Goal: Check status: Check status

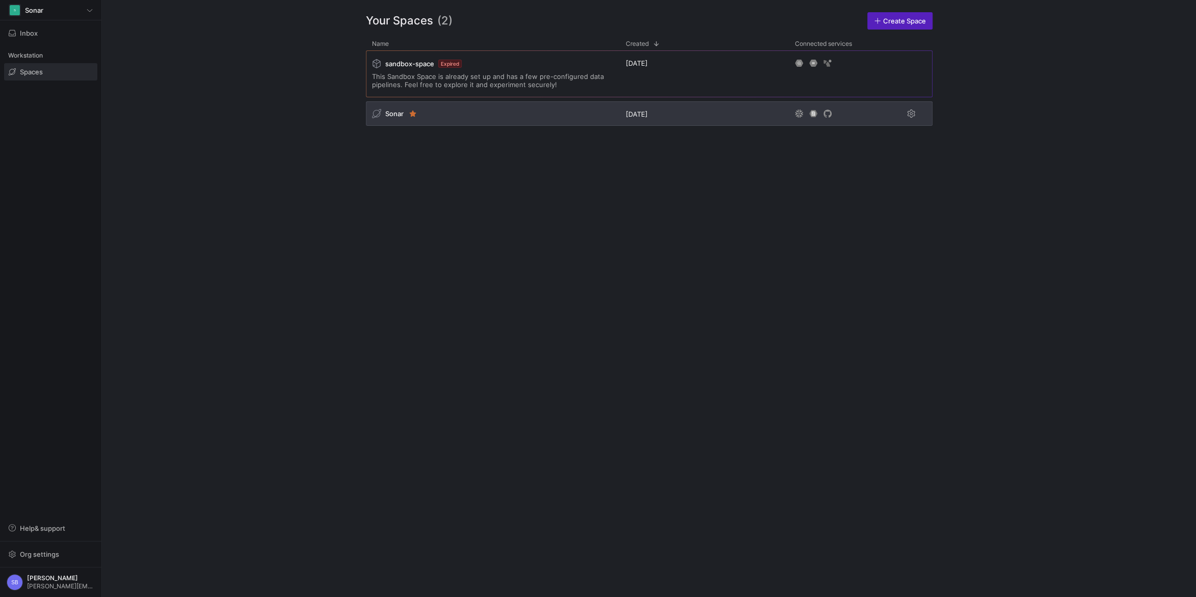
click at [396, 116] on span "Sonar" at bounding box center [394, 114] width 18 height 8
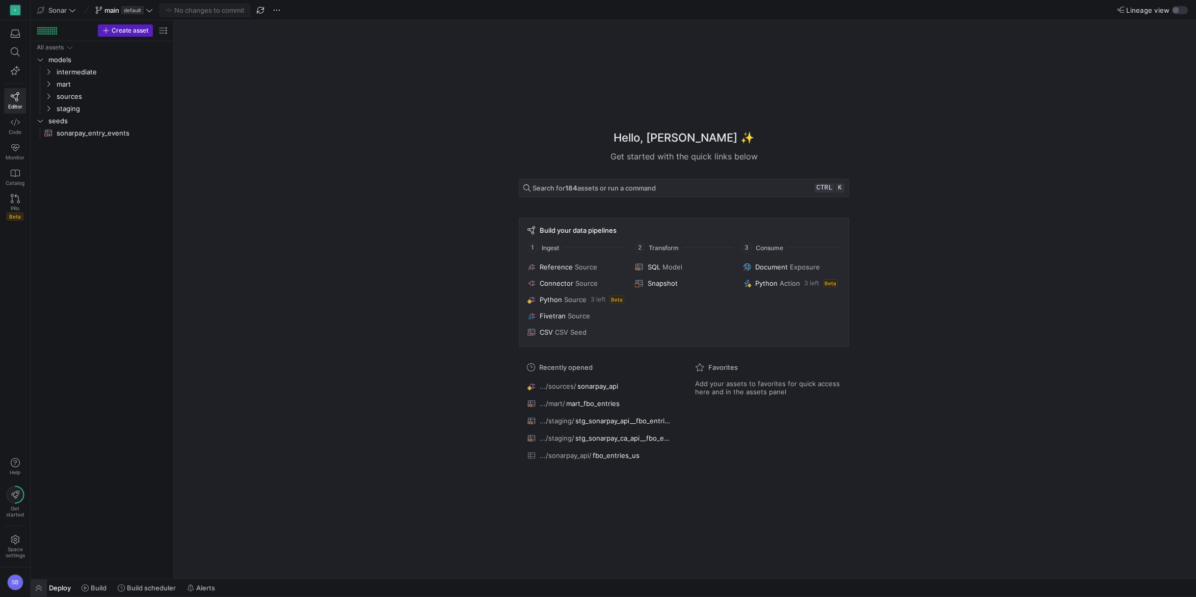
click at [40, 583] on span "button" at bounding box center [39, 587] width 16 height 17
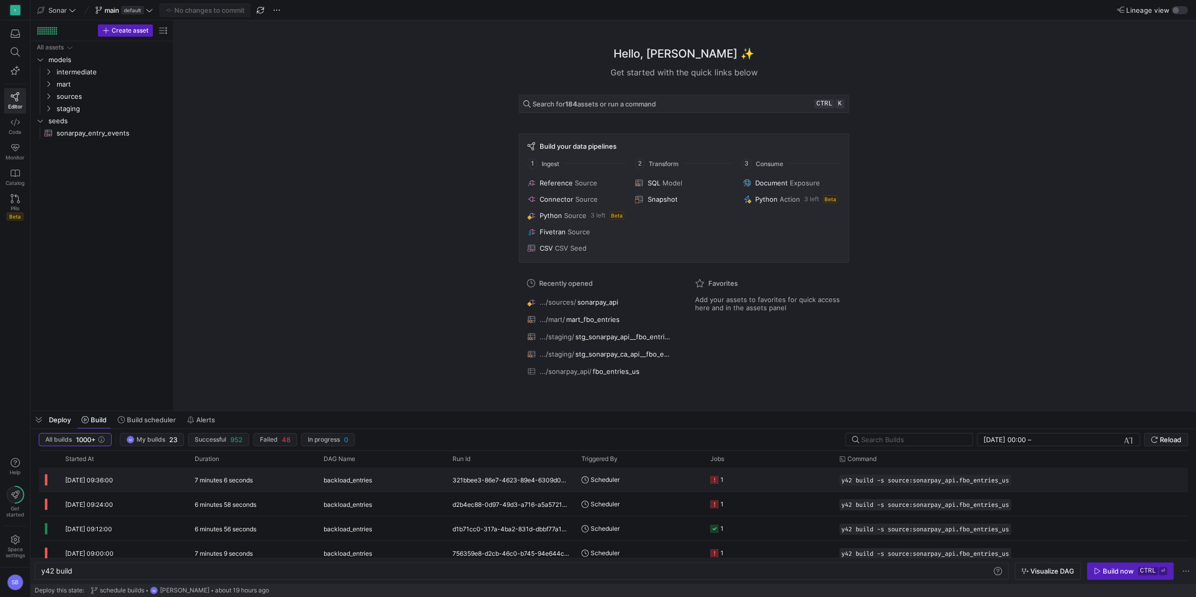
click at [209, 477] on y42-duration "7 minutes 6 seconds" at bounding box center [224, 480] width 58 height 8
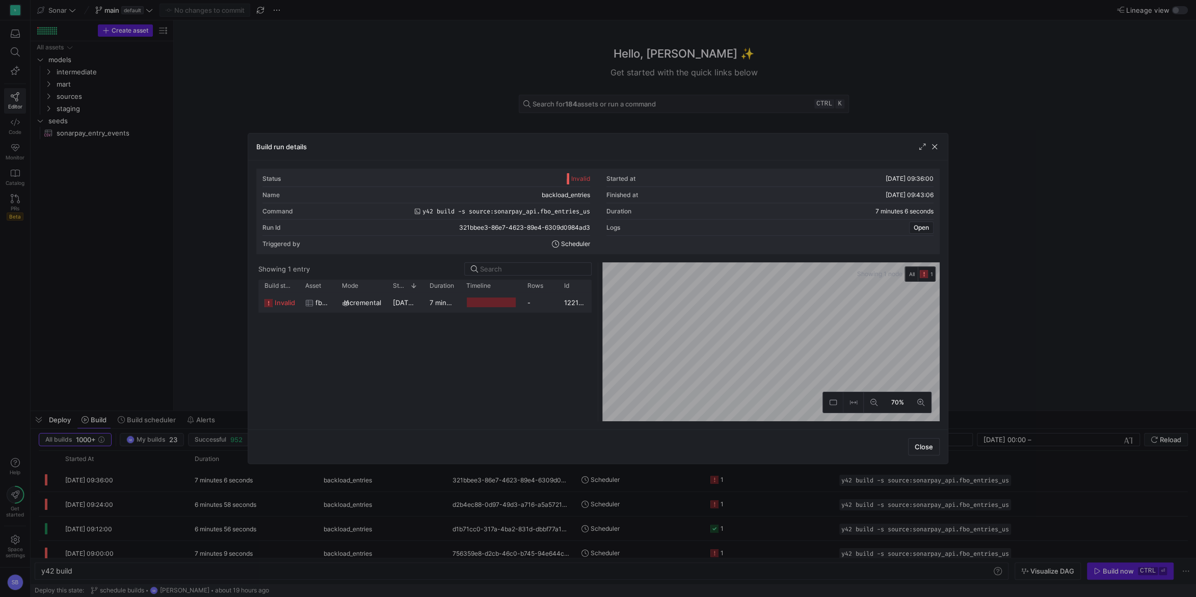
click at [432, 305] on y42-duration "7 minutes 3 seconds" at bounding box center [463, 303] width 66 height 8
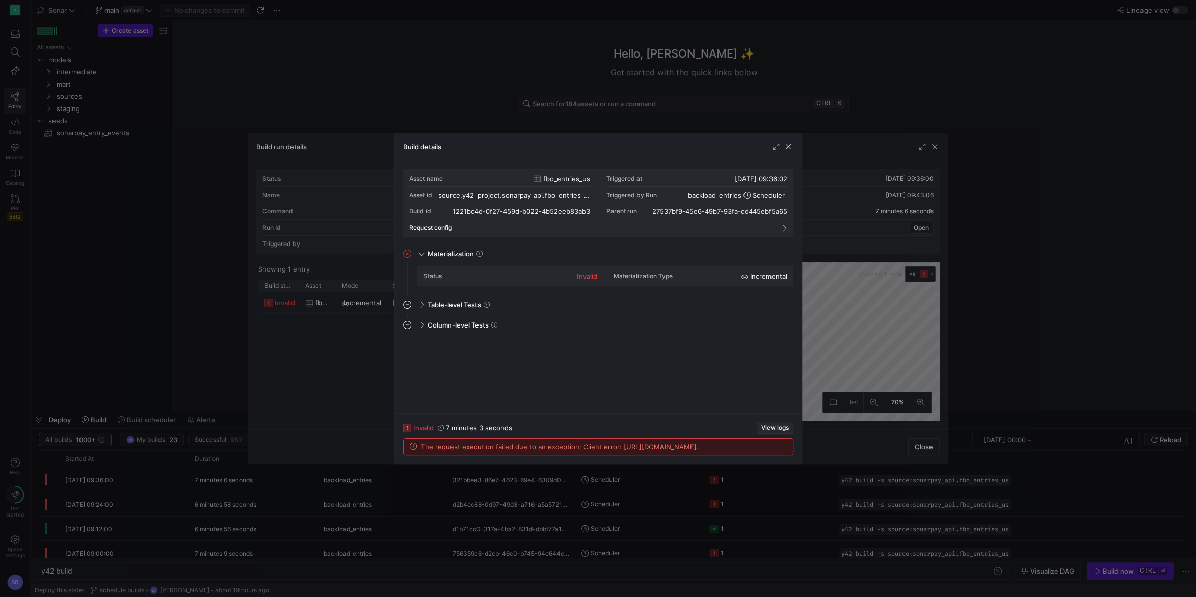
click at [768, 425] on span "View logs" at bounding box center [775, 428] width 28 height 7
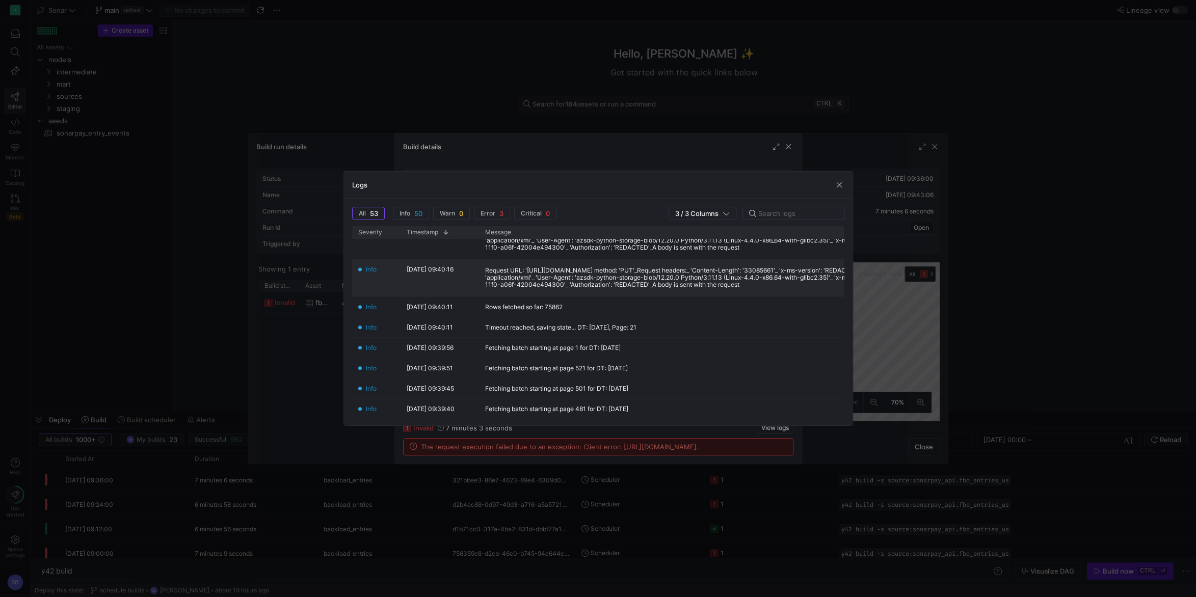
scroll to position [858, 0]
click at [835, 182] on span "button" at bounding box center [839, 185] width 10 height 10
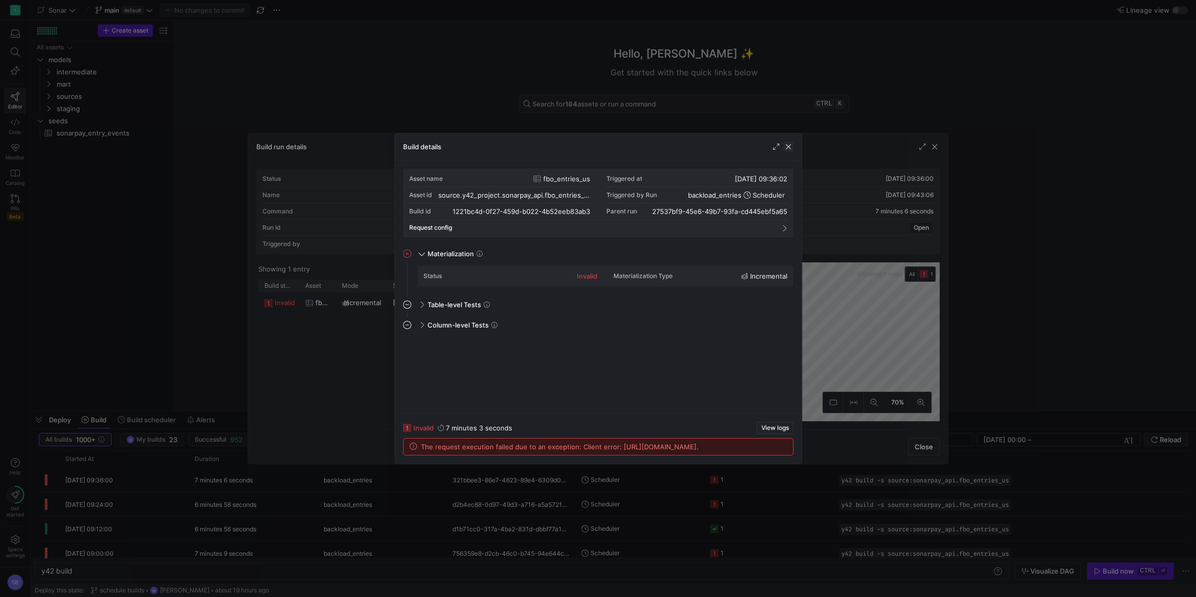
click at [791, 148] on span "button" at bounding box center [788, 147] width 10 height 10
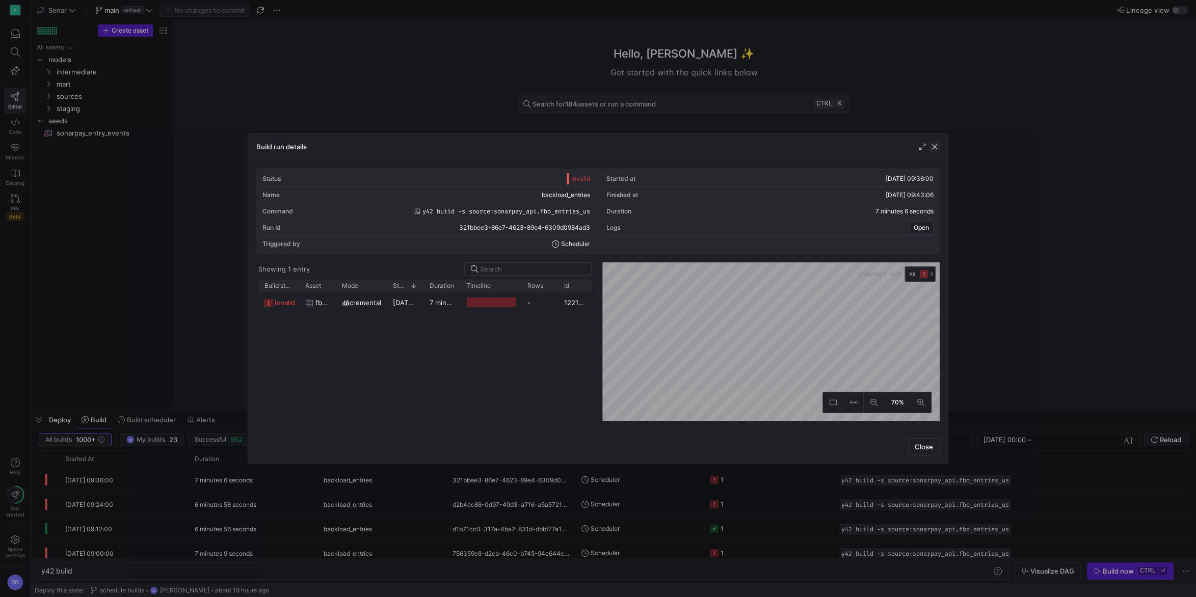
click at [936, 145] on span "button" at bounding box center [935, 147] width 10 height 10
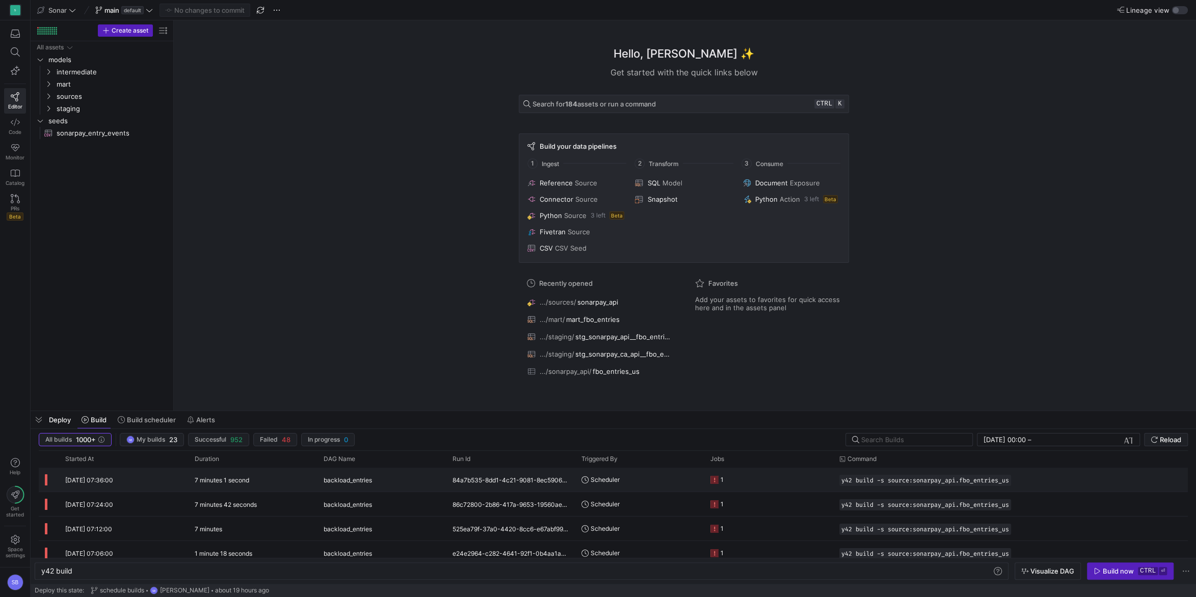
scroll to position [0, 0]
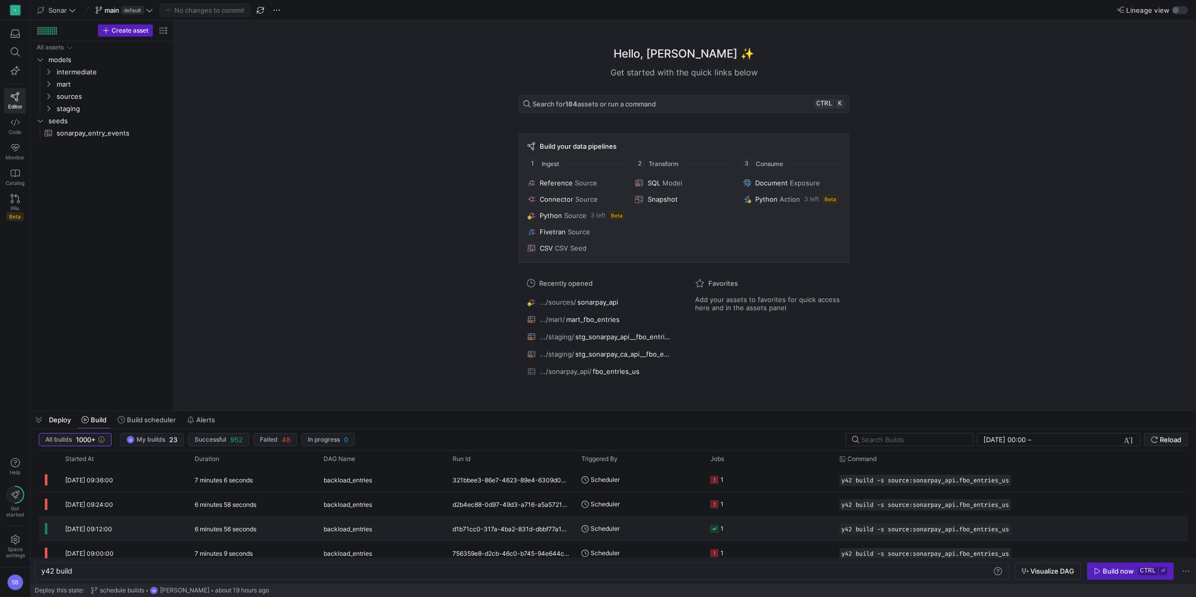
click at [278, 524] on div "6 minutes 56 seconds" at bounding box center [253, 529] width 129 height 24
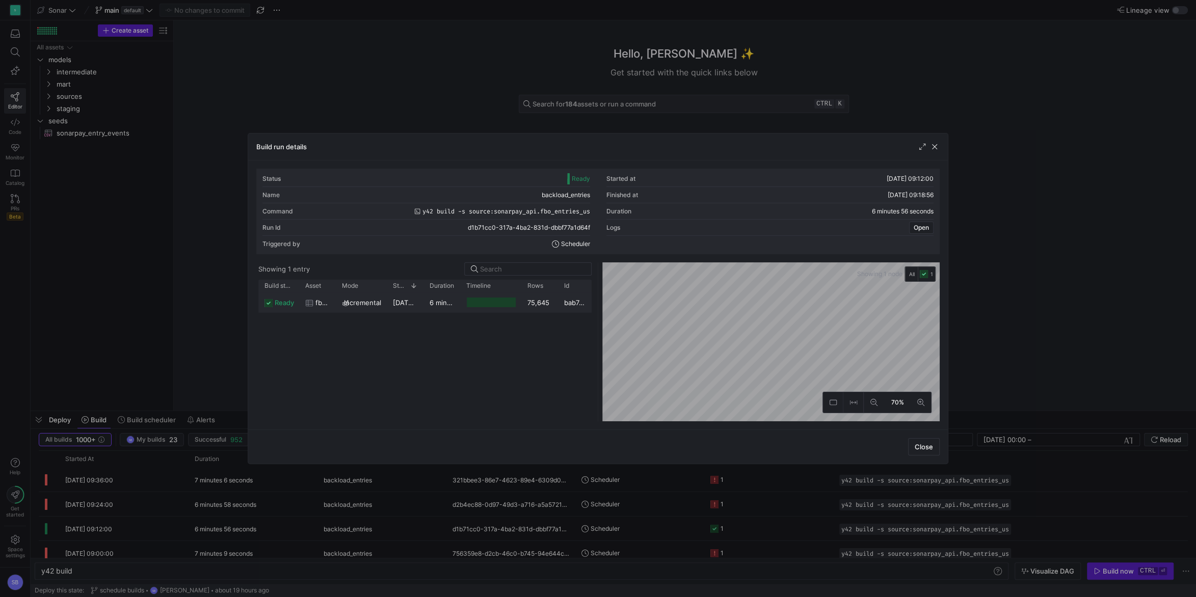
click at [445, 302] on y42-duration "6 minutes 54 seconds" at bounding box center [465, 303] width 71 height 8
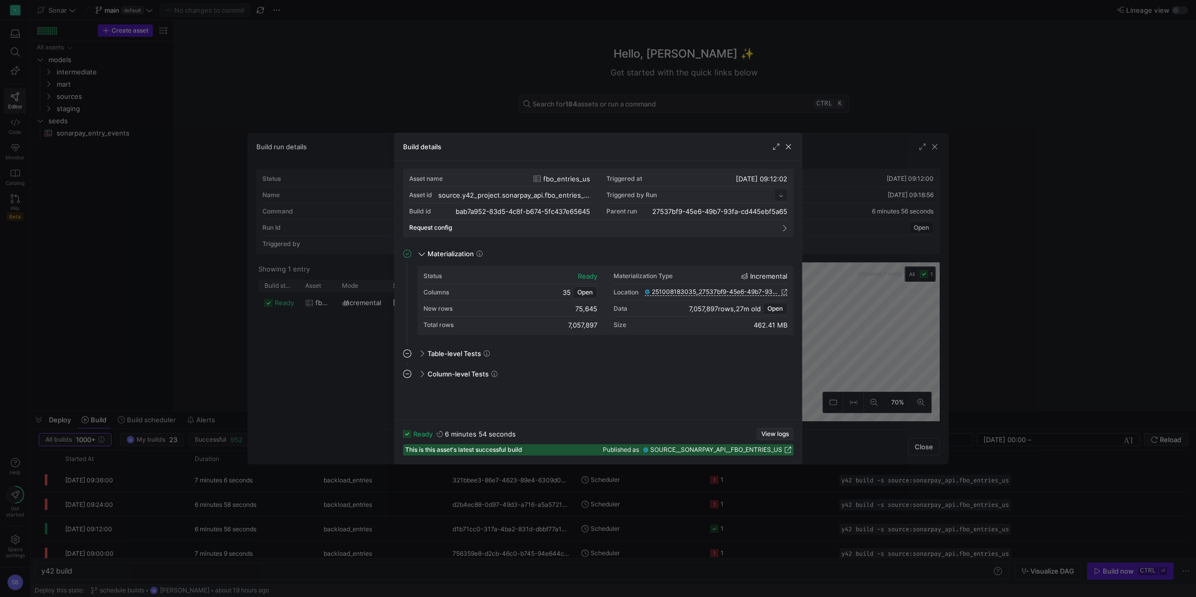
click at [774, 433] on span "View logs" at bounding box center [775, 434] width 28 height 7
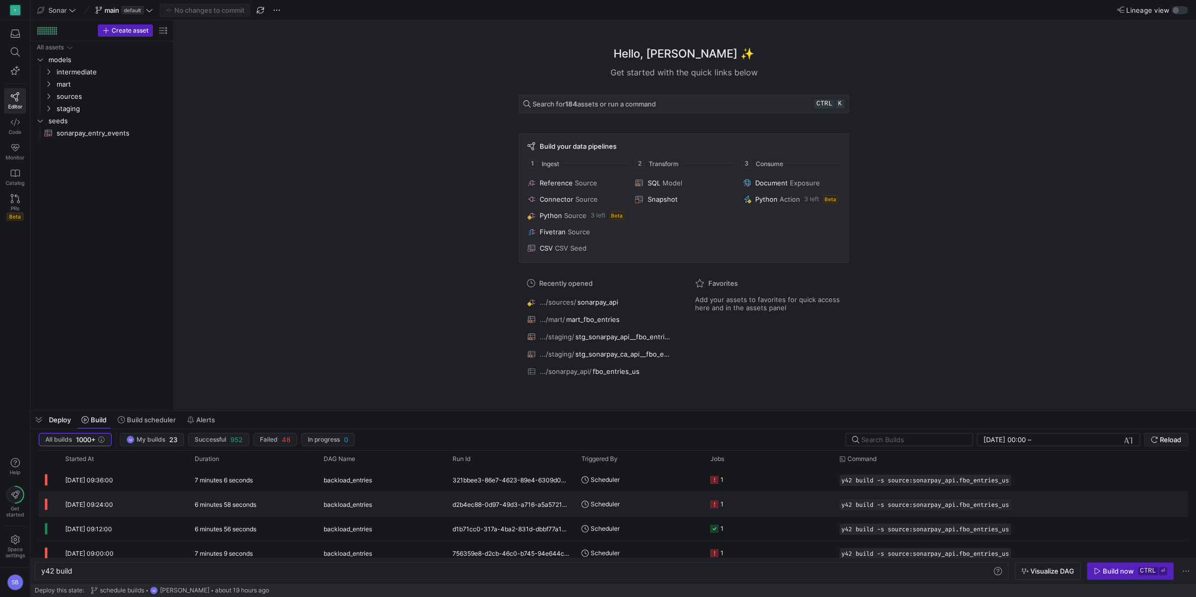
click at [223, 502] on y42-duration "6 minutes 58 seconds" at bounding box center [226, 505] width 62 height 8
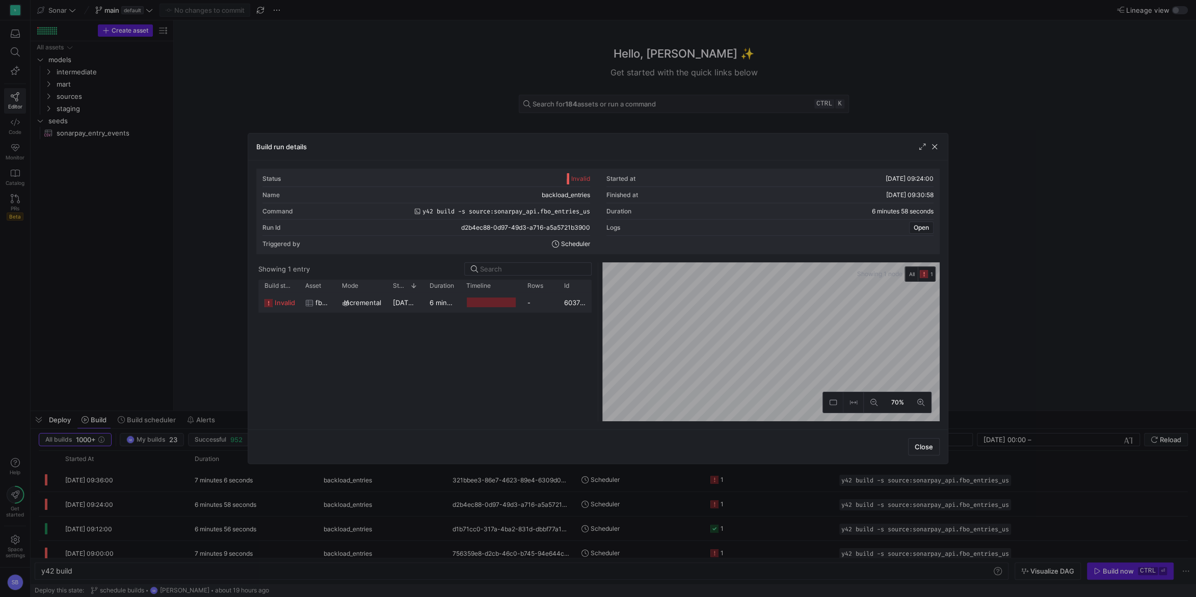
click at [454, 306] on y42-duration "6 minutes 56 seconds" at bounding box center [465, 303] width 71 height 8
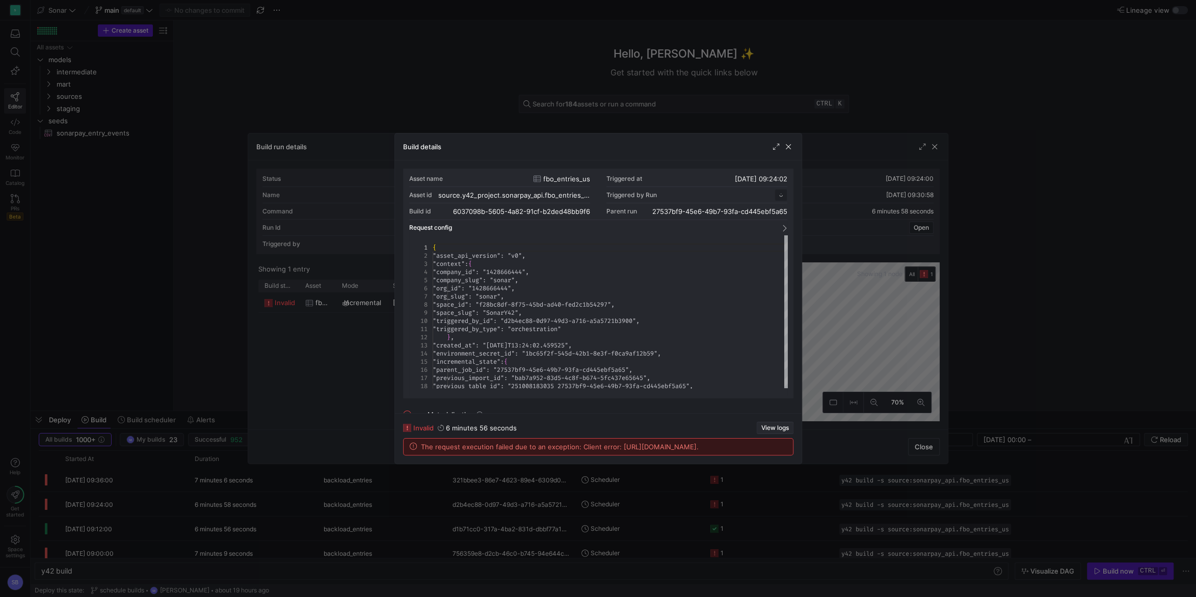
click at [767, 425] on span "View logs" at bounding box center [775, 428] width 28 height 7
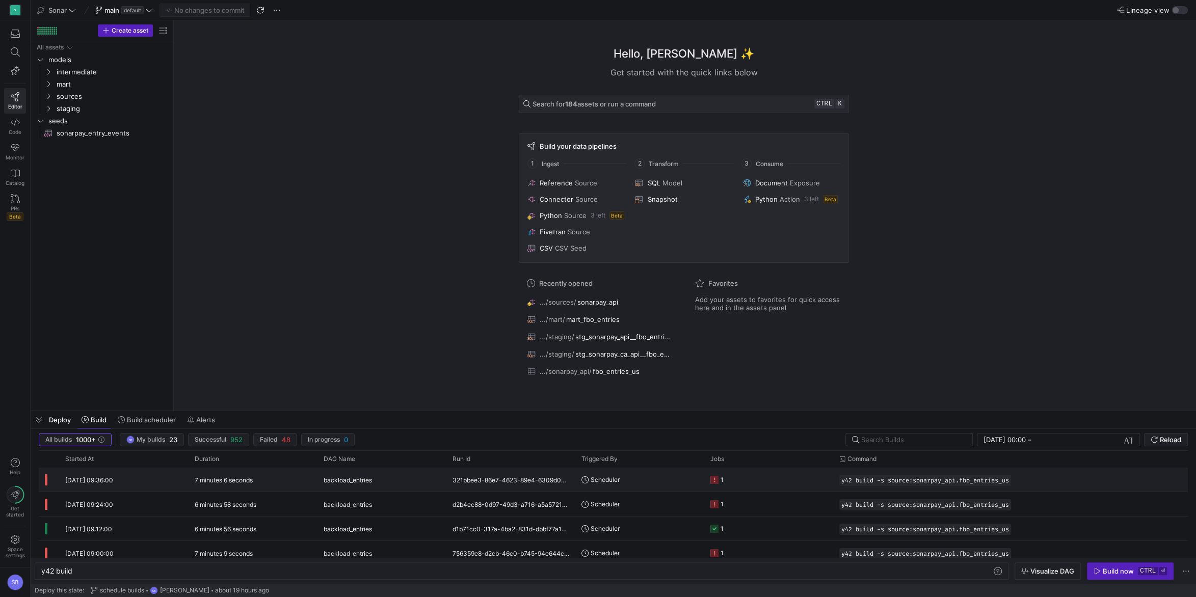
click at [213, 482] on y42-duration "7 minutes 6 seconds" at bounding box center [224, 480] width 58 height 8
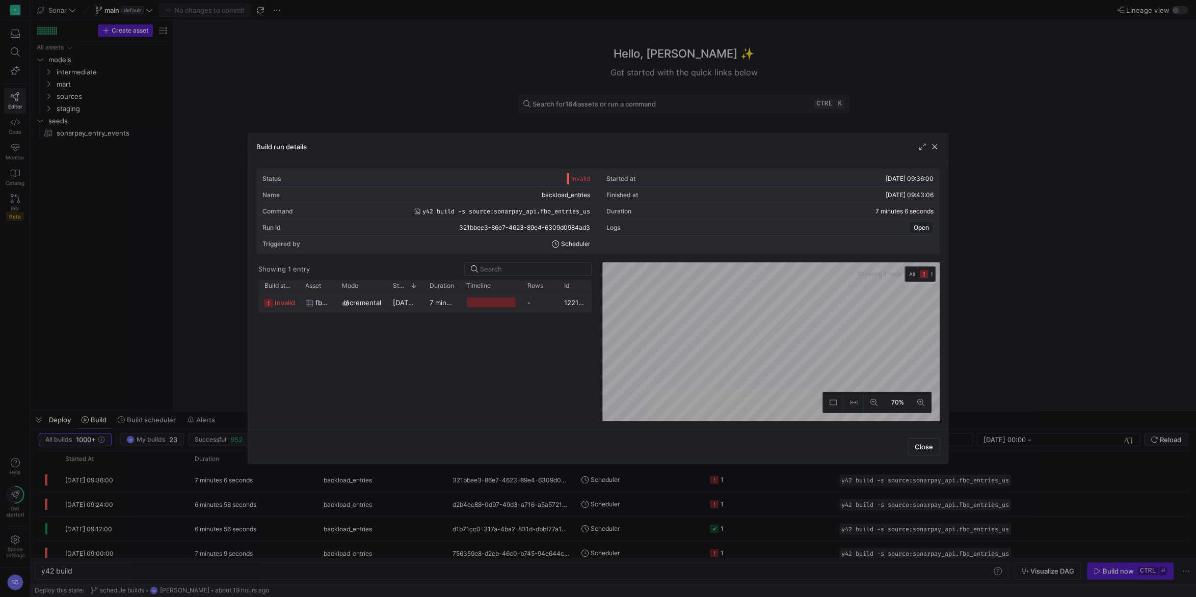
click at [387, 298] on div "[DATE] 09:36:02" at bounding box center [405, 303] width 37 height 20
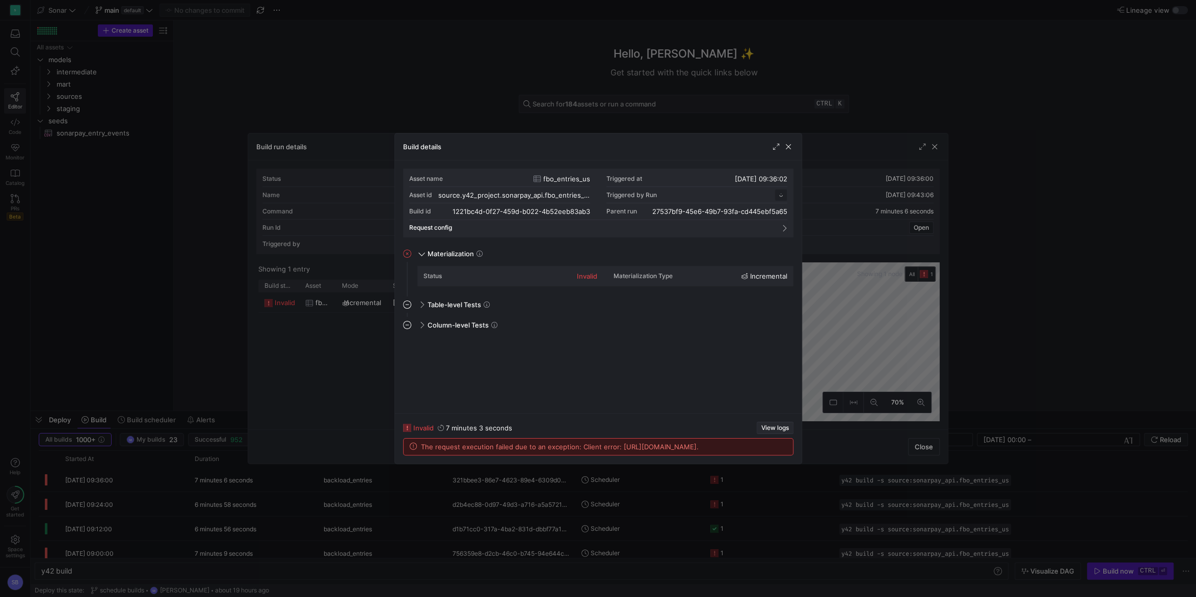
click at [774, 425] on span "View logs" at bounding box center [775, 428] width 28 height 7
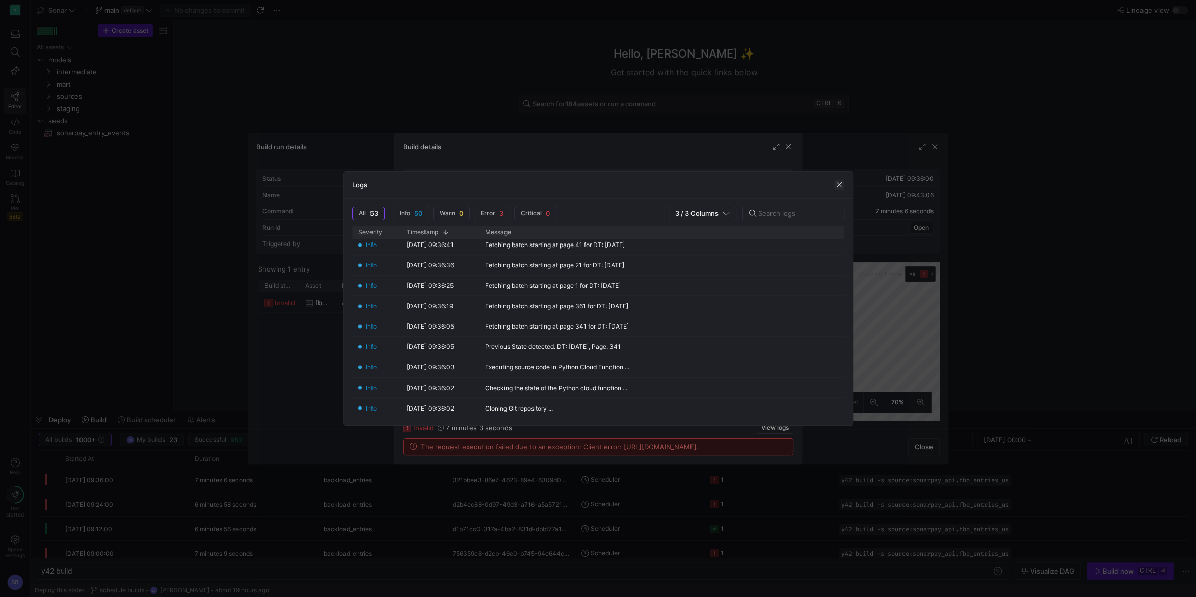
click at [842, 188] on span "button" at bounding box center [839, 185] width 10 height 10
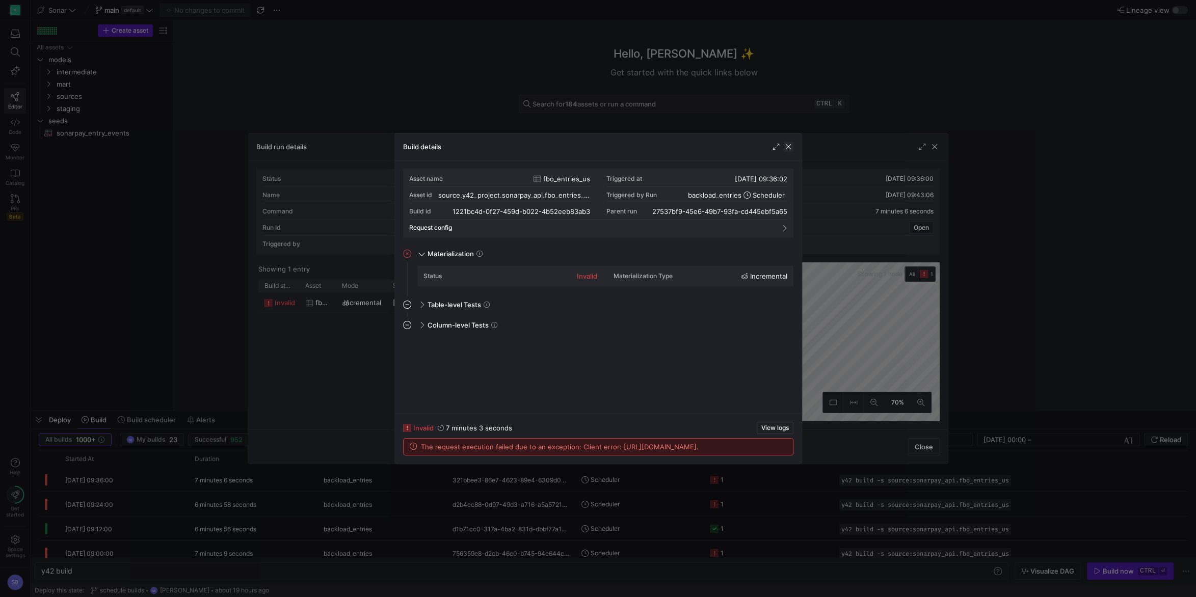
click at [792, 149] on span "button" at bounding box center [788, 147] width 10 height 10
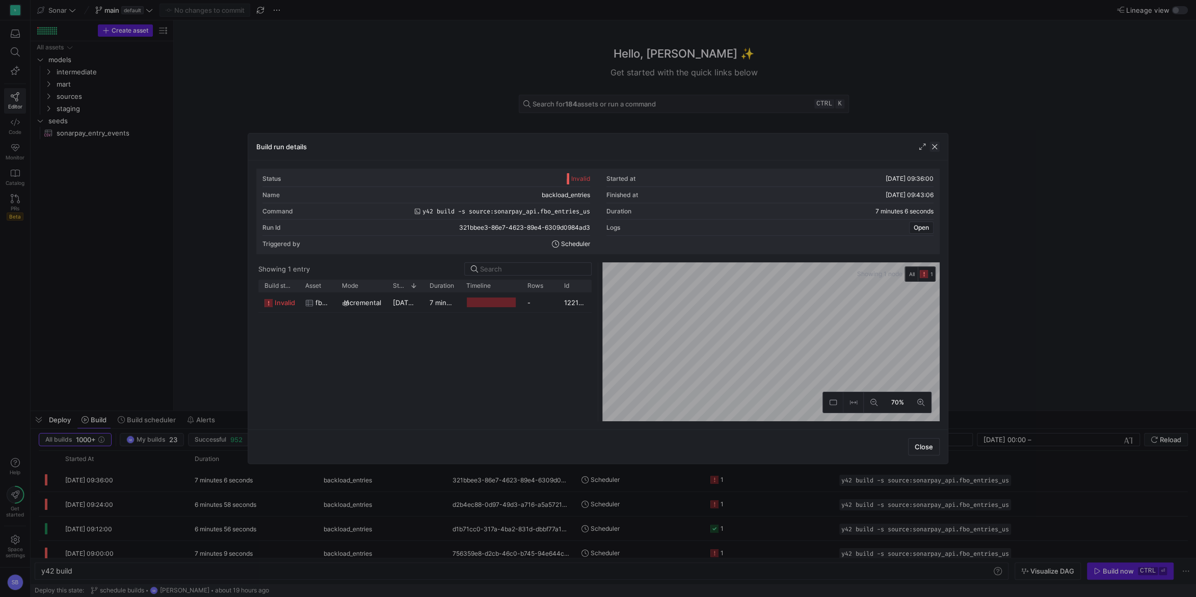
click at [934, 150] on span "button" at bounding box center [935, 147] width 10 height 10
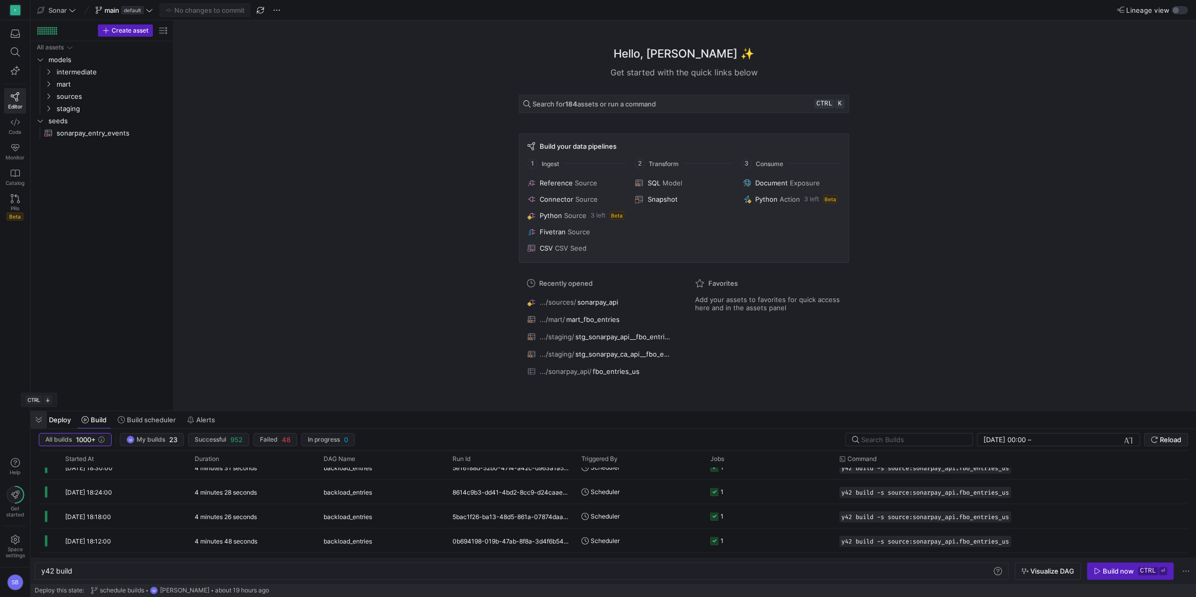
click at [42, 417] on span "button" at bounding box center [39, 419] width 16 height 17
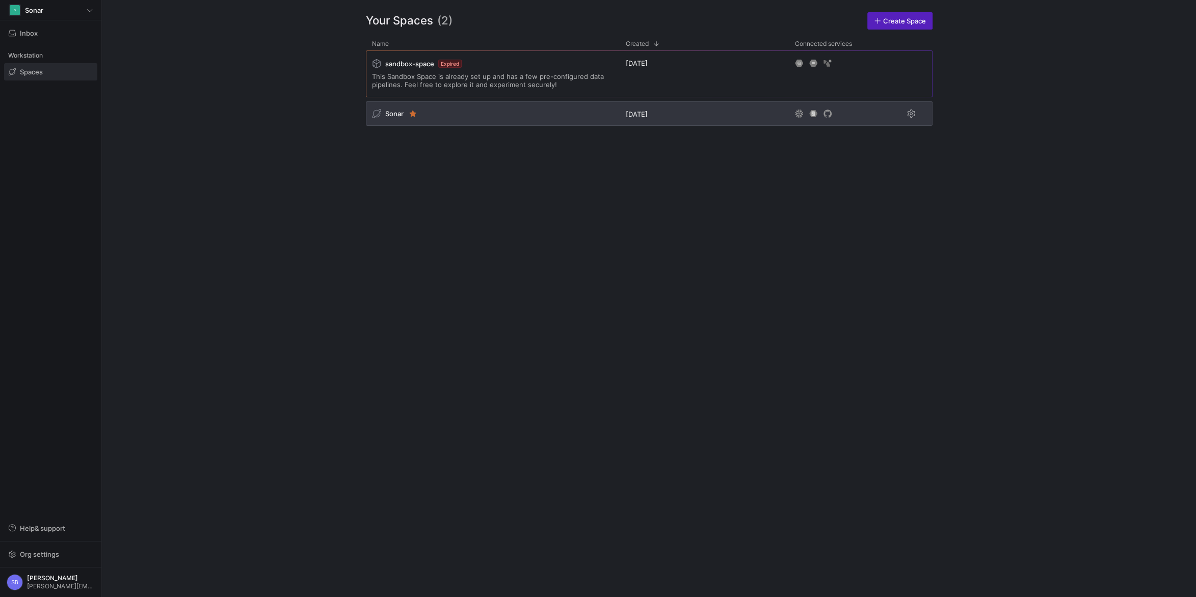
click at [389, 115] on span "Sonar" at bounding box center [394, 114] width 18 height 8
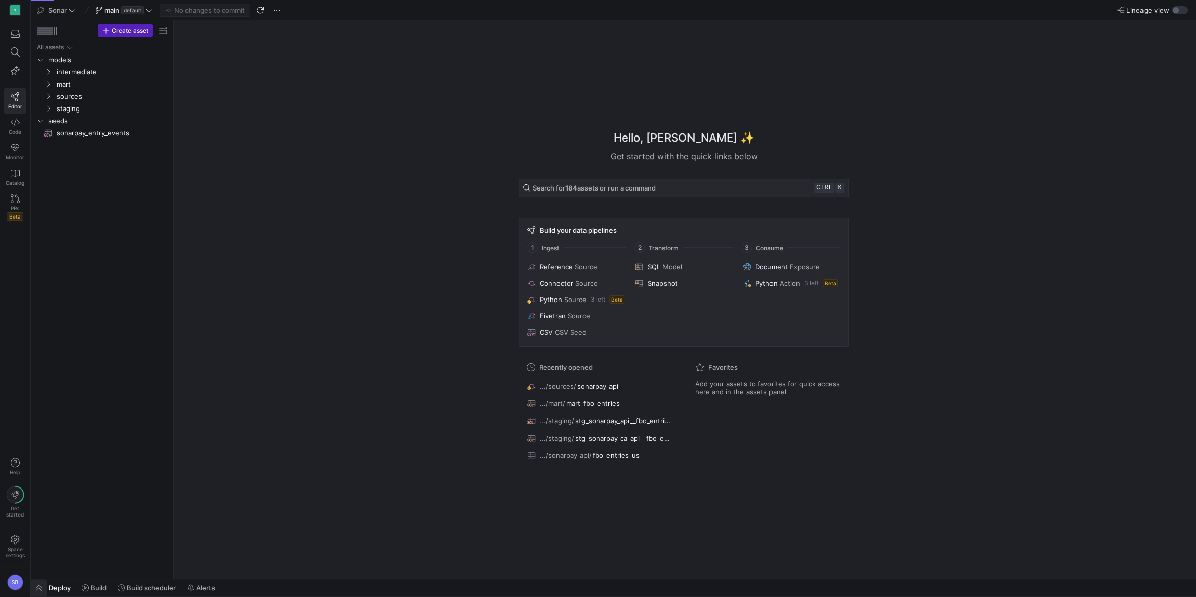
click at [38, 586] on span "button" at bounding box center [39, 587] width 16 height 17
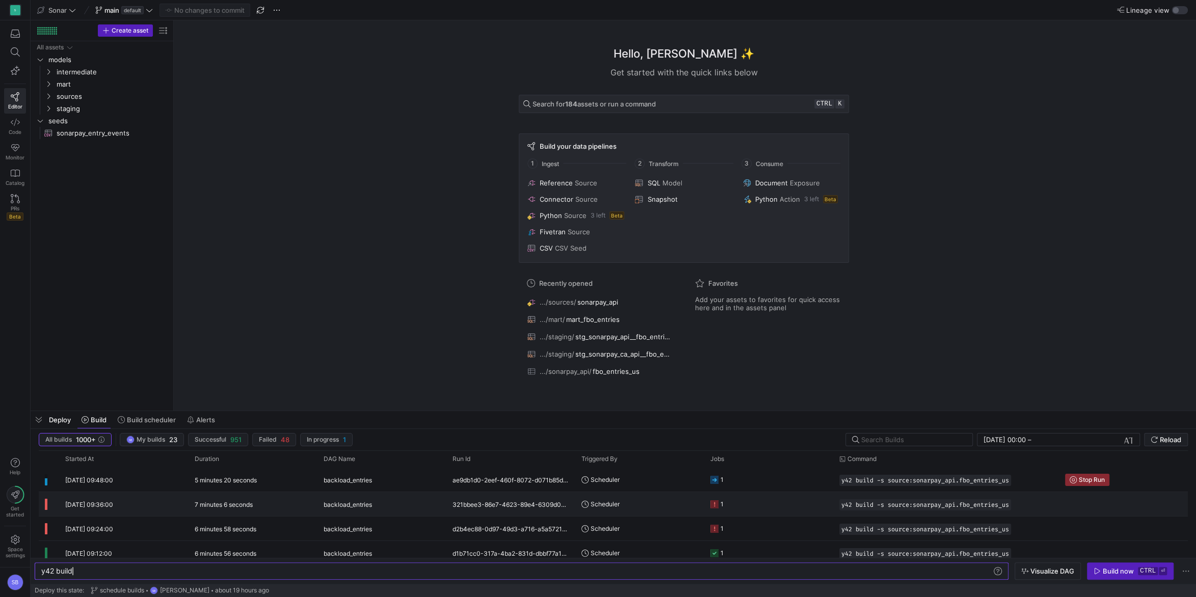
click at [205, 503] on y42-duration "7 minutes 6 seconds" at bounding box center [224, 505] width 58 height 8
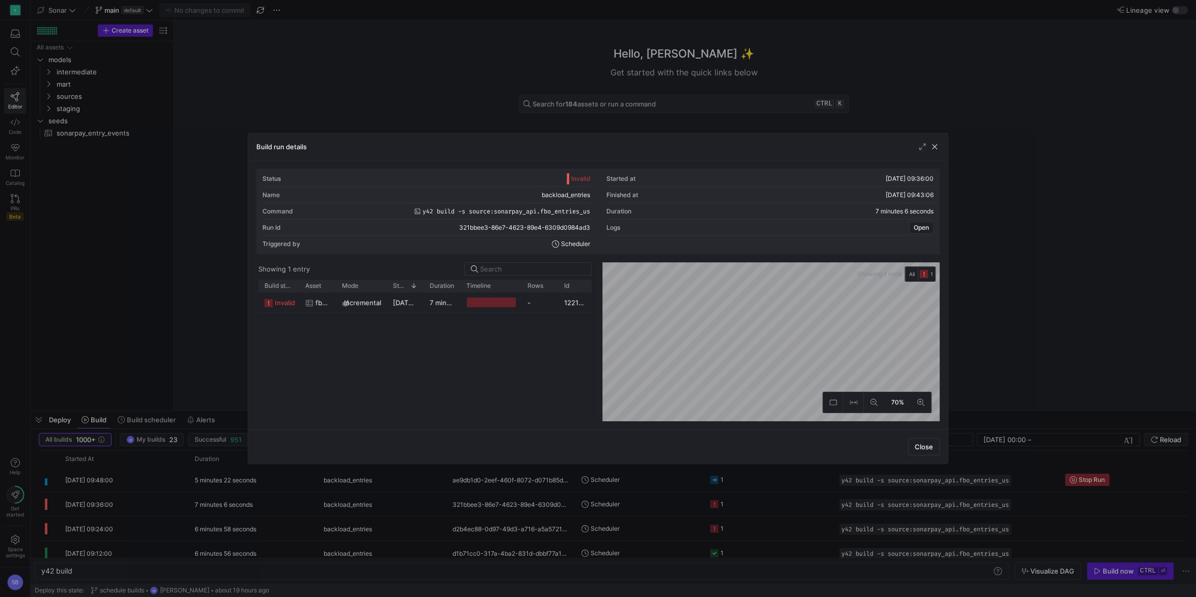
click at [940, 143] on div "Build run details" at bounding box center [598, 147] width 700 height 27
click at [939, 147] on span "button" at bounding box center [935, 147] width 10 height 10
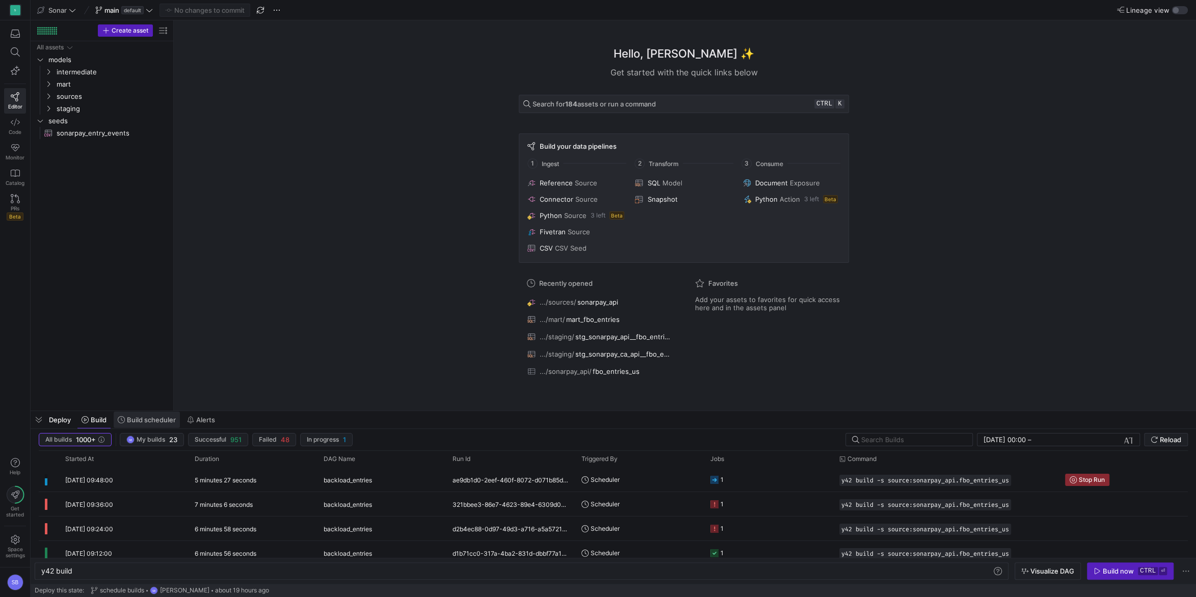
click at [159, 421] on span "Build scheduler" at bounding box center [151, 420] width 49 height 8
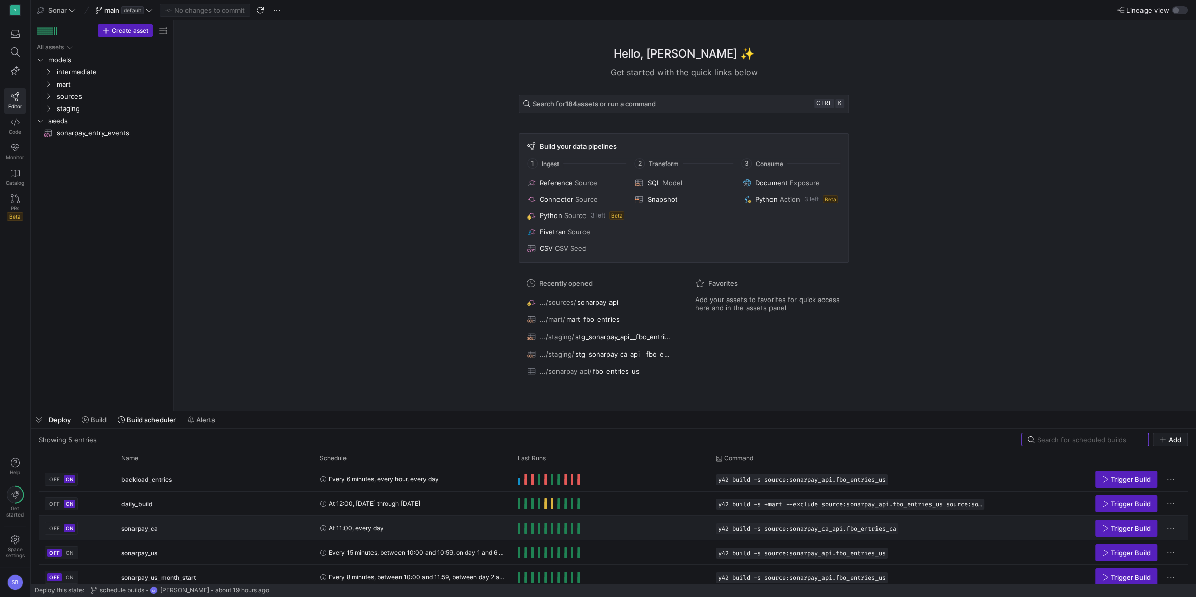
scroll to position [6, 0]
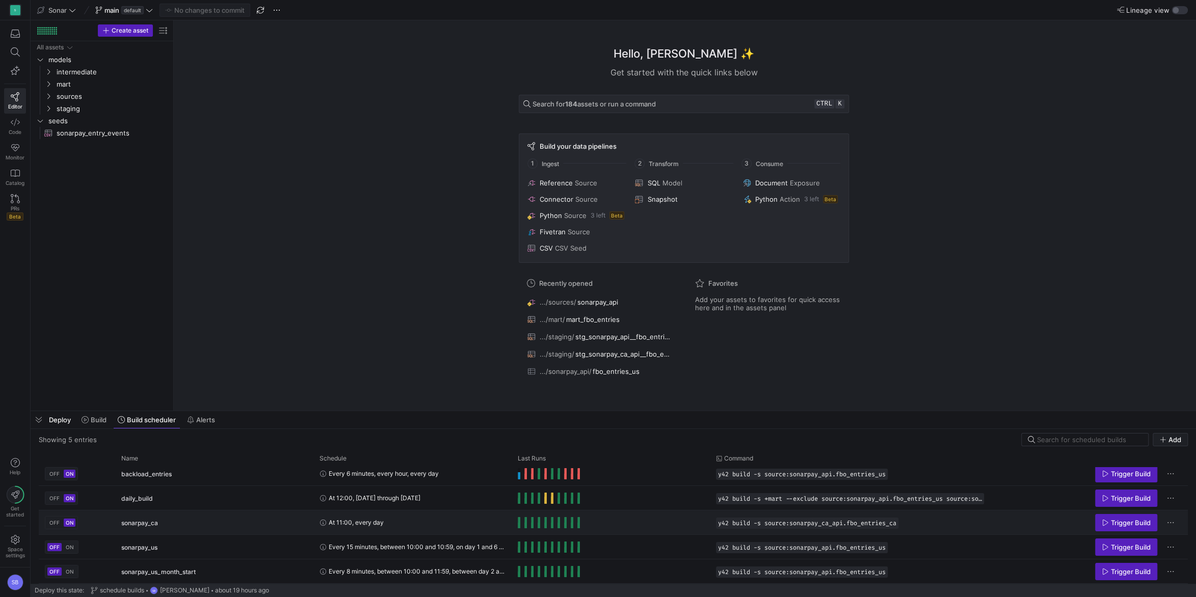
click at [518, 525] on div "Press SPACE to select this row." at bounding box center [611, 523] width 198 height 24
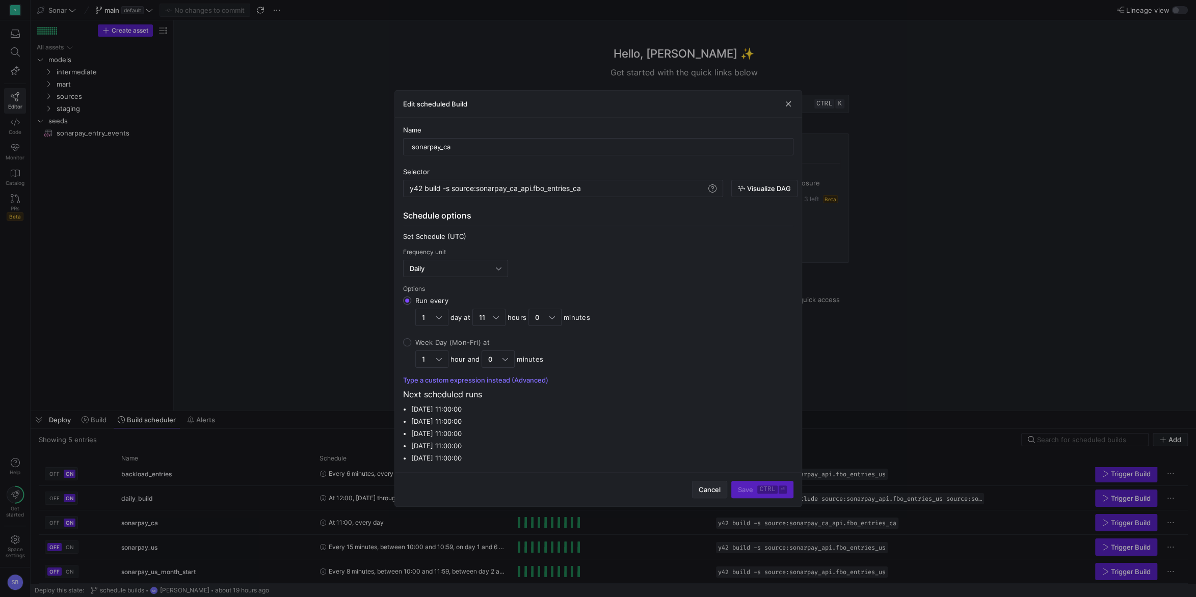
click at [698, 488] on span "button" at bounding box center [710, 490] width 34 height 16
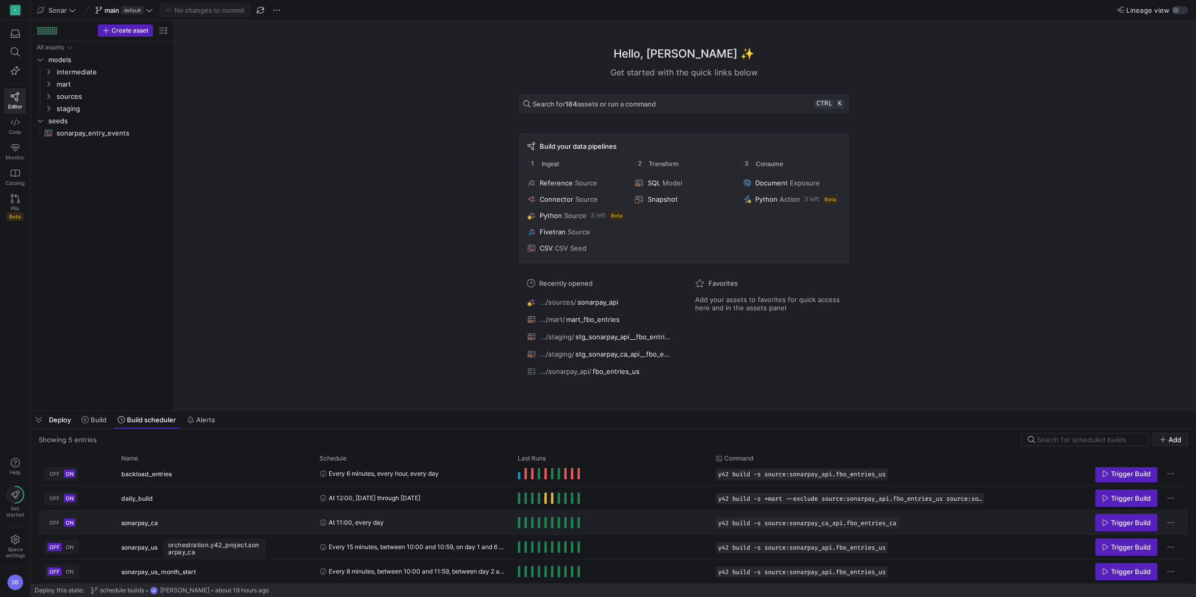
click at [152, 522] on span "sonarpay_ca" at bounding box center [139, 523] width 37 height 24
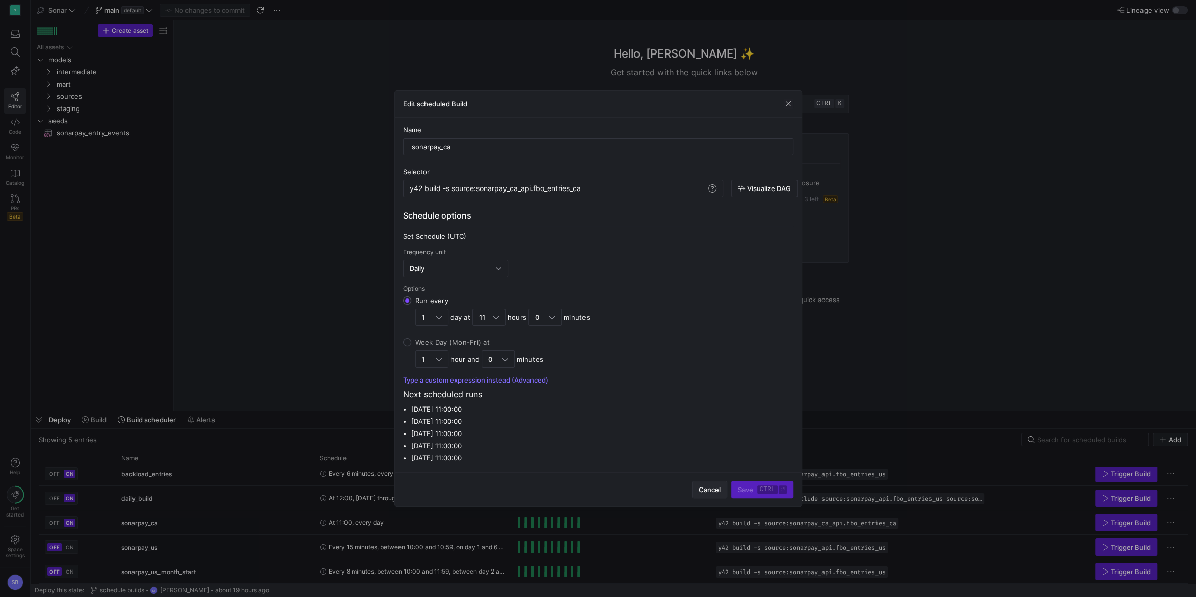
click at [700, 485] on span "button" at bounding box center [710, 490] width 34 height 16
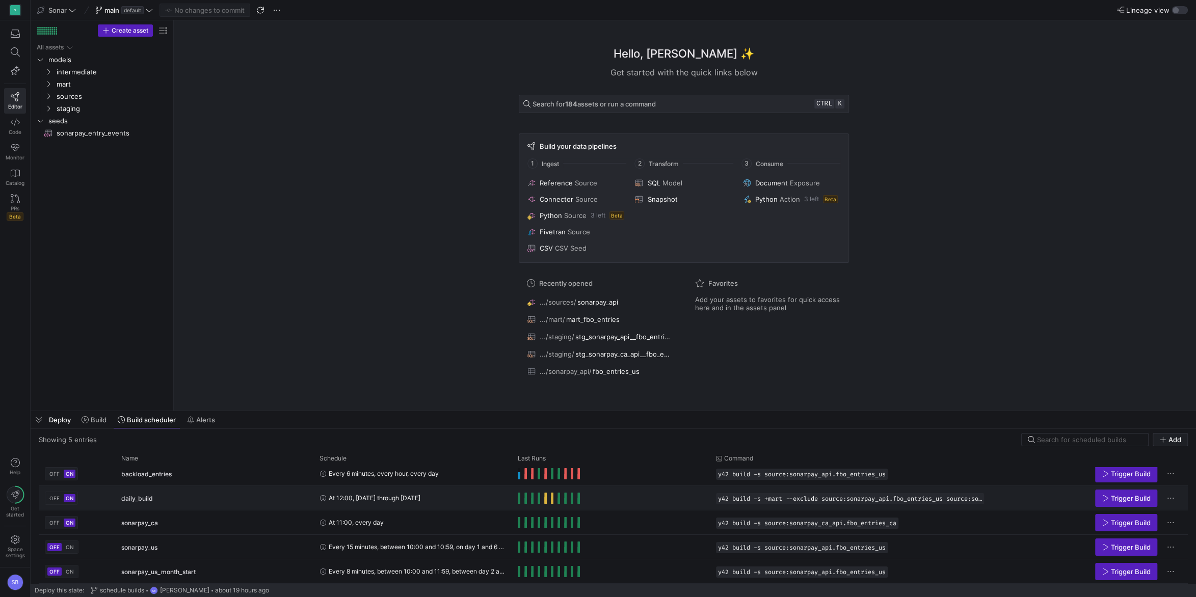
click at [518, 501] on span "Press SPACE to select this row." at bounding box center [519, 498] width 3 height 11
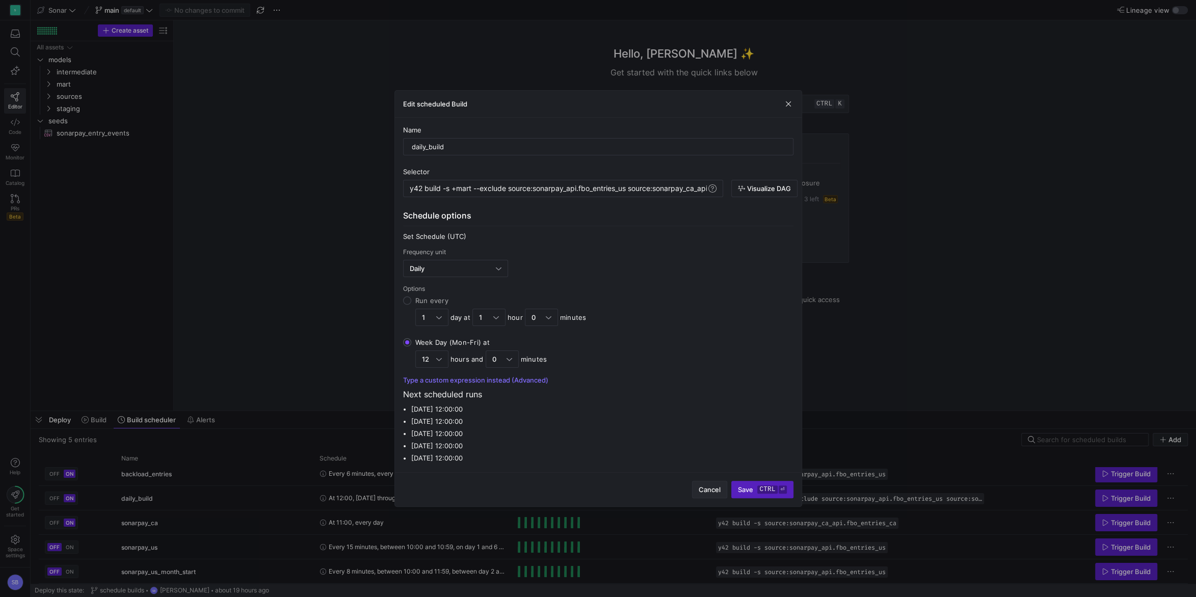
click at [711, 494] on span "Cancel" at bounding box center [710, 490] width 22 height 8
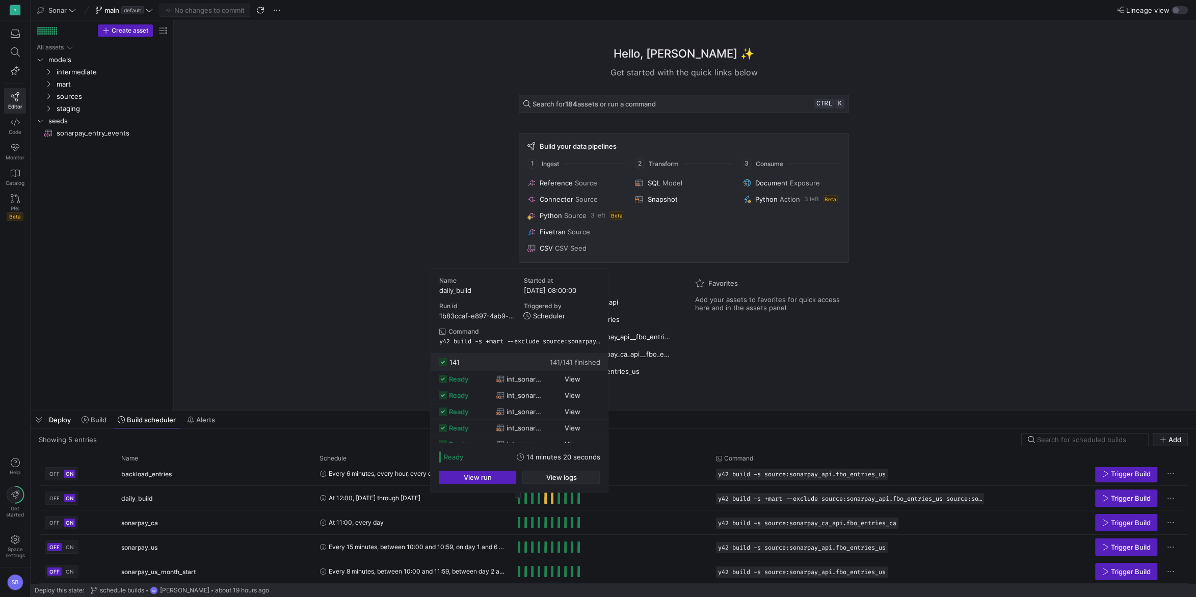
click at [545, 479] on span "button" at bounding box center [561, 477] width 76 height 12
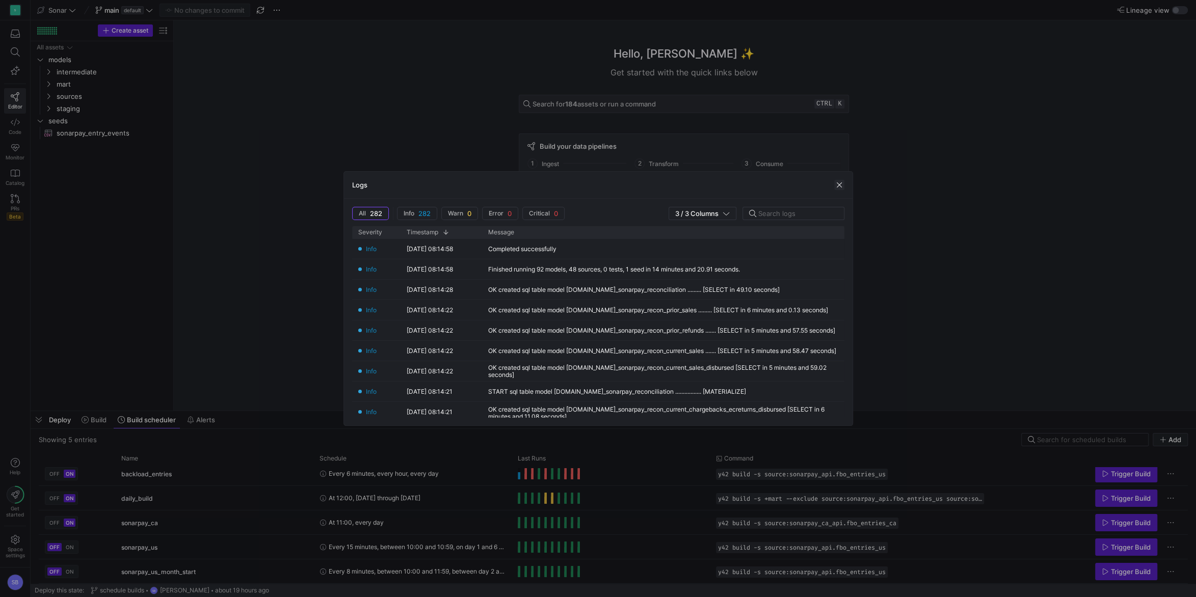
click at [839, 184] on span "button" at bounding box center [839, 185] width 10 height 10
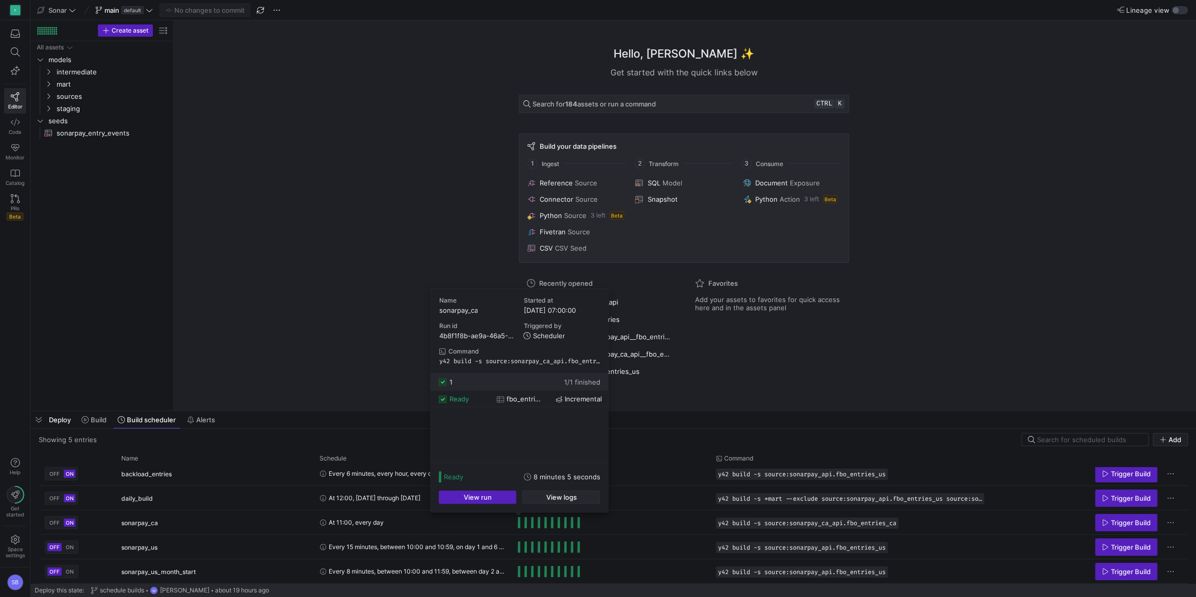
click at [550, 500] on span "View logs" at bounding box center [561, 497] width 31 height 8
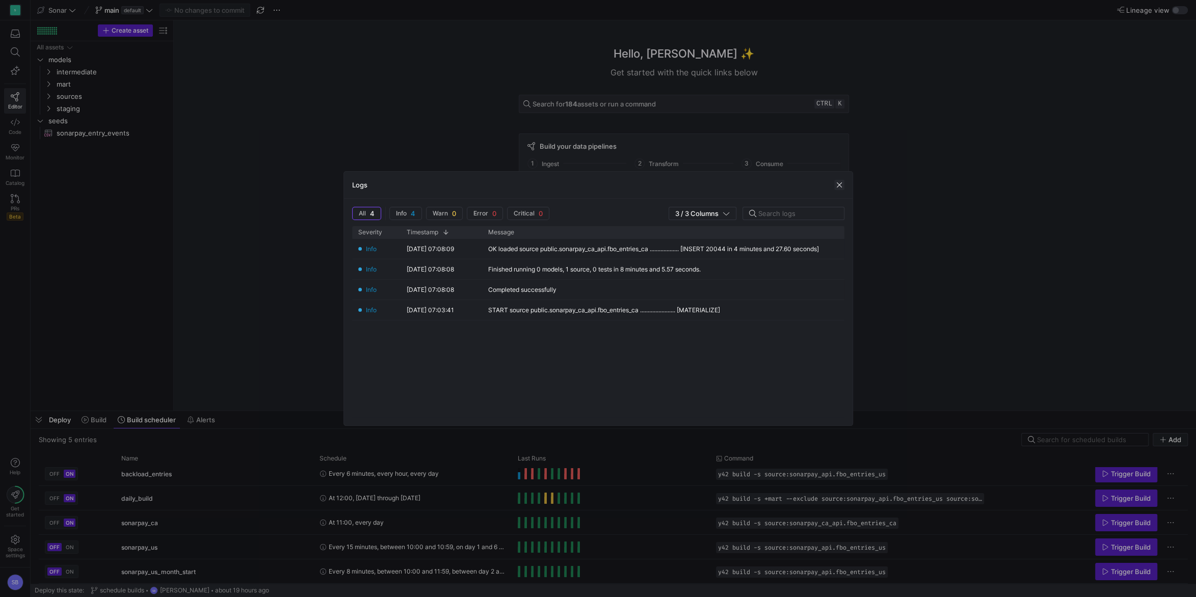
click at [836, 190] on span "button" at bounding box center [839, 185] width 10 height 10
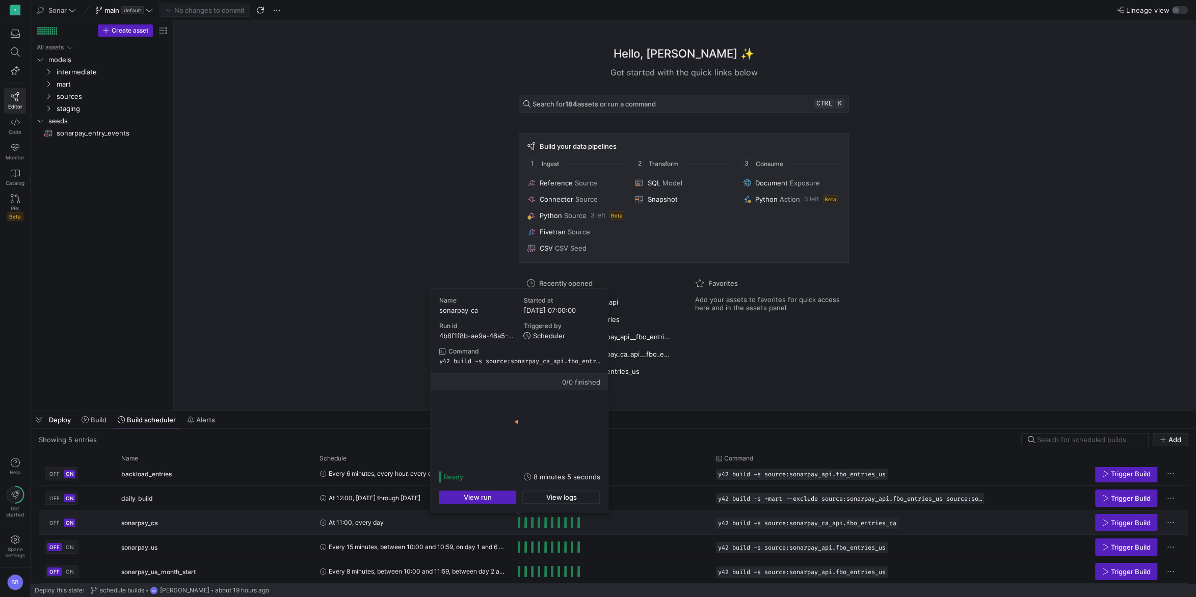
click at [519, 522] on span "Press SPACE to select this row." at bounding box center [519, 522] width 3 height 11
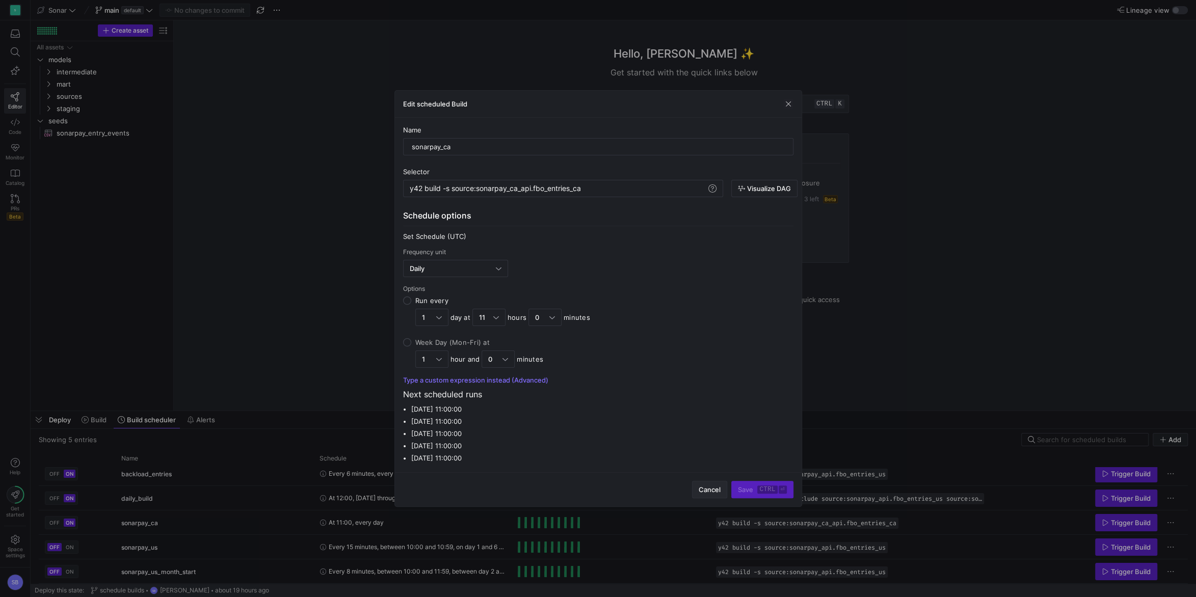
click at [706, 486] on span "Cancel" at bounding box center [710, 490] width 22 height 8
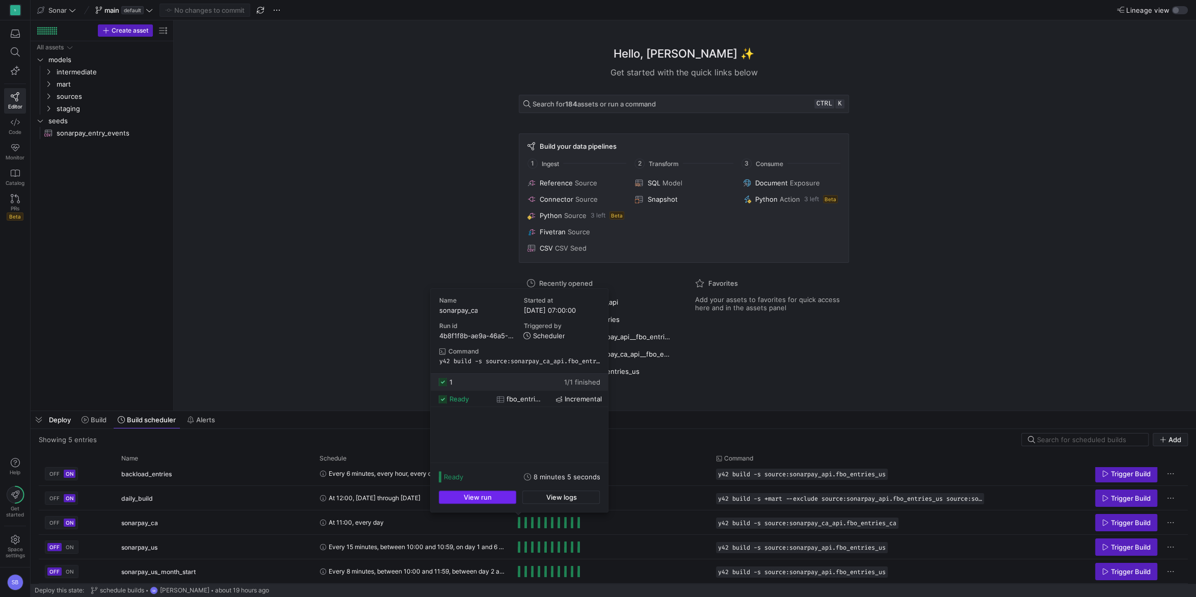
click at [511, 495] on span "button" at bounding box center [477, 497] width 76 height 12
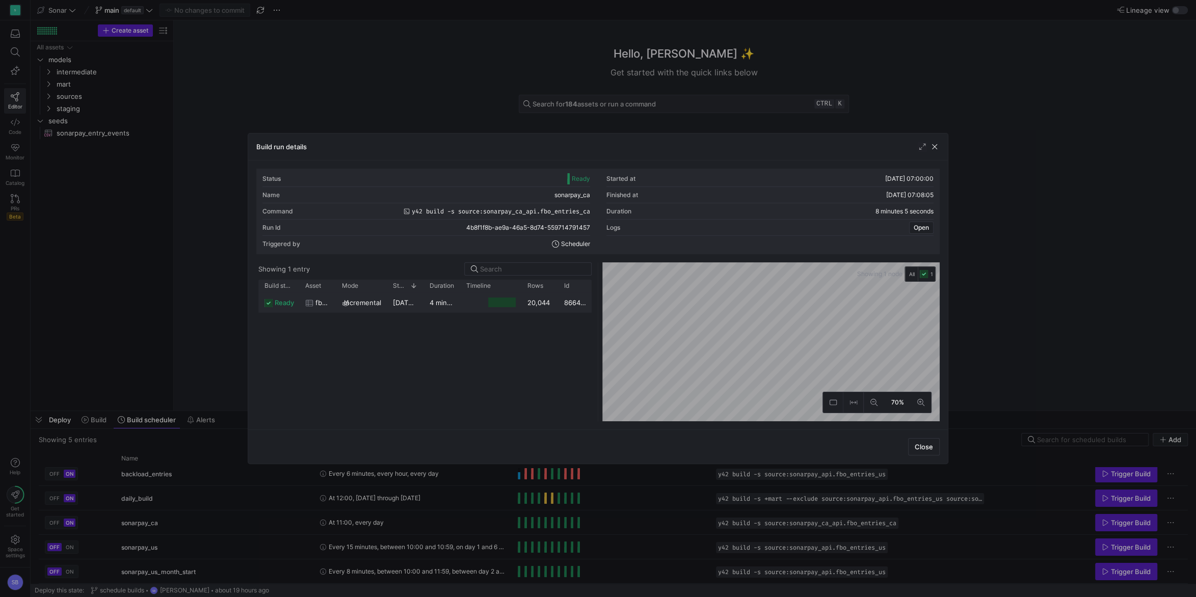
click at [464, 309] on div at bounding box center [490, 303] width 61 height 20
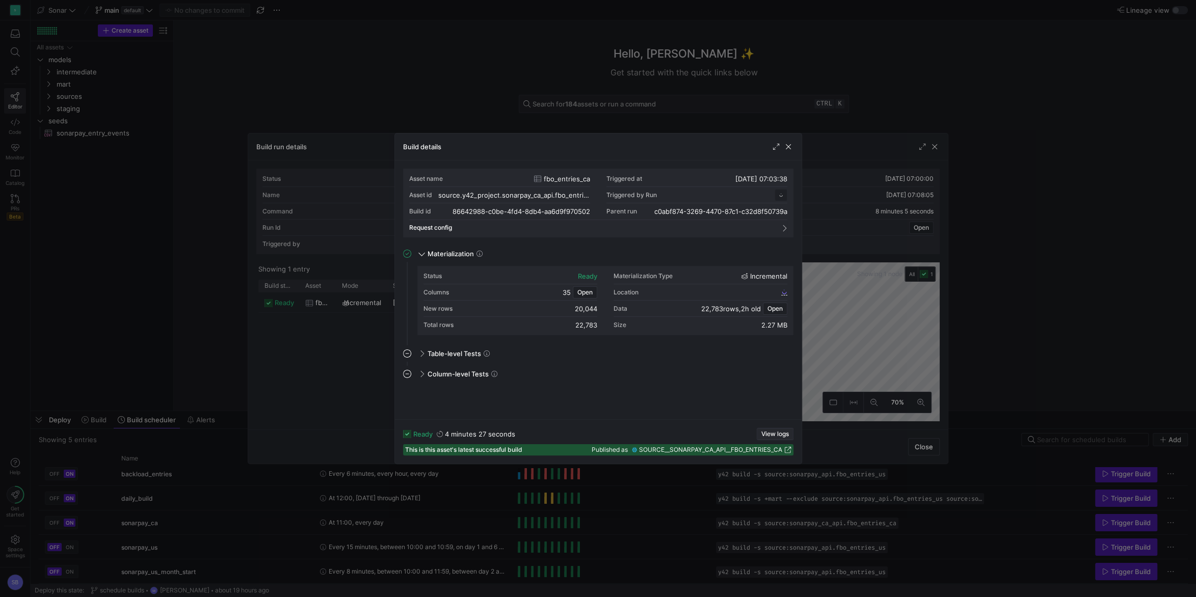
click at [764, 431] on span "View logs" at bounding box center [775, 434] width 28 height 7
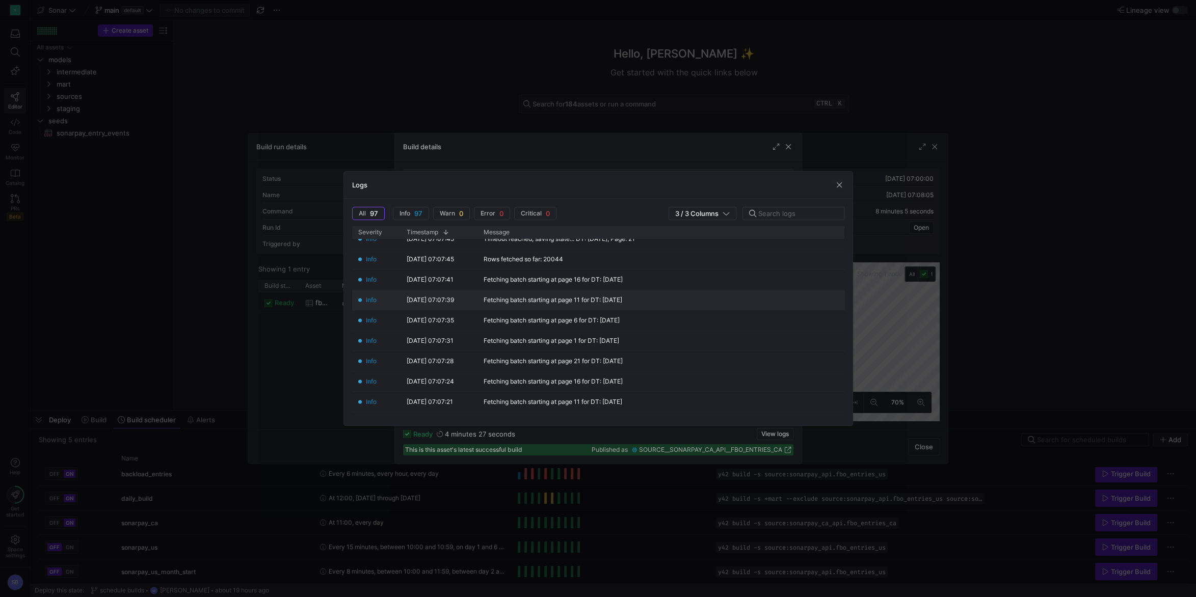
scroll to position [238, 0]
click at [842, 185] on span "button" at bounding box center [839, 185] width 10 height 10
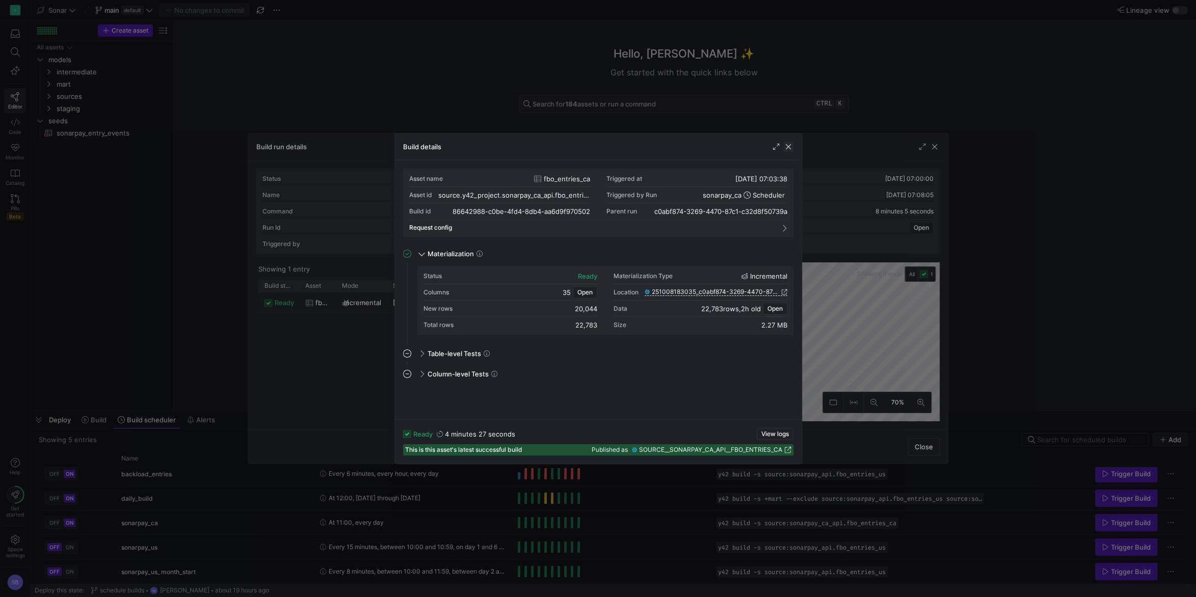
click at [793, 147] on span "button" at bounding box center [788, 147] width 10 height 10
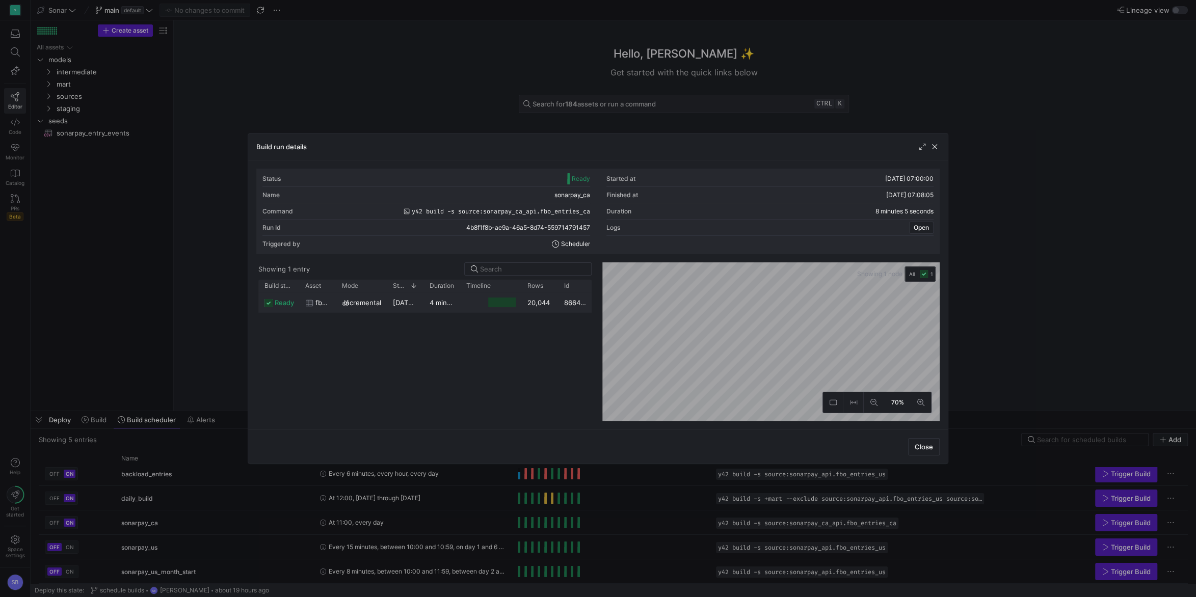
click at [420, 306] on span "[DATE] 07:03:38" at bounding box center [419, 303] width 52 height 8
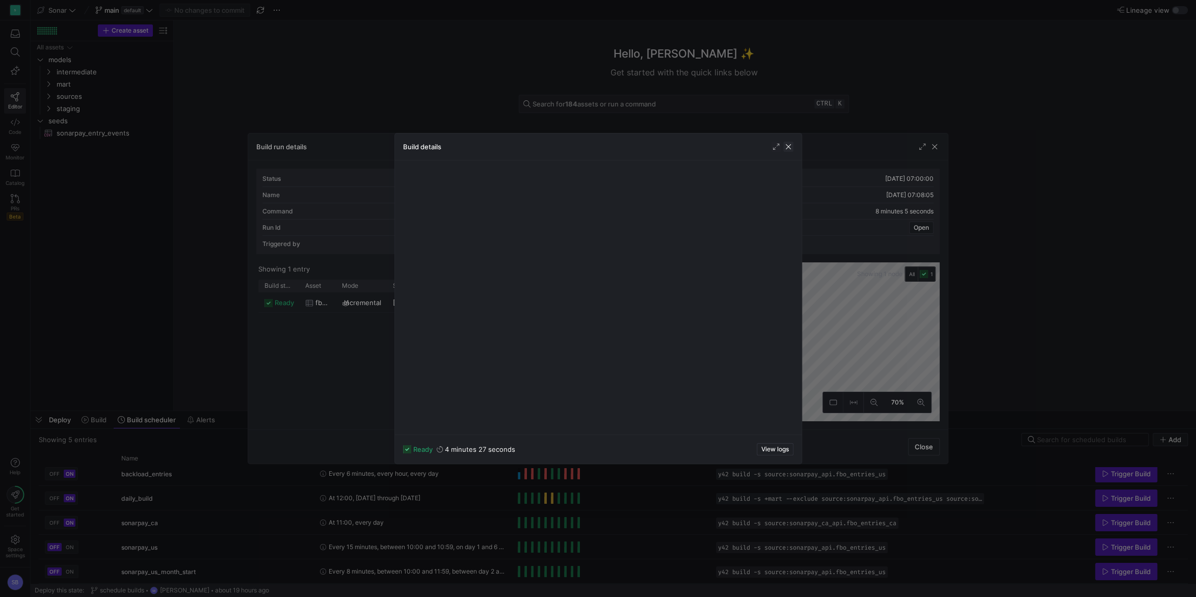
click at [787, 147] on span "button" at bounding box center [788, 147] width 10 height 10
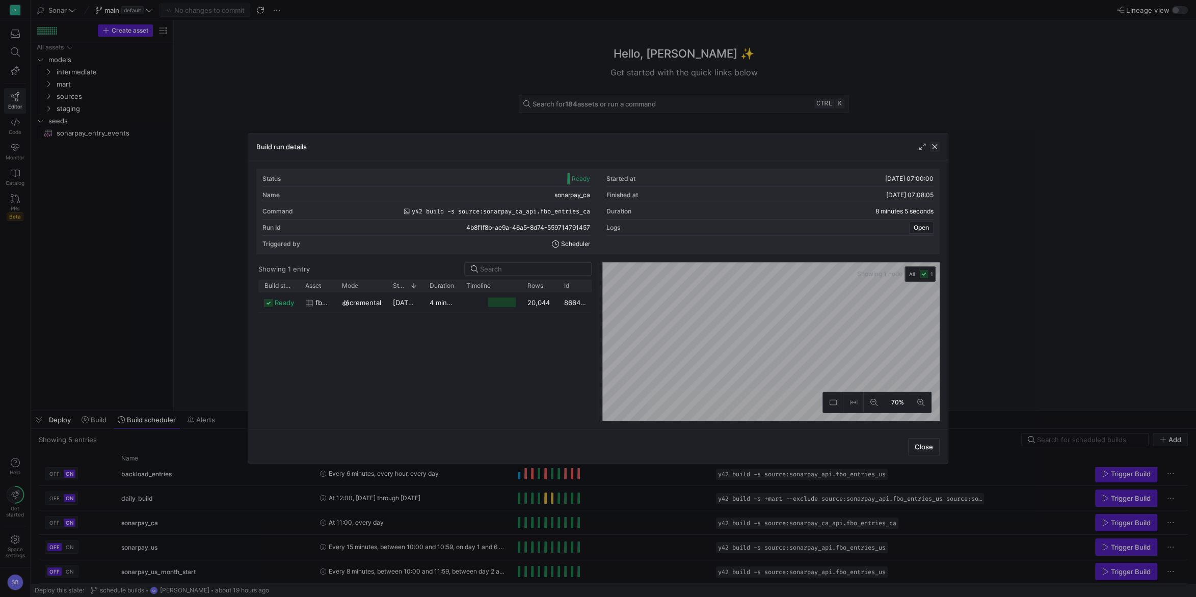
click at [932, 147] on span "button" at bounding box center [935, 147] width 10 height 10
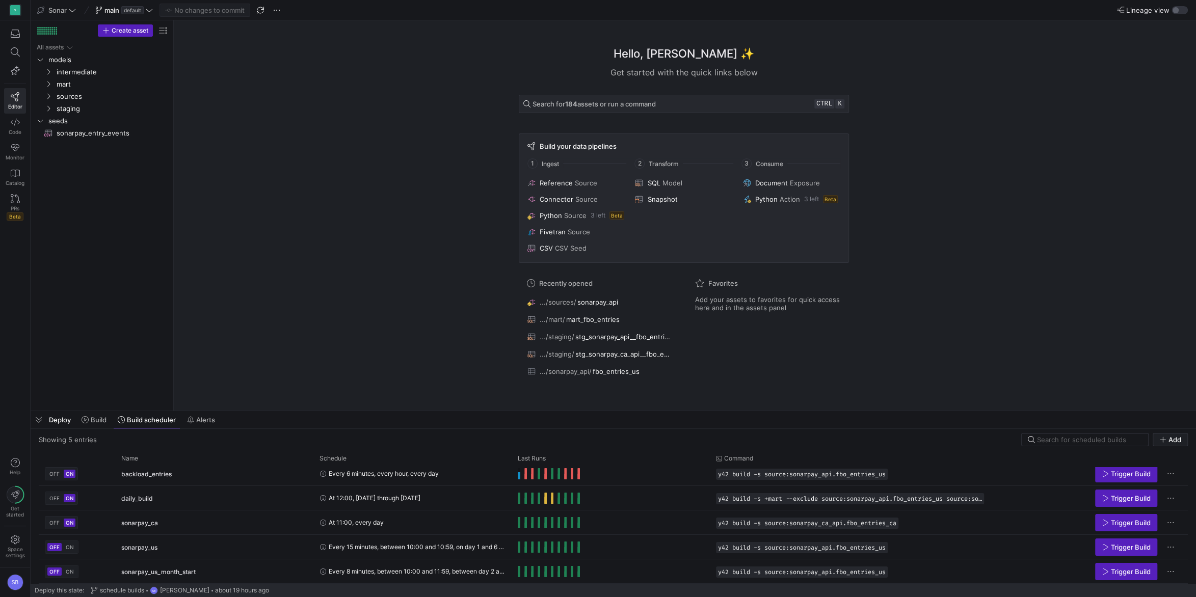
click at [59, 422] on span "Deploy" at bounding box center [60, 420] width 22 height 8
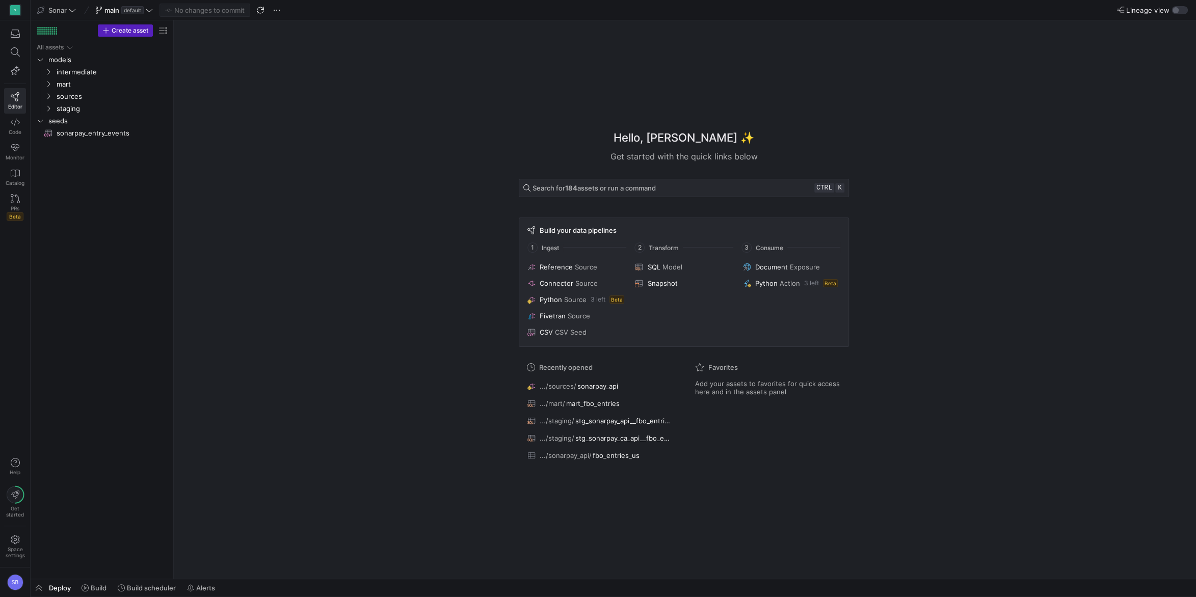
click at [69, 591] on span "Deploy" at bounding box center [60, 588] width 22 height 8
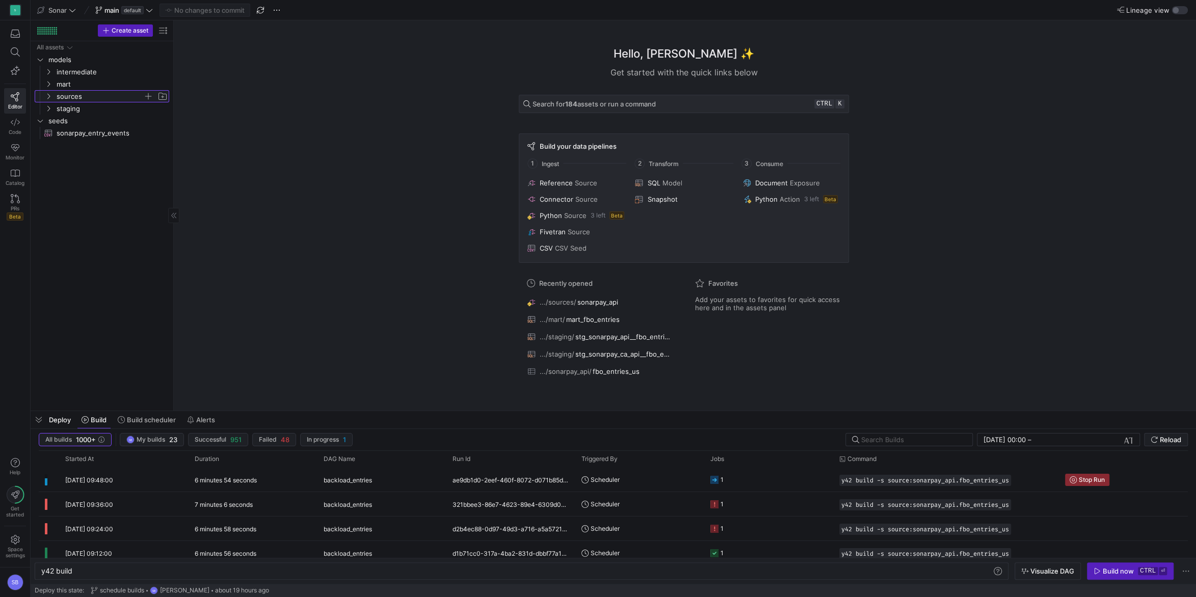
click at [46, 97] on icon "Press SPACE to select this row." at bounding box center [48, 96] width 7 height 6
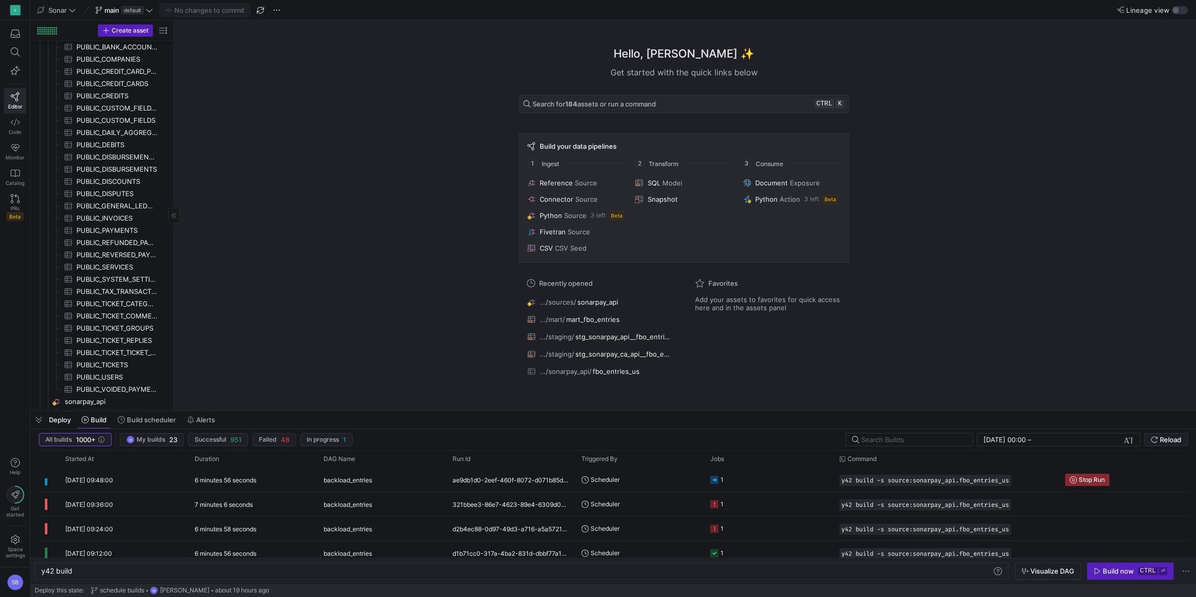
scroll to position [608, 0]
click at [111, 331] on span "sonarpay_api​​​​​​​​" at bounding box center [116, 332] width 103 height 12
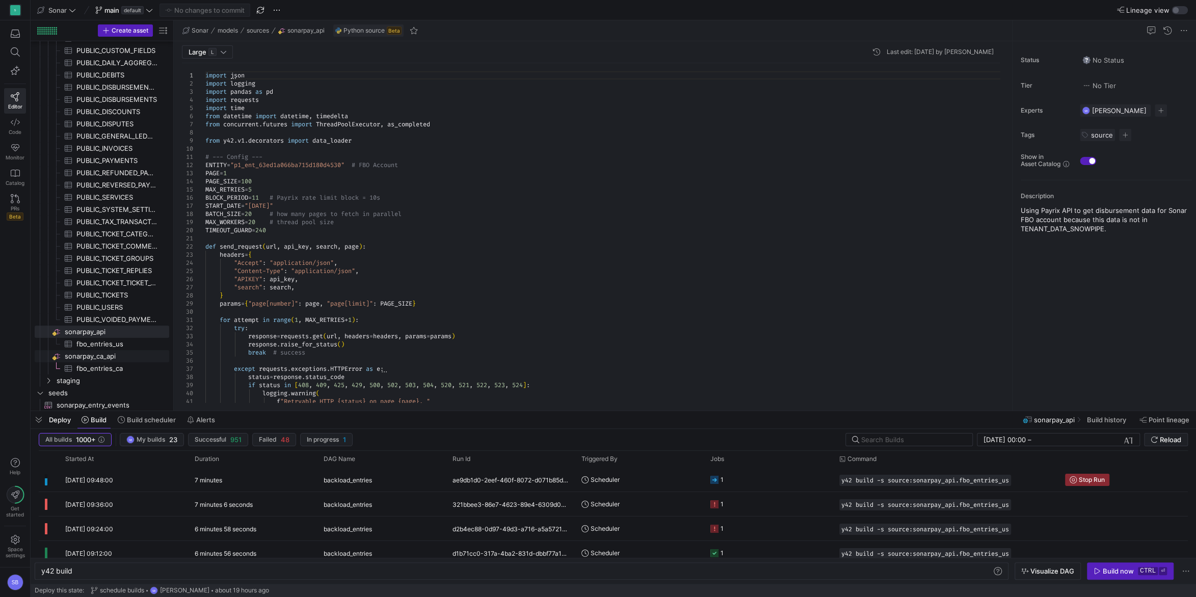
click at [89, 352] on span "sonarpay_ca_api​​​​​​​​" at bounding box center [116, 357] width 103 height 12
click at [131, 328] on span "sonarpay_api​​​​​​​​" at bounding box center [116, 332] width 103 height 12
click at [233, 499] on div "7 minutes 6 seconds" at bounding box center [253, 504] width 129 height 24
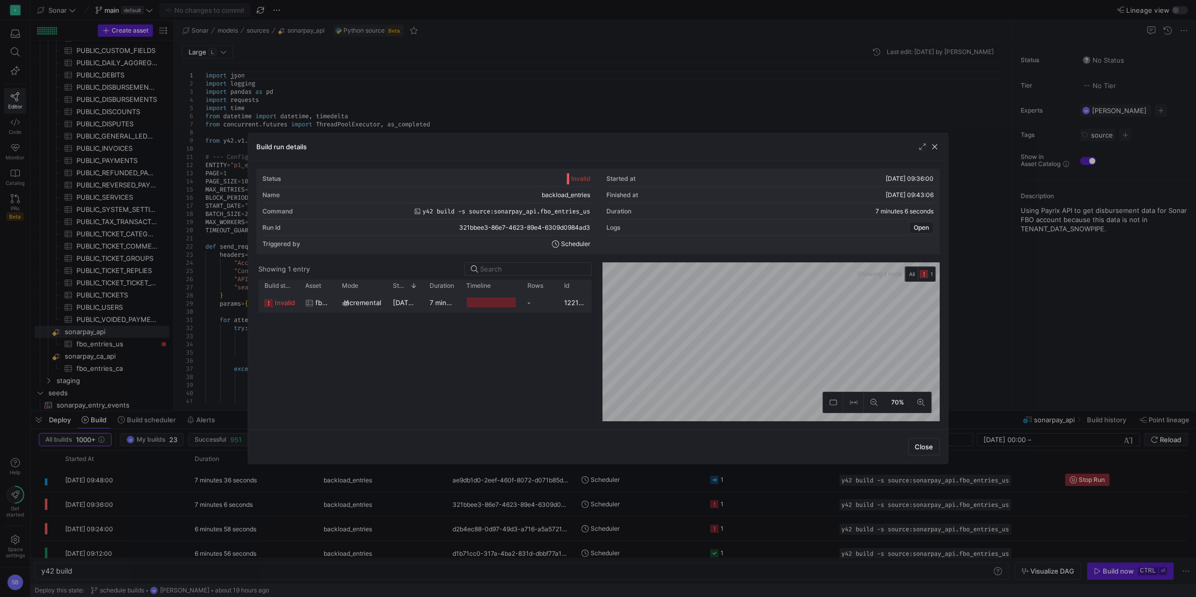
click at [438, 298] on div "7 minutes 3 seconds" at bounding box center [441, 303] width 37 height 20
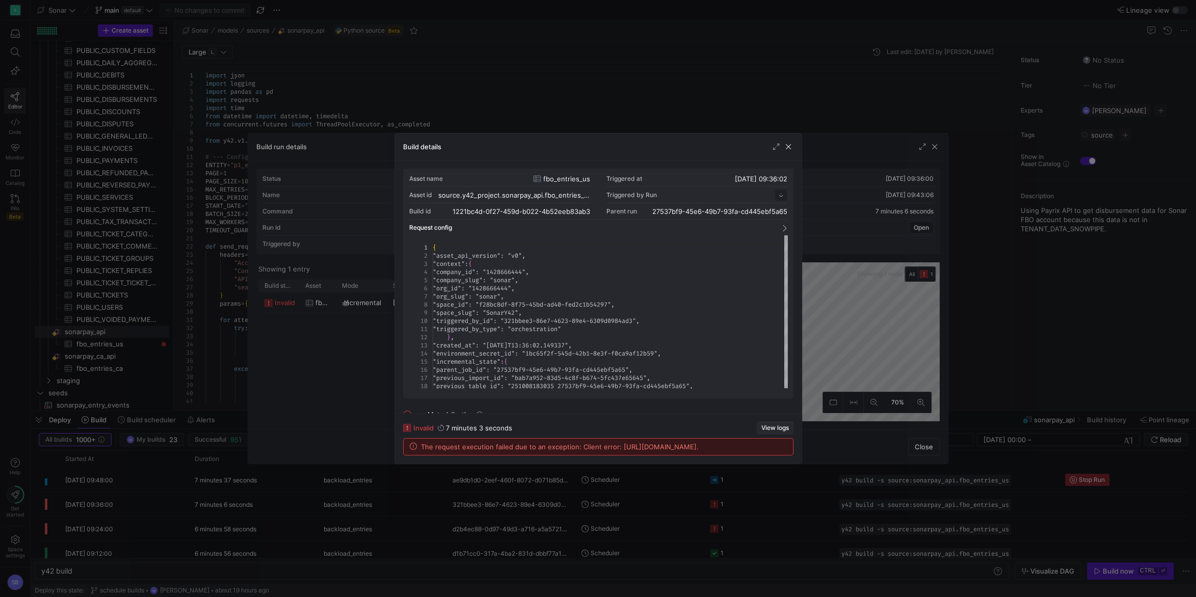
click at [778, 425] on span "View logs" at bounding box center [775, 428] width 28 height 7
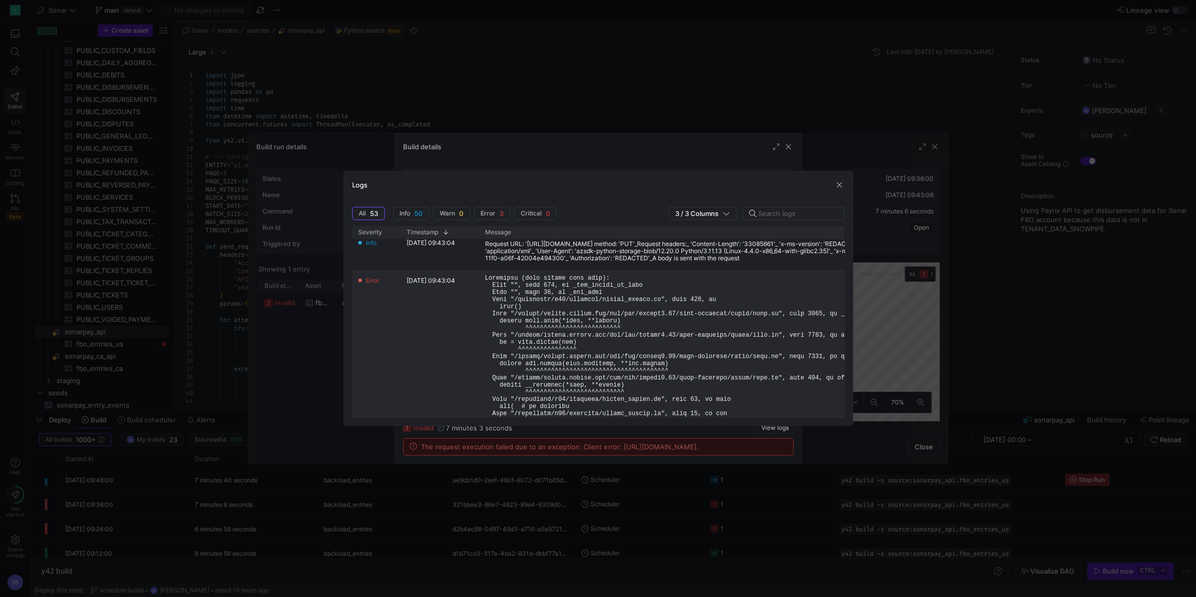
scroll to position [47, 0]
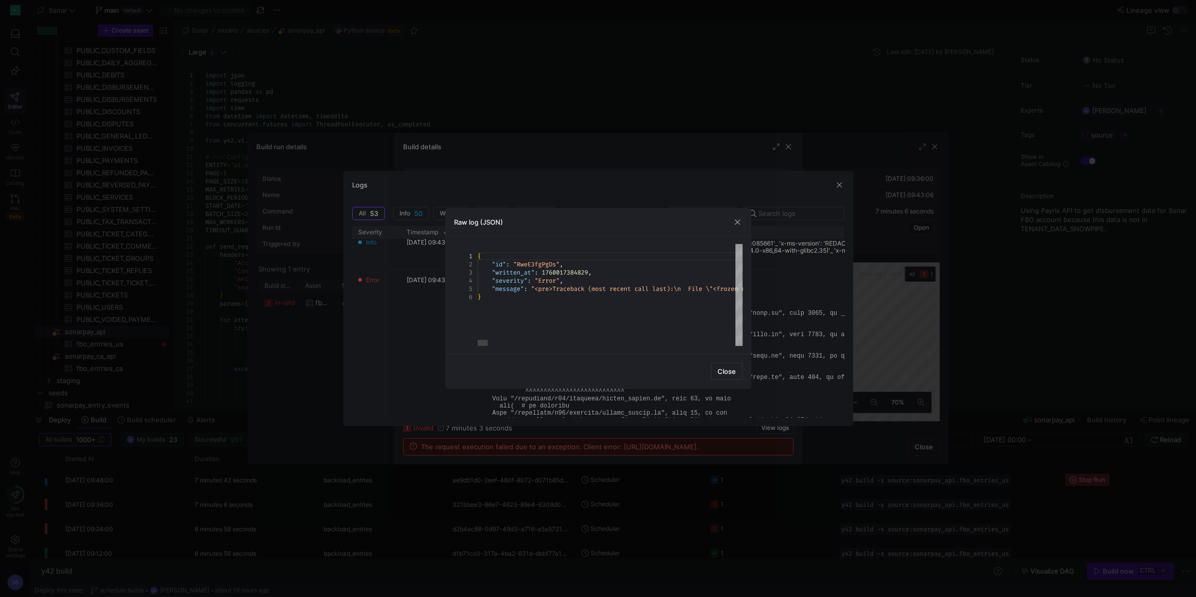
click at [737, 222] on span "button" at bounding box center [737, 222] width 10 height 10
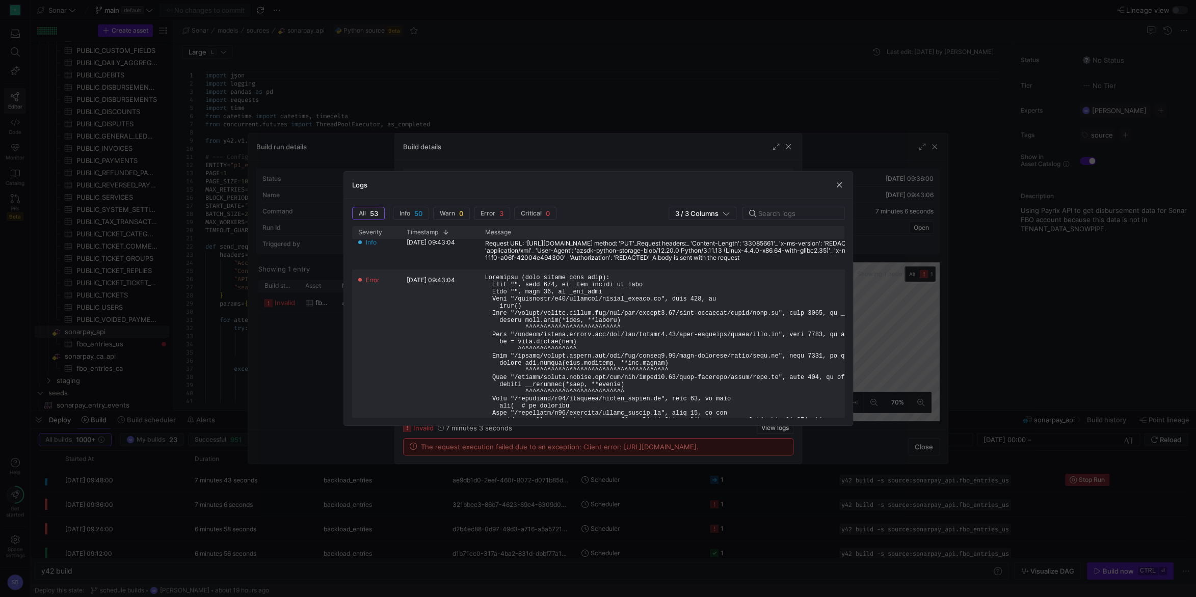
scroll to position [333, 0]
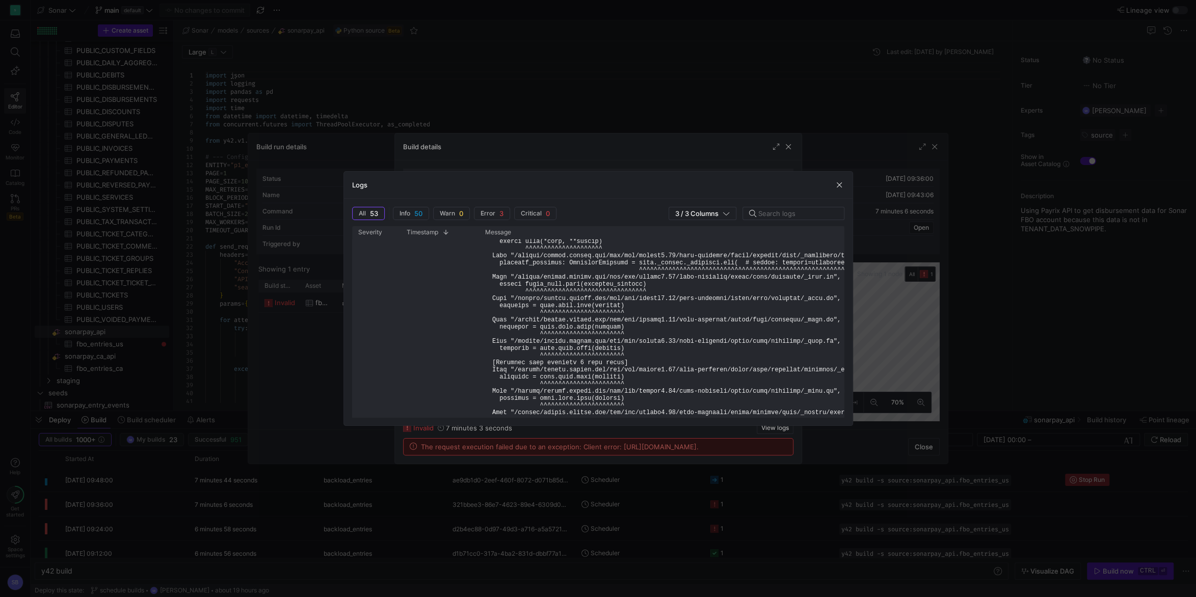
click at [708, 323] on pre at bounding box center [780, 327] width 591 height 678
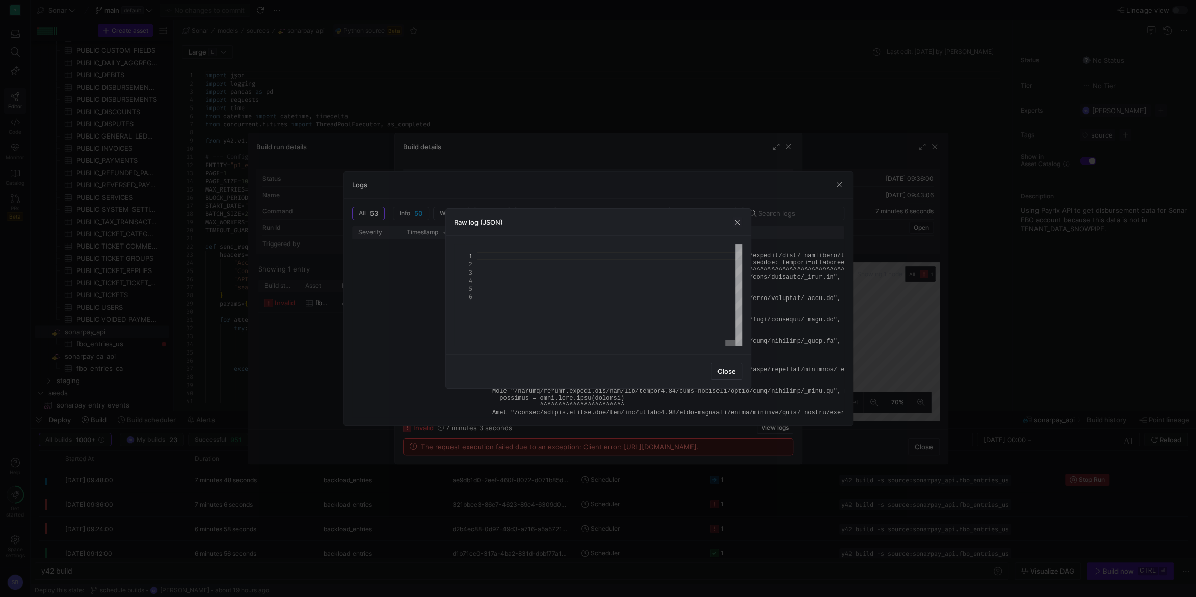
click at [735, 343] on div at bounding box center [730, 343] width 10 height 6
click at [734, 220] on span "button" at bounding box center [737, 222] width 10 height 10
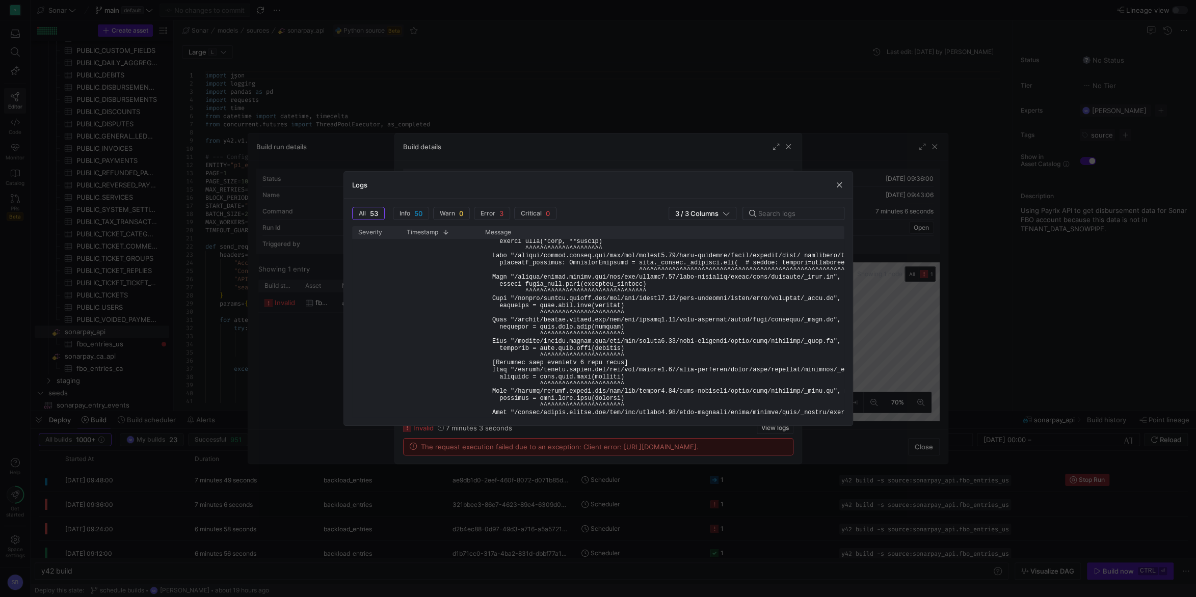
drag, startPoint x: 837, startPoint y: 189, endPoint x: 833, endPoint y: 183, distance: 6.5
click at [837, 188] on span "button" at bounding box center [839, 185] width 10 height 10
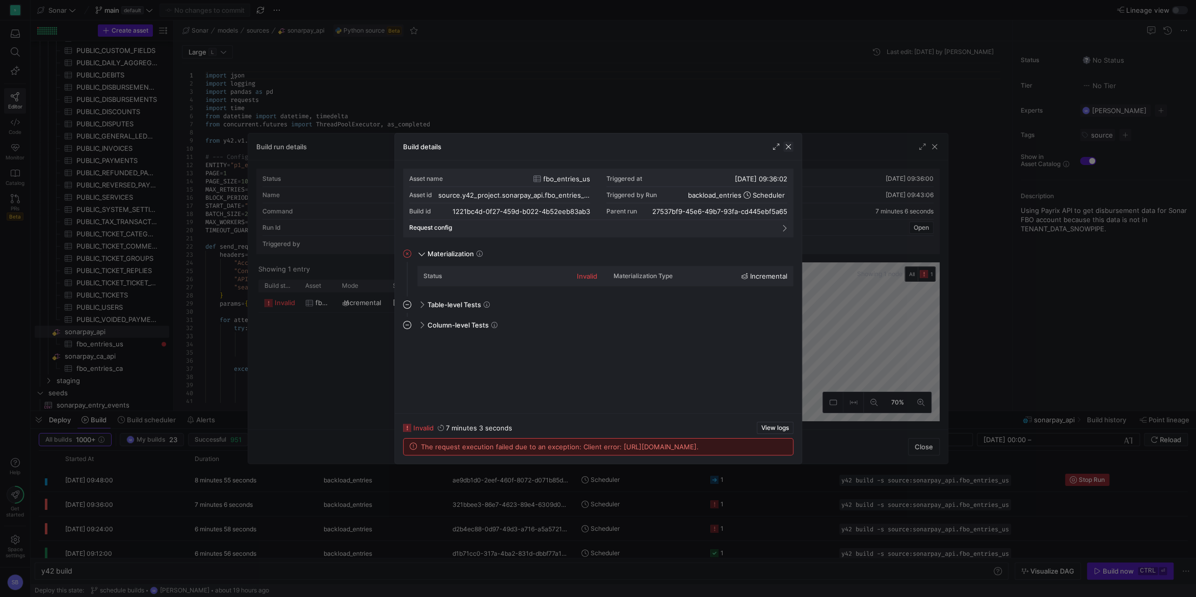
click at [789, 144] on span "button" at bounding box center [788, 147] width 10 height 10
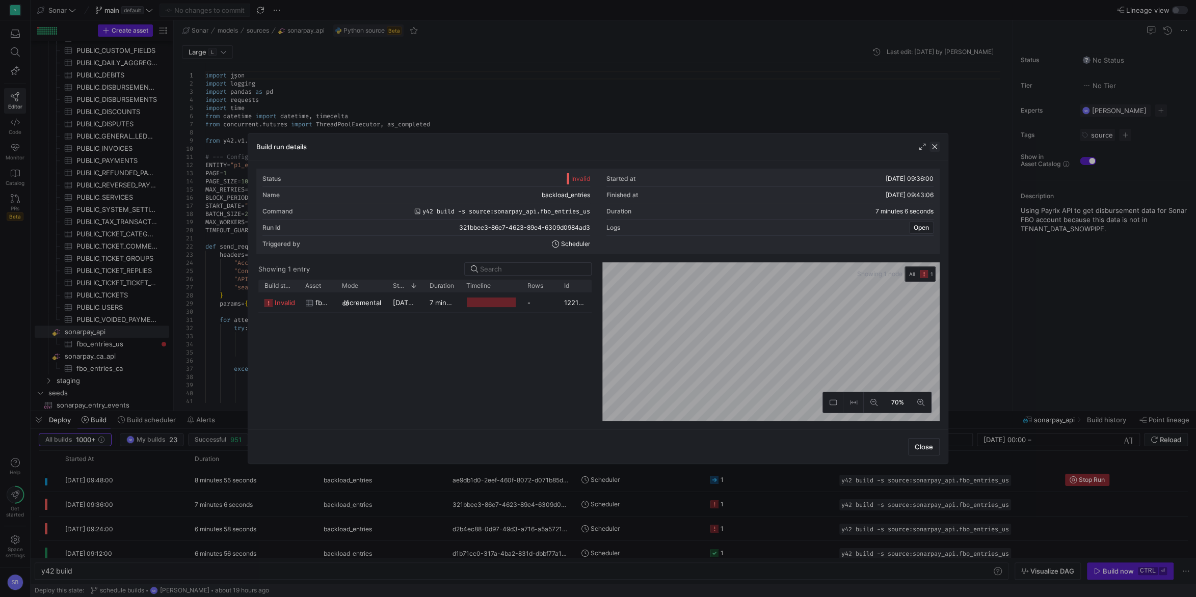
click at [939, 146] on span "button" at bounding box center [935, 147] width 10 height 10
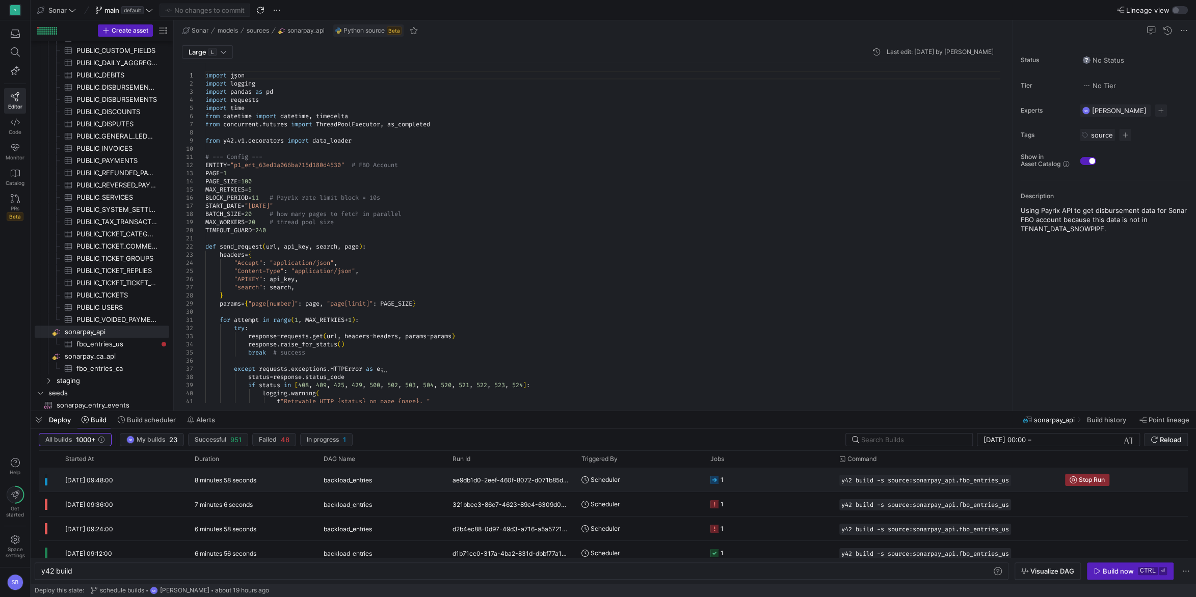
click at [214, 484] on y42-duration "8 minutes 58 seconds" at bounding box center [226, 480] width 62 height 8
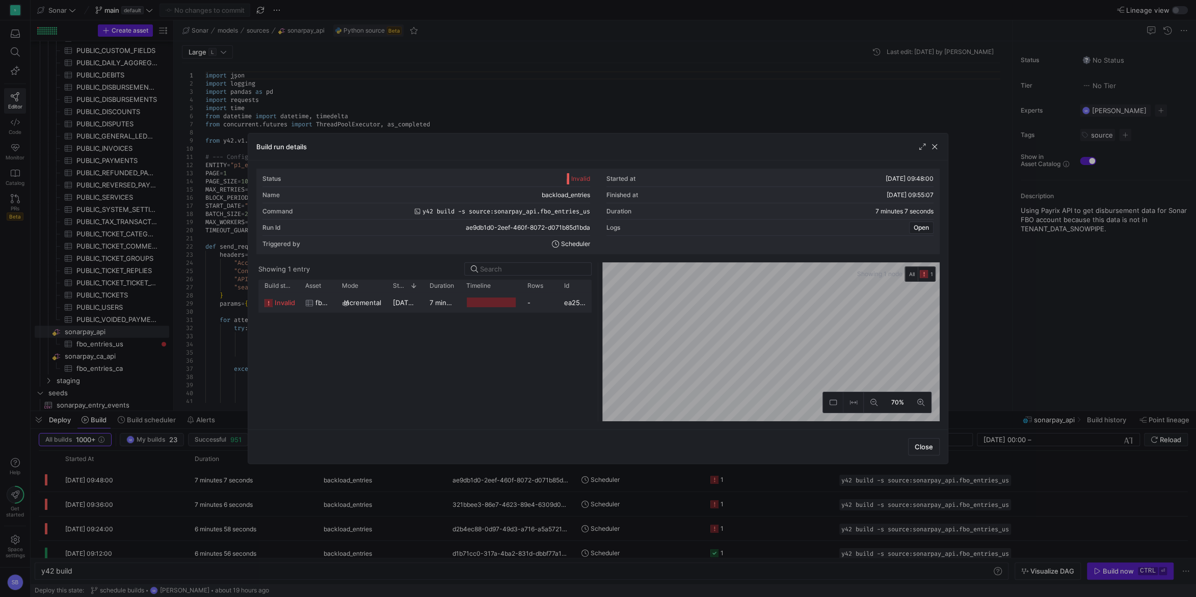
click at [448, 302] on y42-duration "7 minutes 5 seconds" at bounding box center [463, 303] width 66 height 8
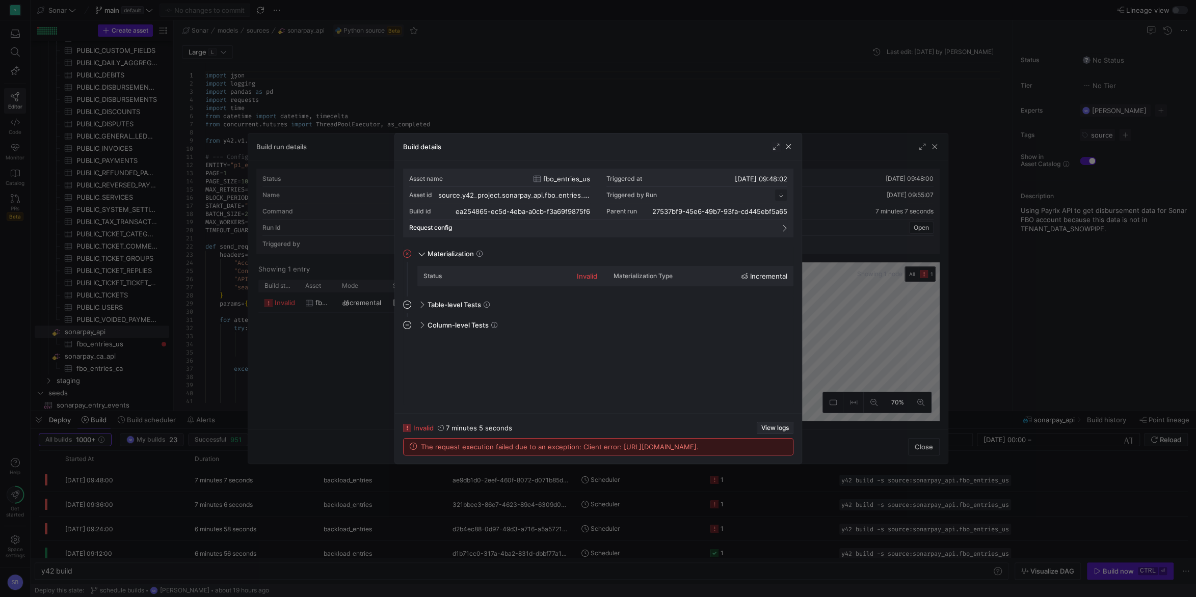
click at [777, 425] on span "View logs" at bounding box center [775, 428] width 28 height 7
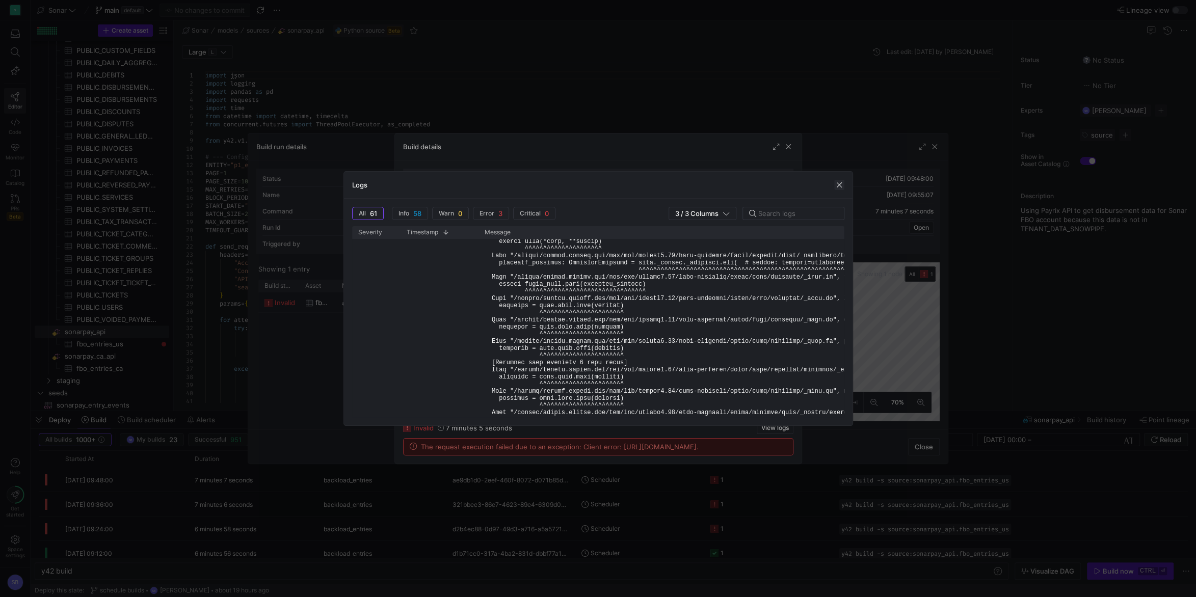
click at [840, 183] on span "button" at bounding box center [839, 185] width 10 height 10
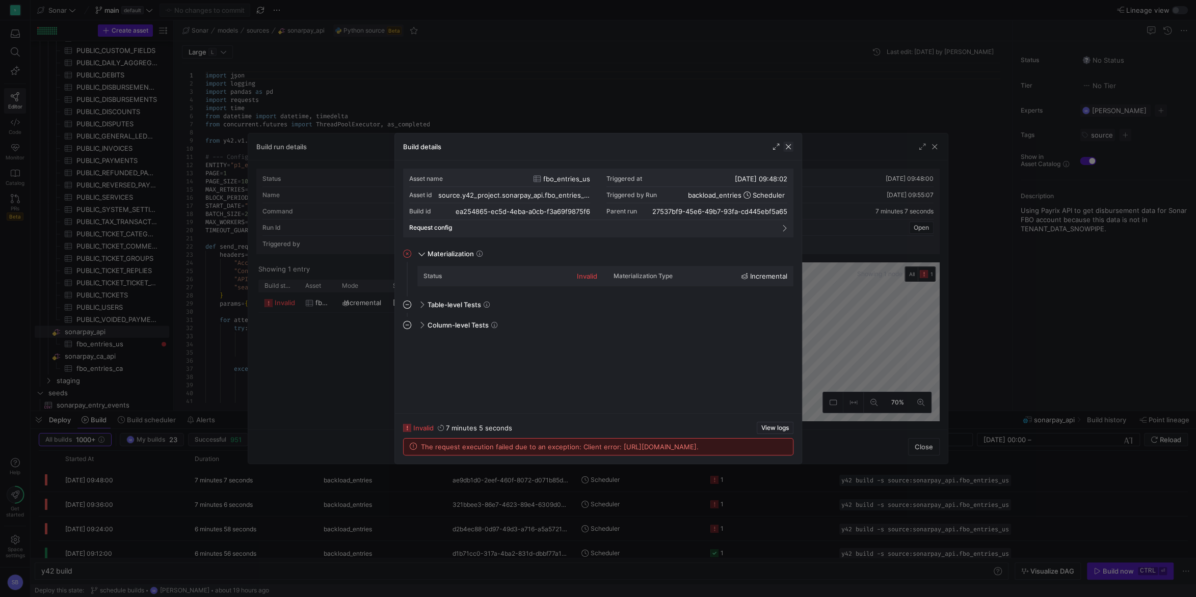
click at [788, 147] on span "button" at bounding box center [788, 147] width 10 height 10
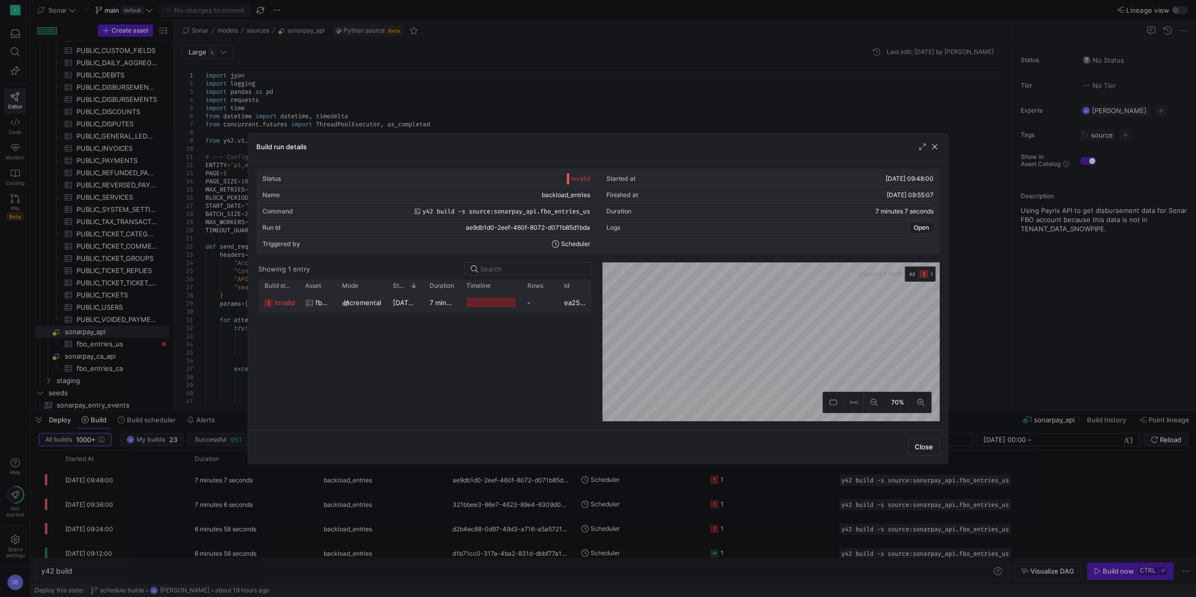
click at [431, 305] on y42-duration "7 minutes 5 seconds" at bounding box center [463, 303] width 66 height 8
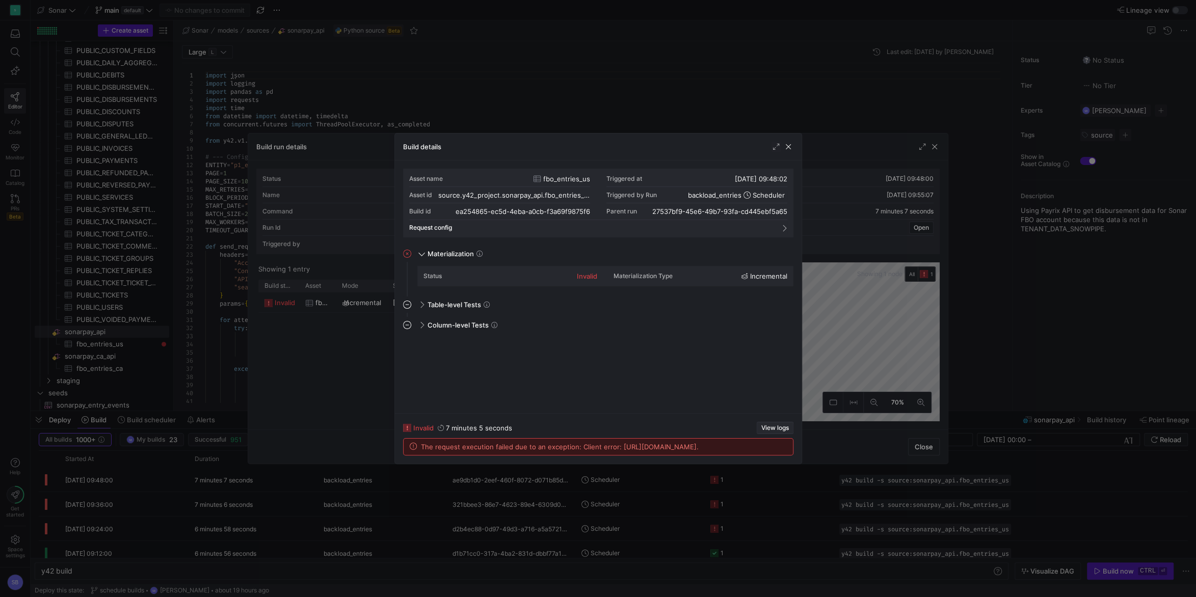
click at [779, 422] on span "button" at bounding box center [775, 427] width 36 height 11
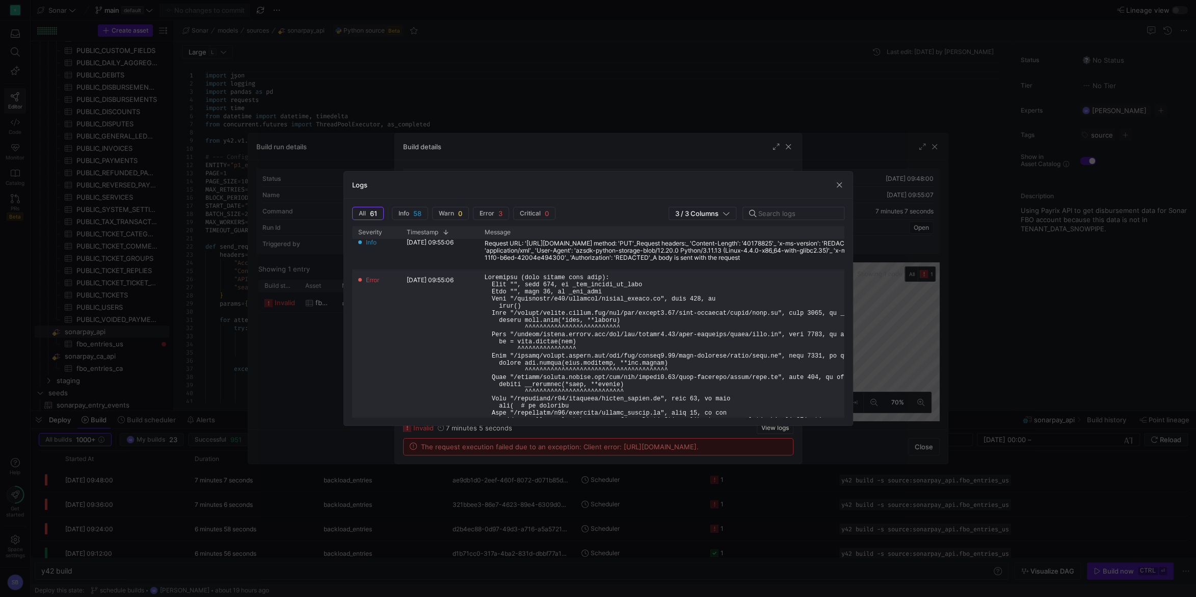
scroll to position [0, 0]
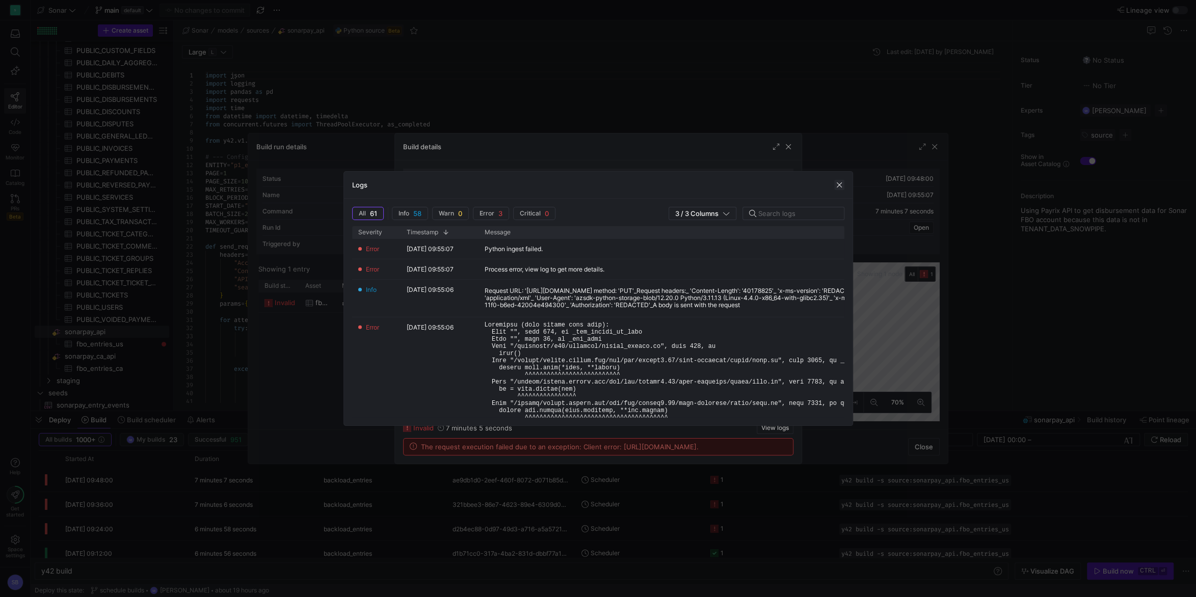
click at [835, 185] on span "button" at bounding box center [839, 185] width 10 height 10
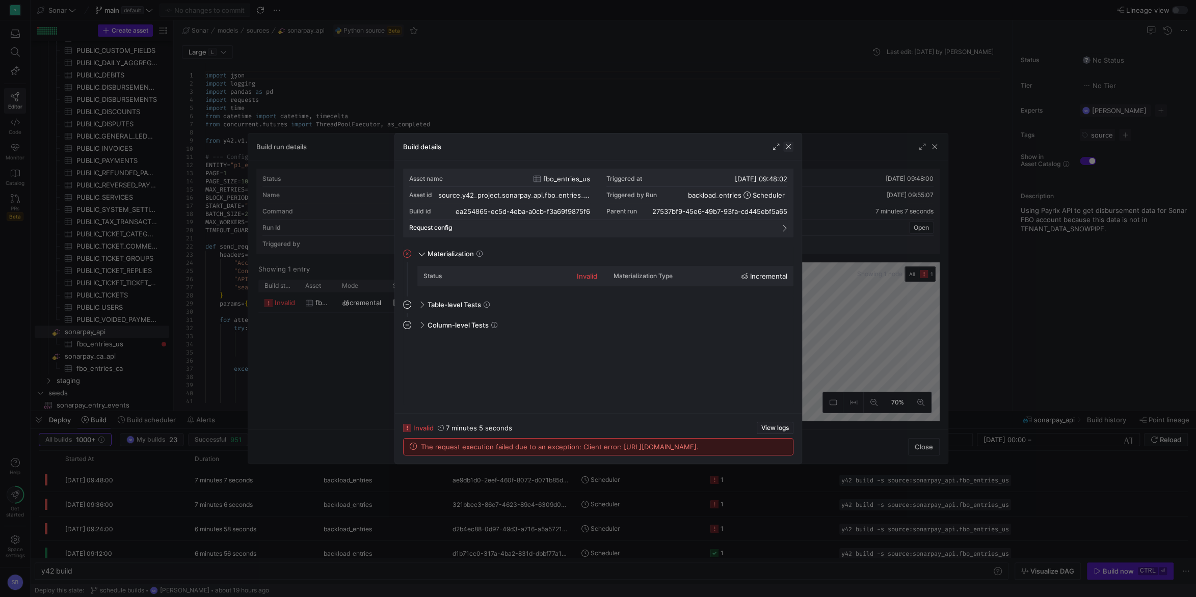
click at [784, 148] on span "button" at bounding box center [788, 147] width 10 height 10
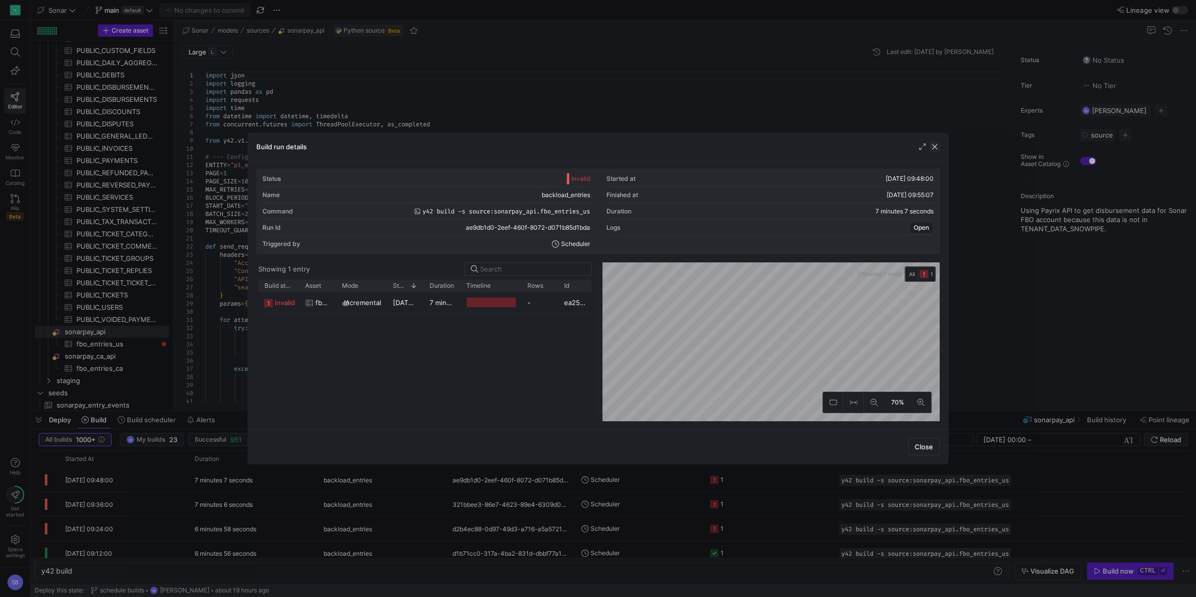
click at [934, 149] on span "button" at bounding box center [935, 147] width 10 height 10
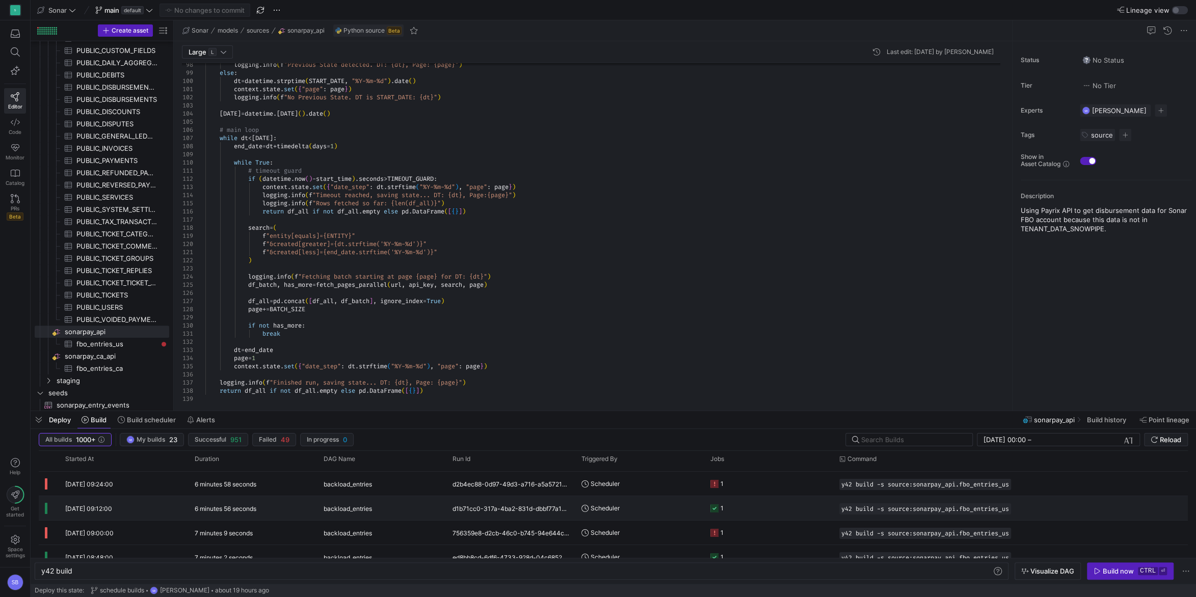
click at [241, 505] on div "6 minutes 56 seconds" at bounding box center [253, 508] width 129 height 24
click at [237, 514] on y42-duration "7 minutes 2 seconds" at bounding box center [224, 513] width 58 height 8
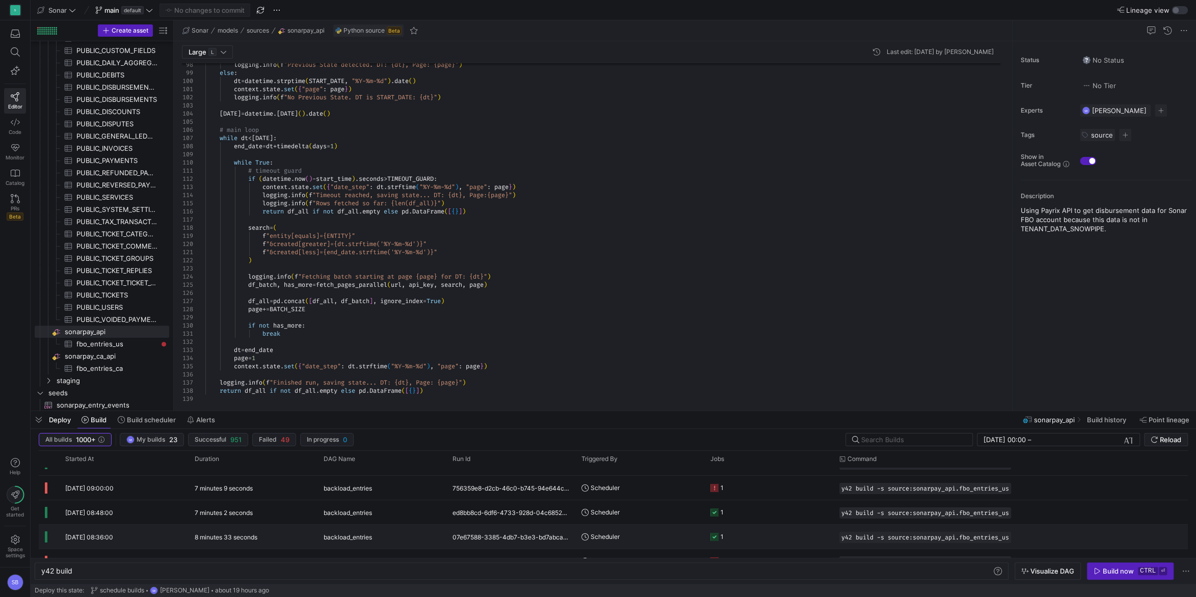
click at [241, 541] on y42-duration "8 minutes 33 seconds" at bounding box center [226, 538] width 63 height 8
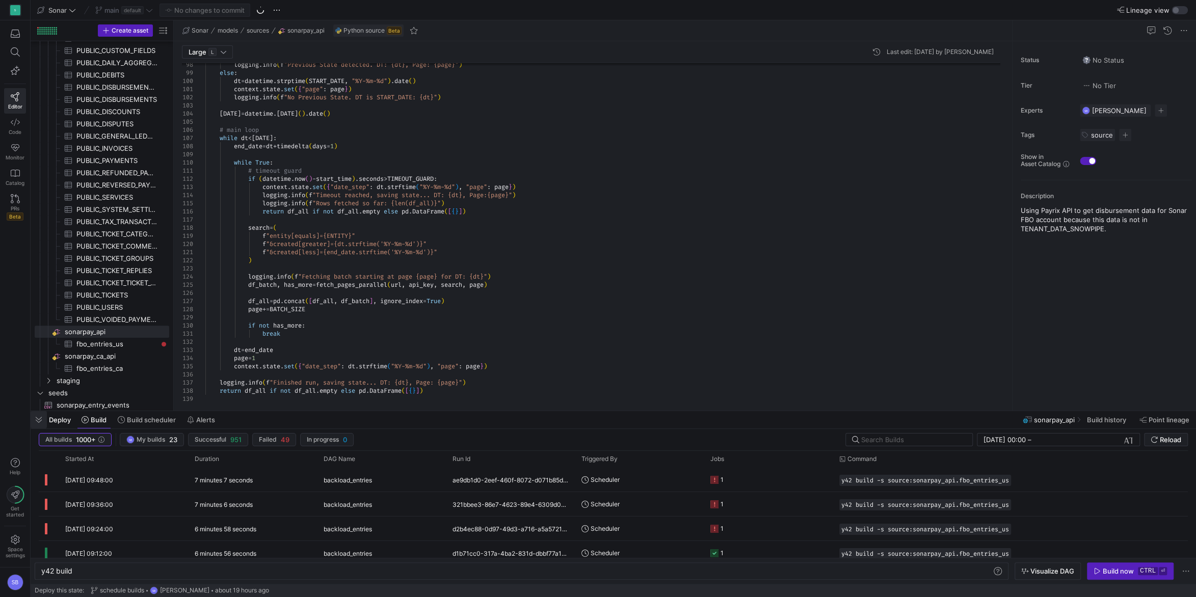
click at [35, 425] on span "button" at bounding box center [39, 419] width 16 height 17
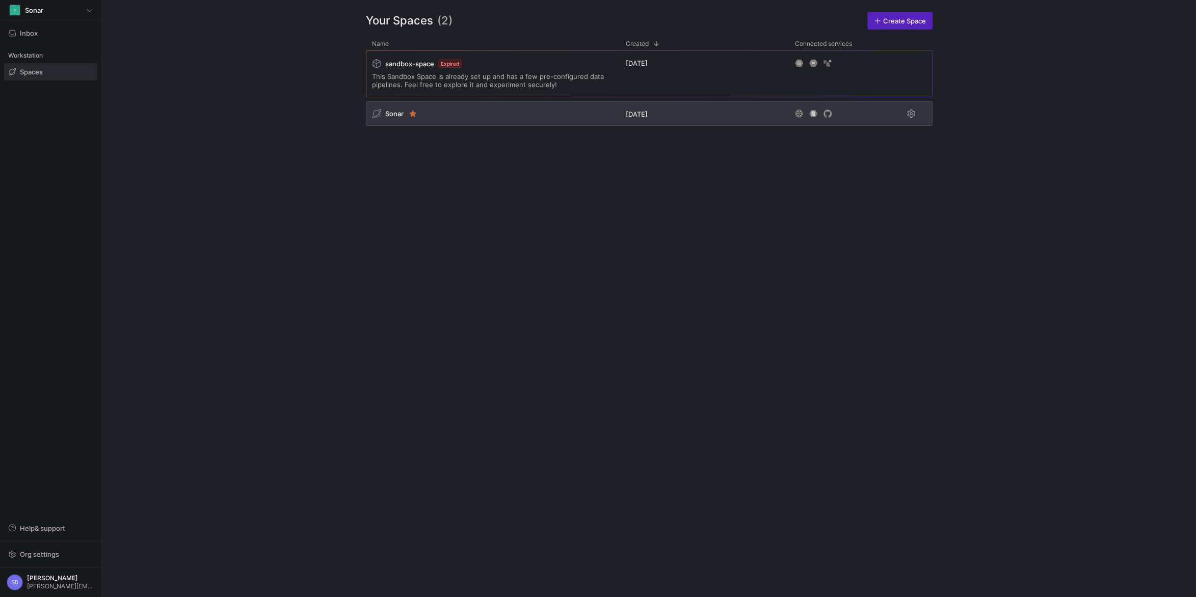
click at [394, 112] on span "Sonar" at bounding box center [394, 114] width 18 height 8
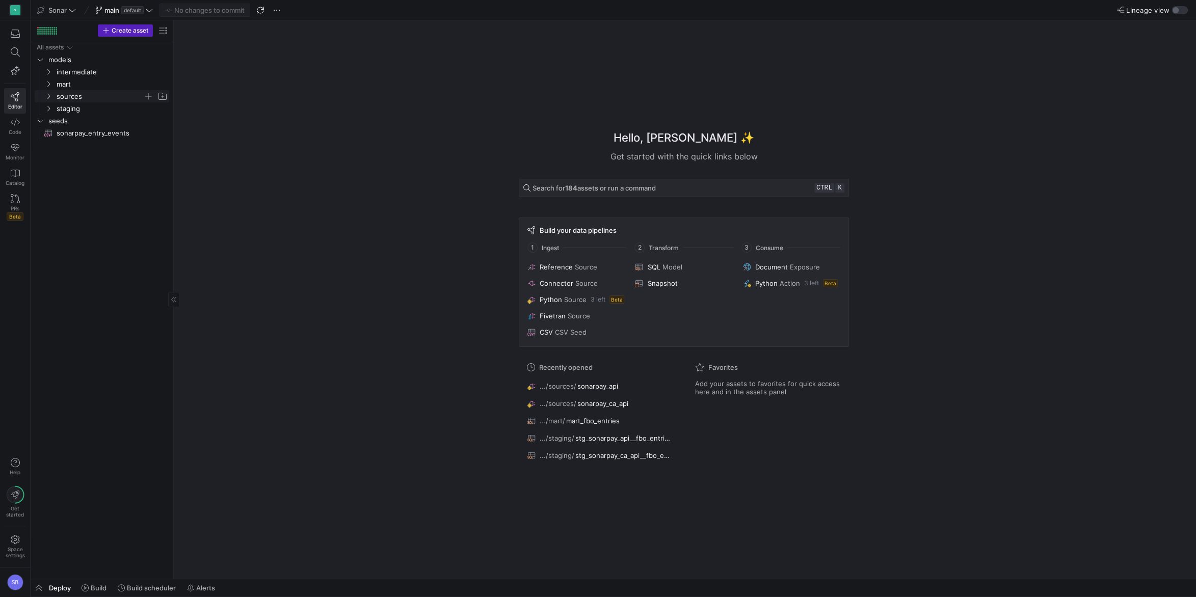
click at [48, 98] on icon "Press SPACE to select this row." at bounding box center [48, 96] width 7 height 6
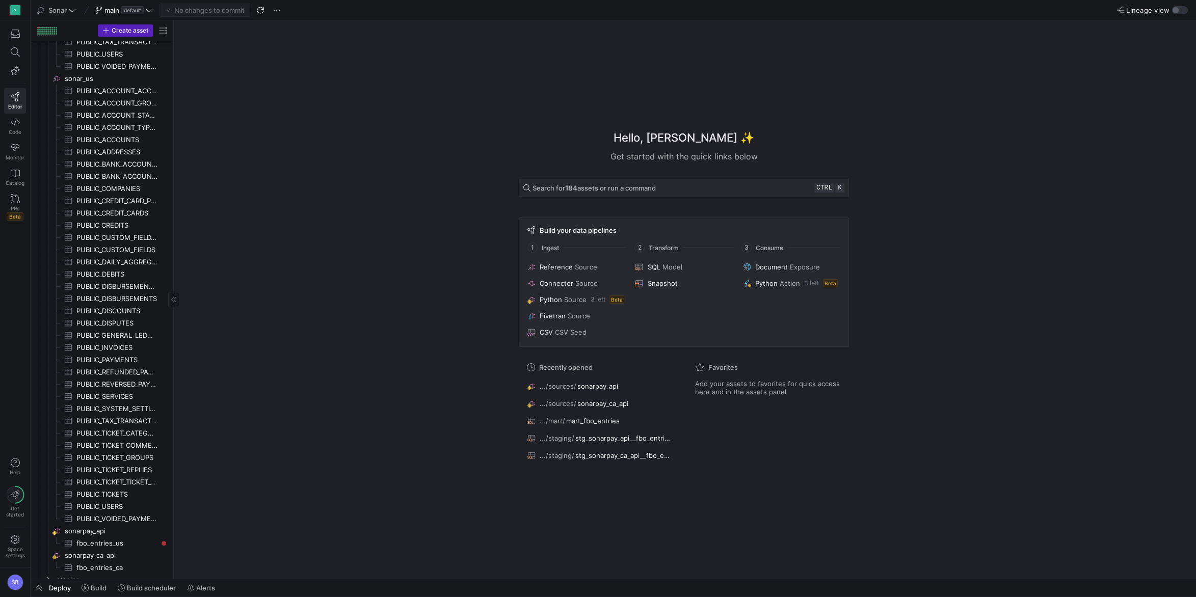
scroll to position [440, 0]
click at [103, 498] on span "sonarpay_api​​​​​​​​" at bounding box center [116, 500] width 103 height 12
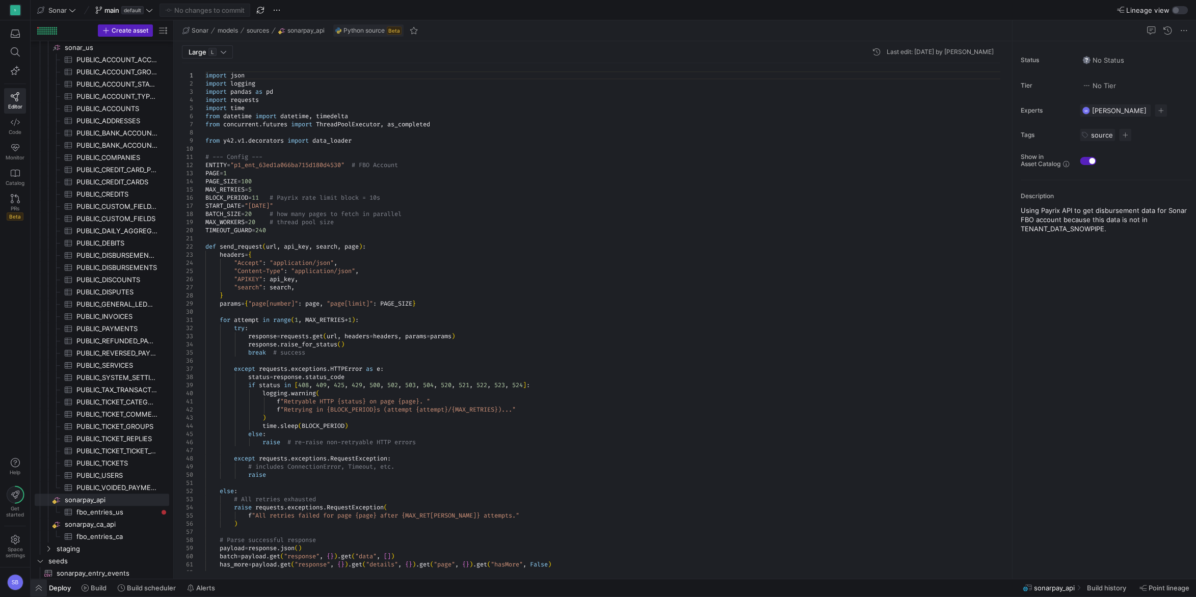
click at [37, 586] on span "button" at bounding box center [39, 587] width 16 height 17
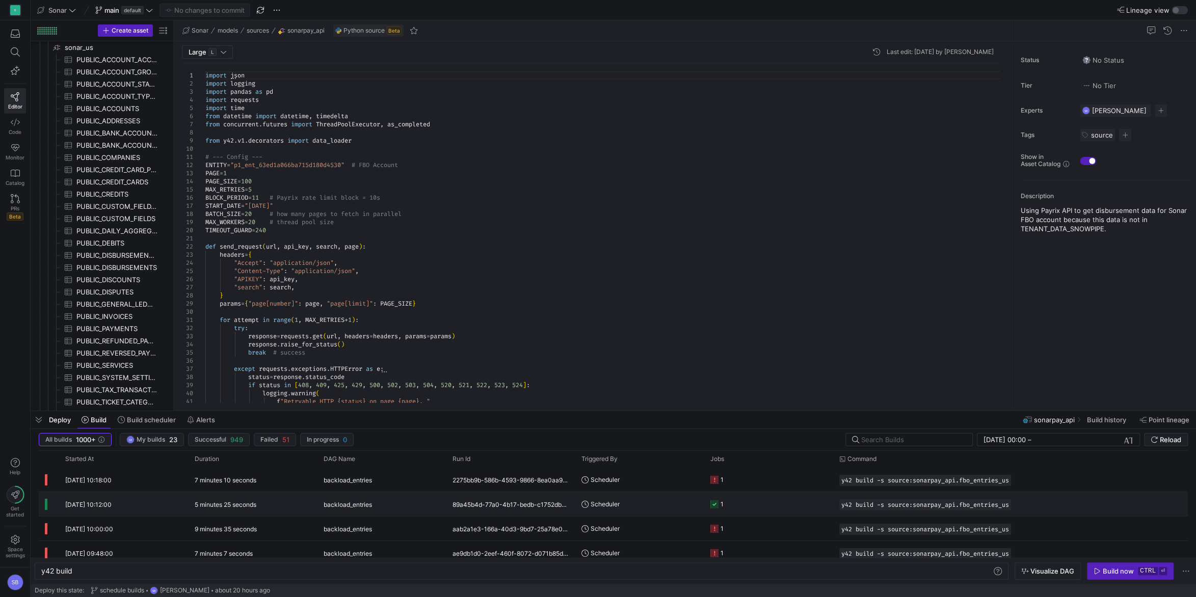
click at [256, 505] on y42-duration "5 minutes 25 seconds" at bounding box center [226, 505] width 62 height 8
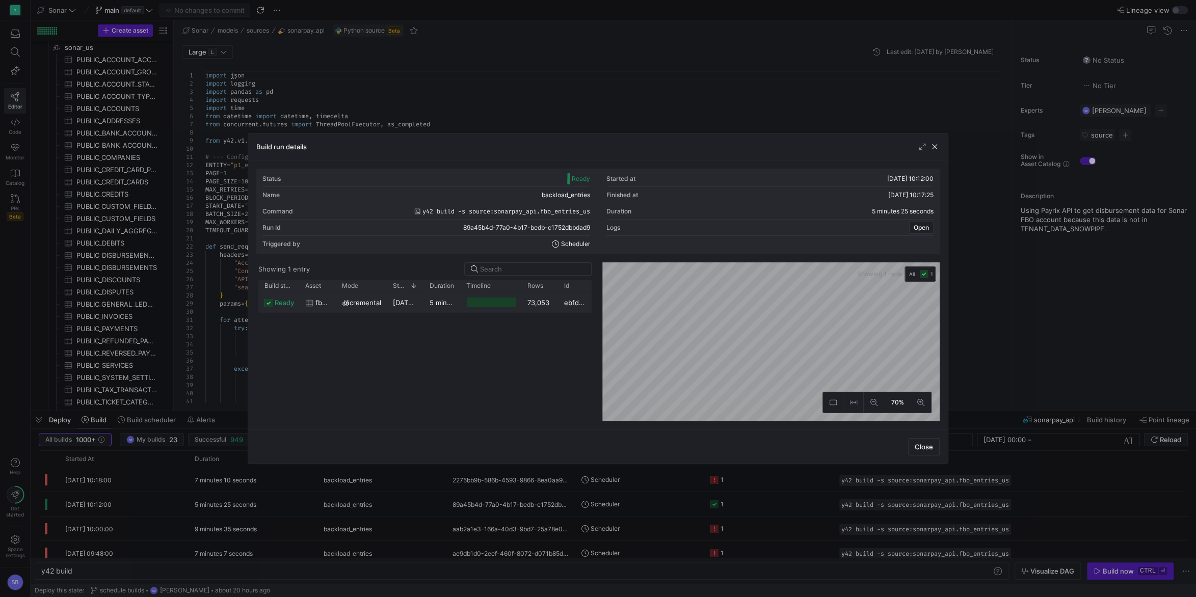
click at [440, 308] on div "5 minutes 23 seconds" at bounding box center [441, 303] width 37 height 20
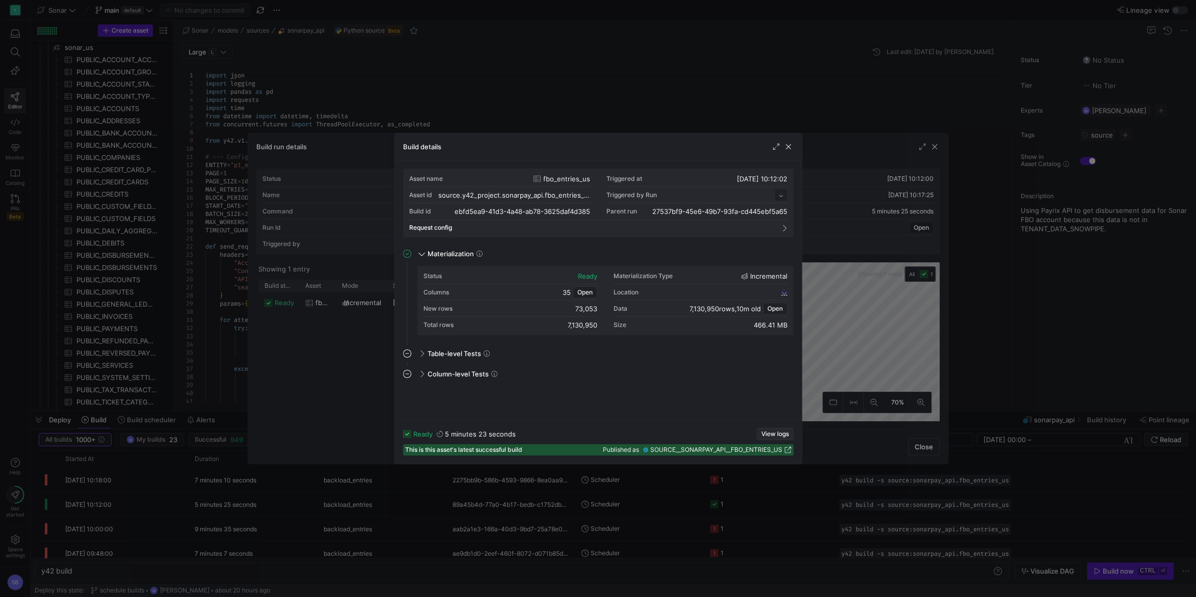
click at [779, 434] on span "View logs" at bounding box center [775, 434] width 28 height 7
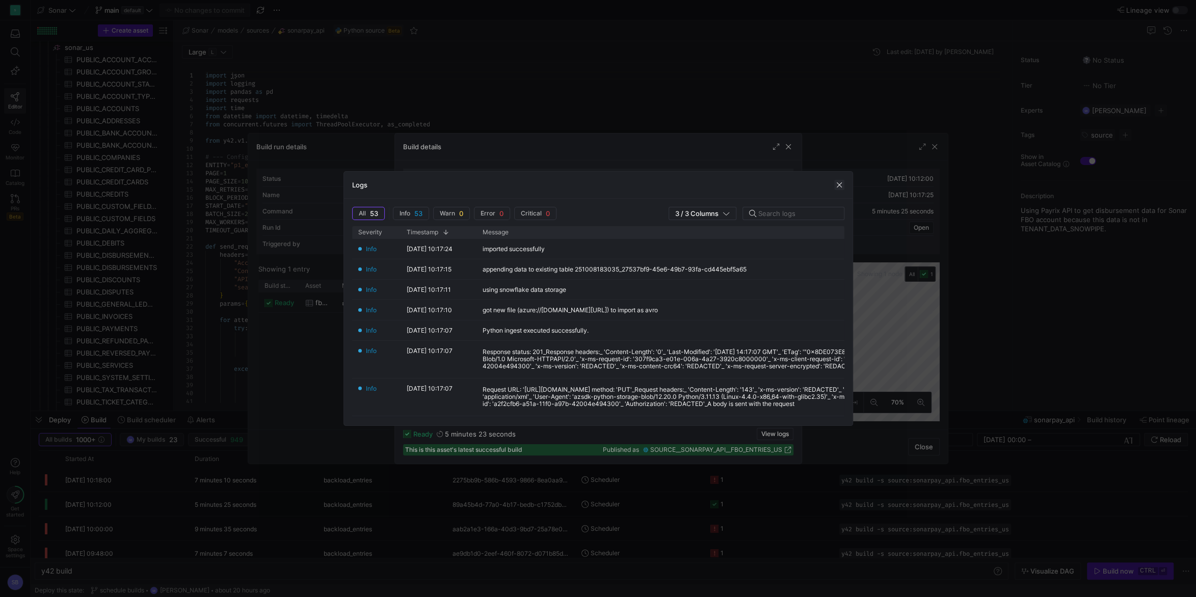
click at [841, 187] on span "button" at bounding box center [839, 185] width 10 height 10
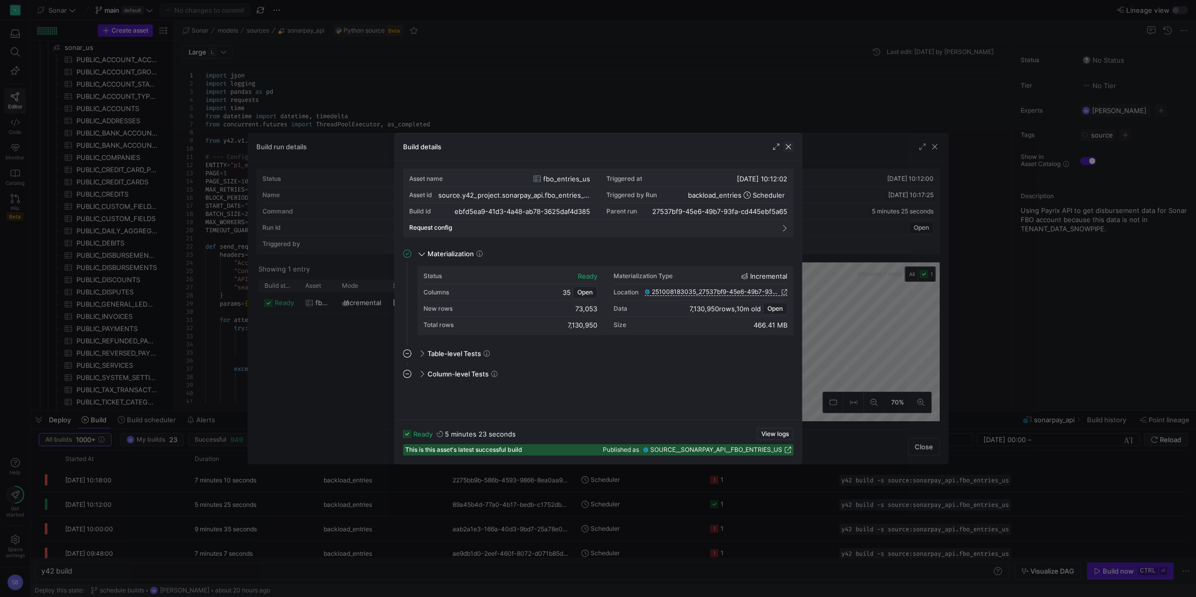
click at [791, 145] on span "button" at bounding box center [788, 147] width 10 height 10
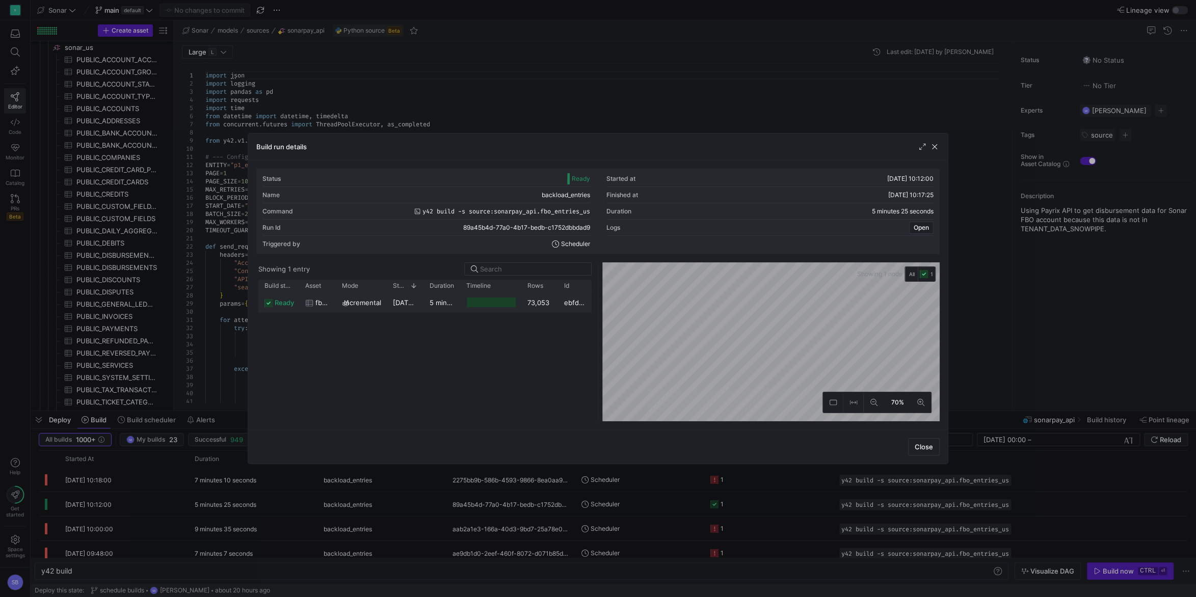
click at [417, 302] on span "09/10/25, 10:12:02" at bounding box center [418, 303] width 50 height 8
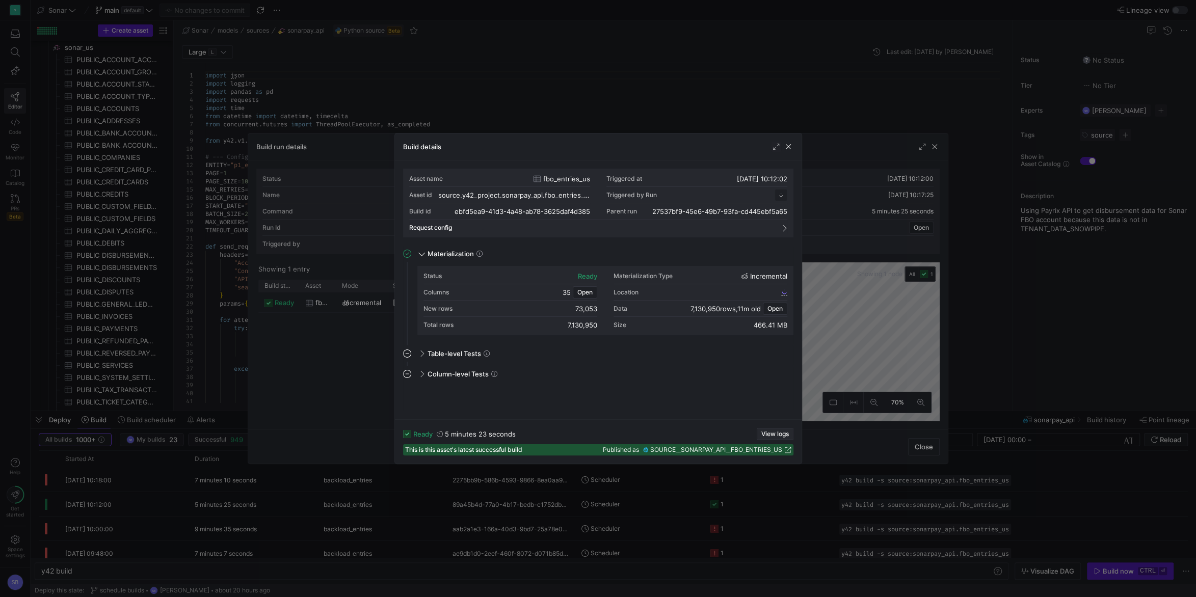
click at [767, 432] on span "View logs" at bounding box center [775, 434] width 28 height 7
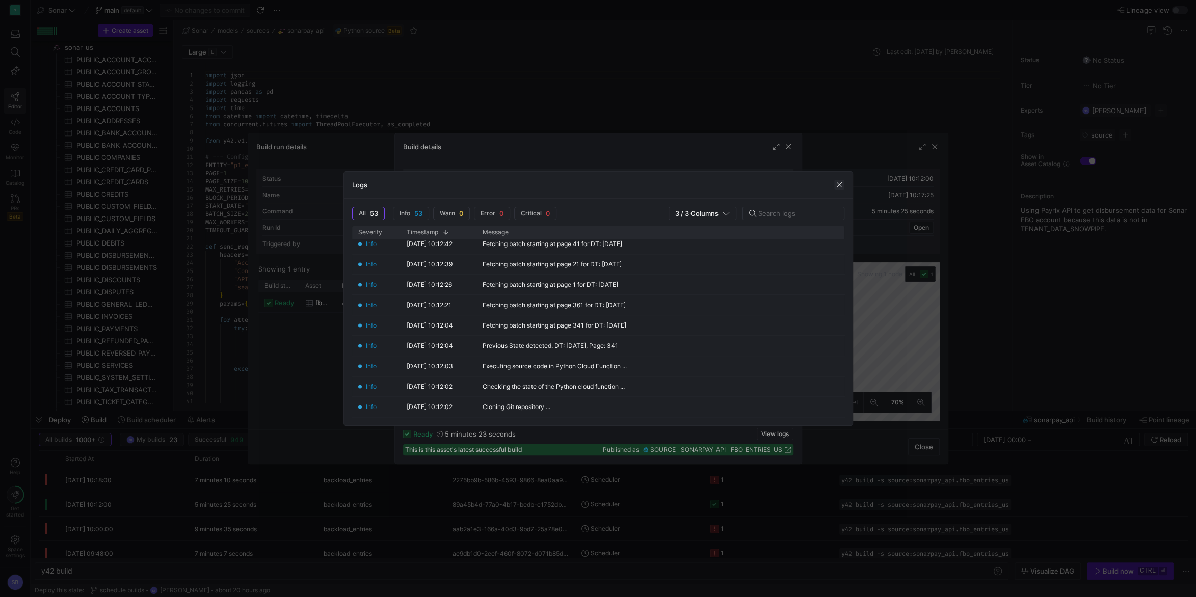
click at [838, 183] on span "button" at bounding box center [839, 185] width 10 height 10
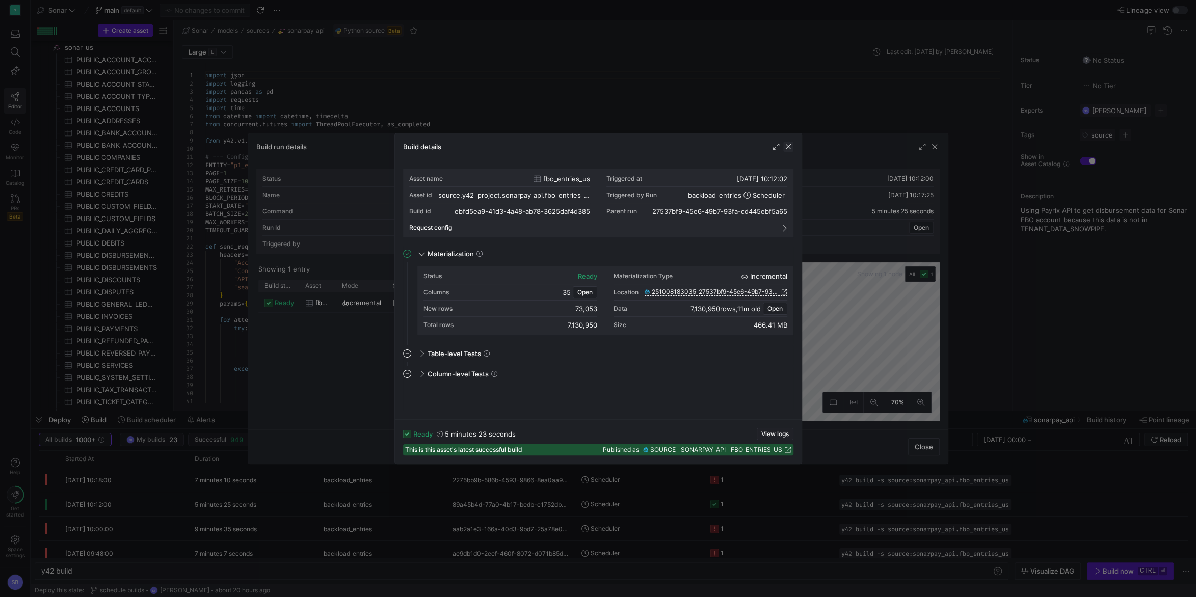
click at [790, 148] on span "button" at bounding box center [788, 147] width 10 height 10
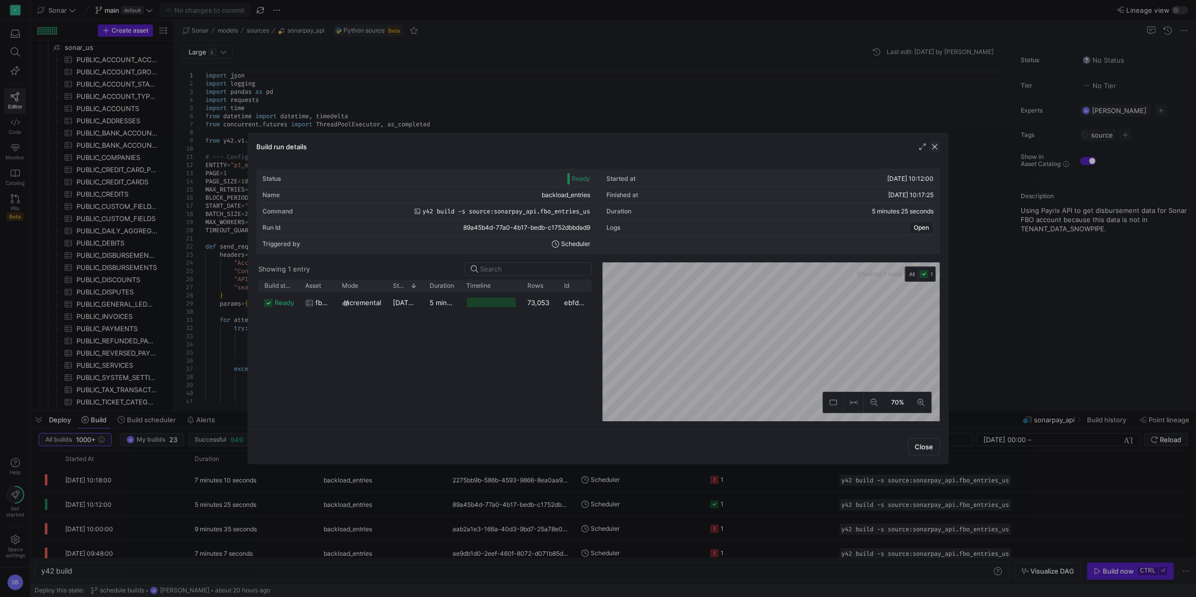
click at [932, 147] on span "button" at bounding box center [935, 147] width 10 height 10
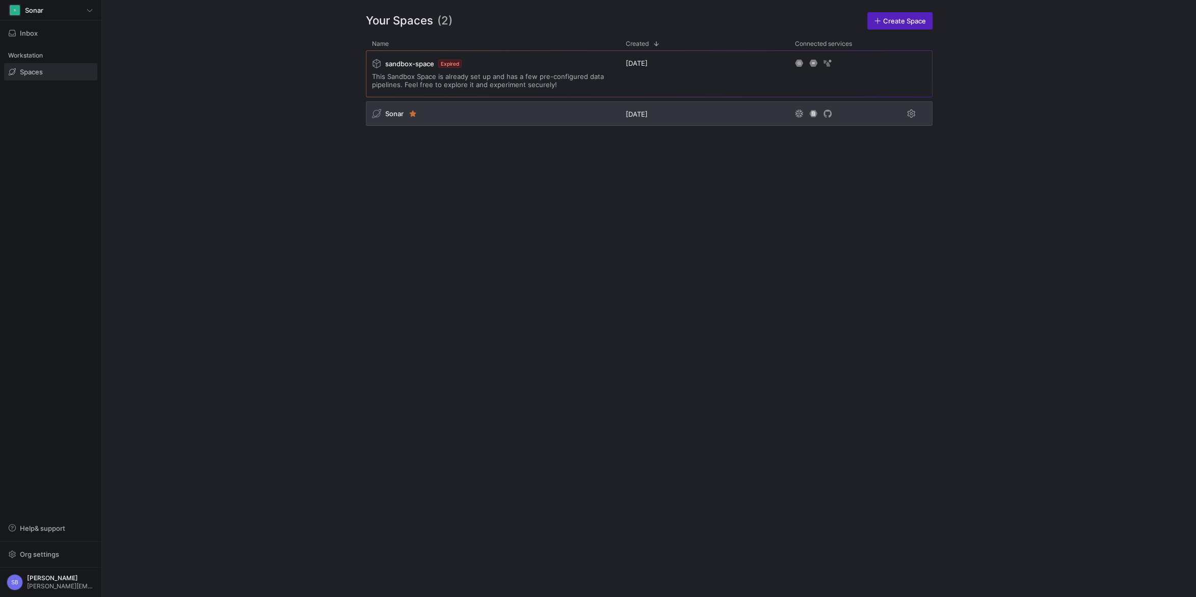
click at [396, 112] on span "Sonar" at bounding box center [394, 114] width 18 height 8
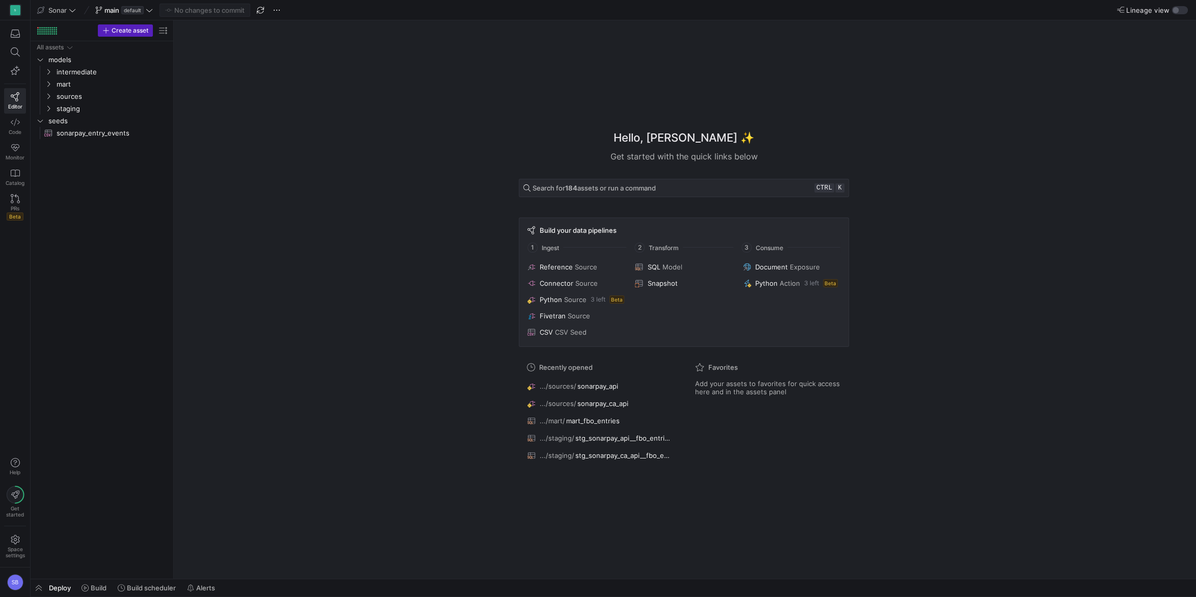
click at [52, 588] on span "Deploy" at bounding box center [60, 588] width 22 height 8
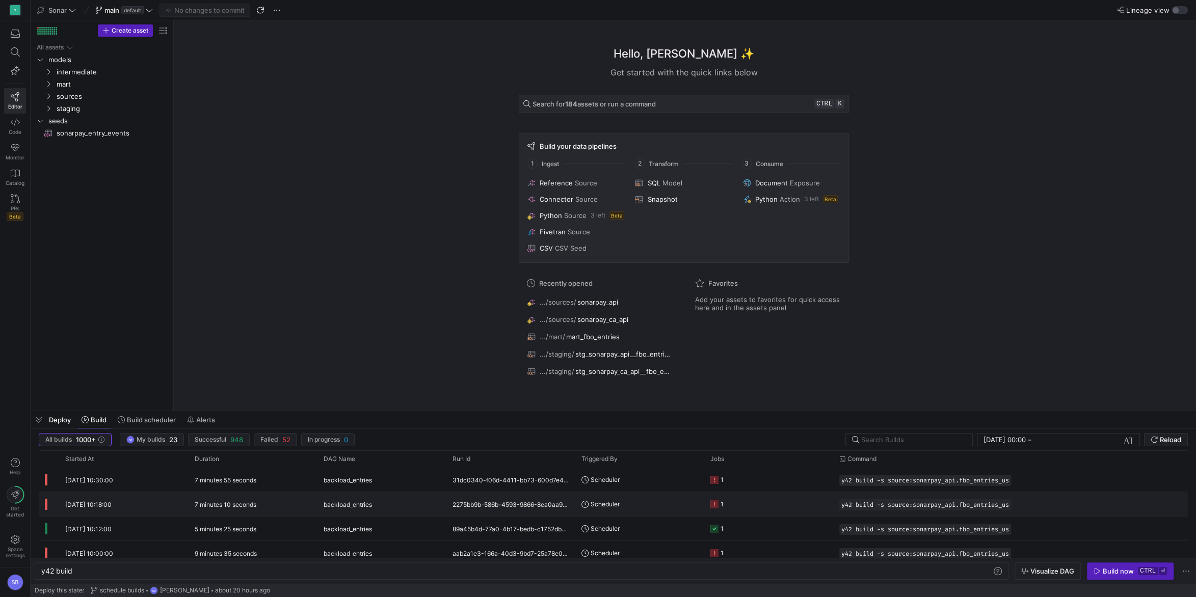
click at [257, 507] on div "7 minutes 10 seconds" at bounding box center [253, 504] width 129 height 24
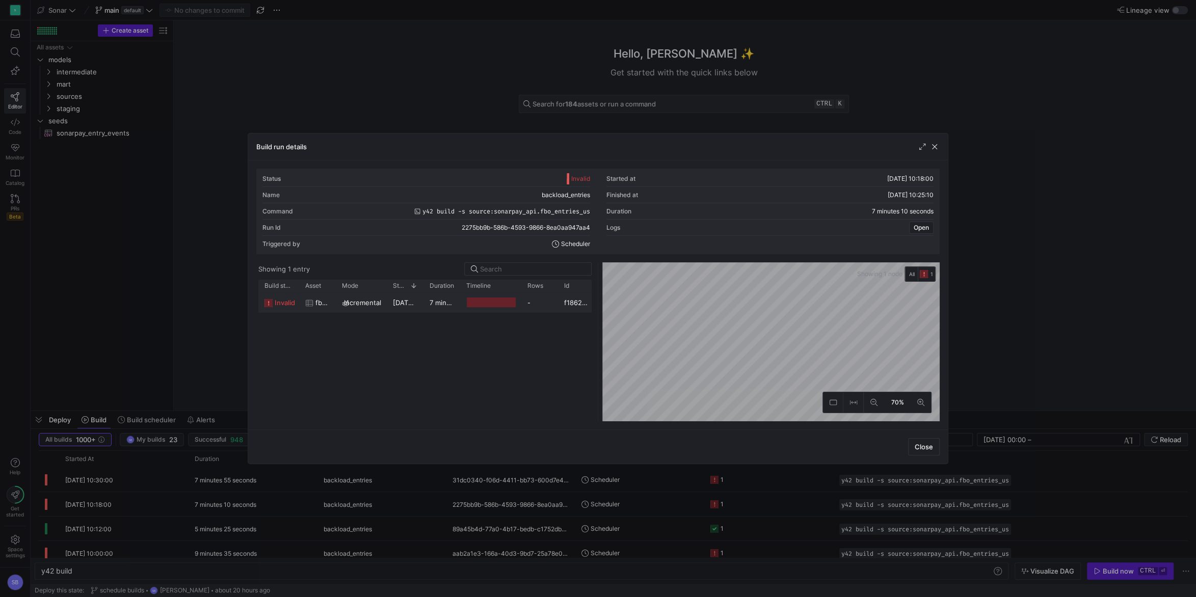
click at [440, 302] on y42-duration "7 minutes 7 seconds" at bounding box center [463, 303] width 66 height 8
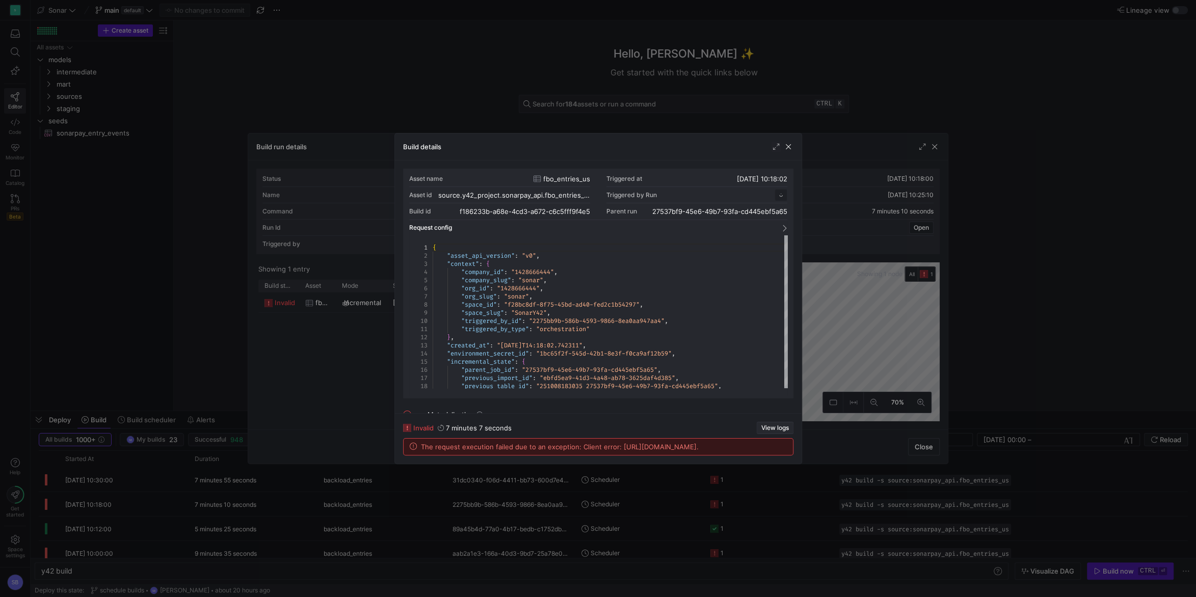
click at [780, 425] on span "View logs" at bounding box center [775, 428] width 28 height 7
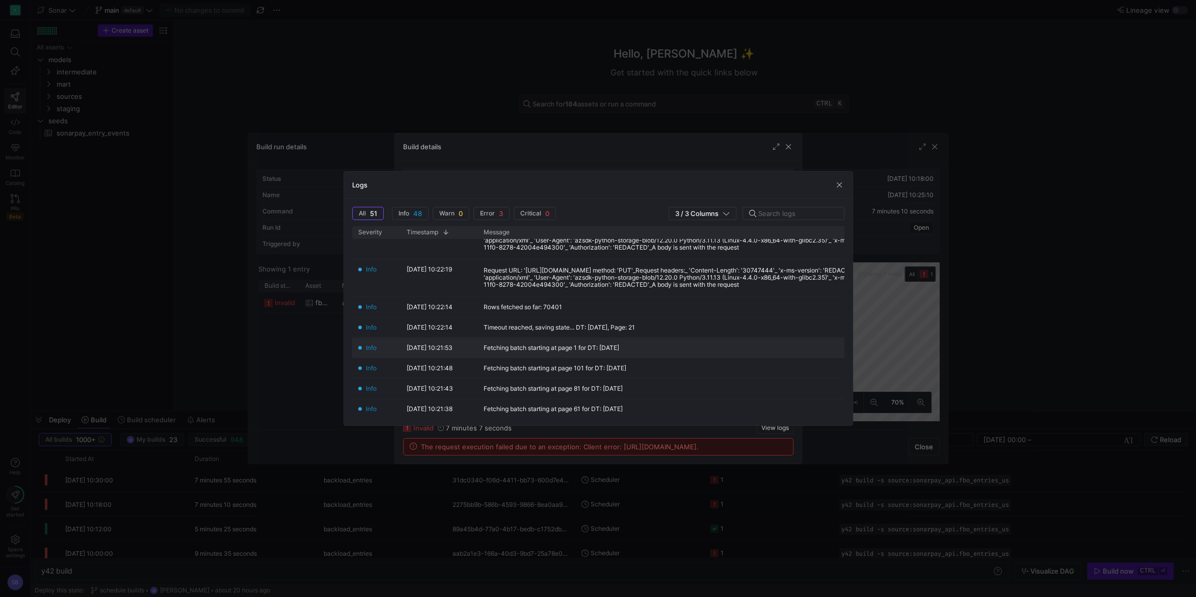
scroll to position [858, 0]
click at [839, 188] on span "button" at bounding box center [839, 185] width 10 height 10
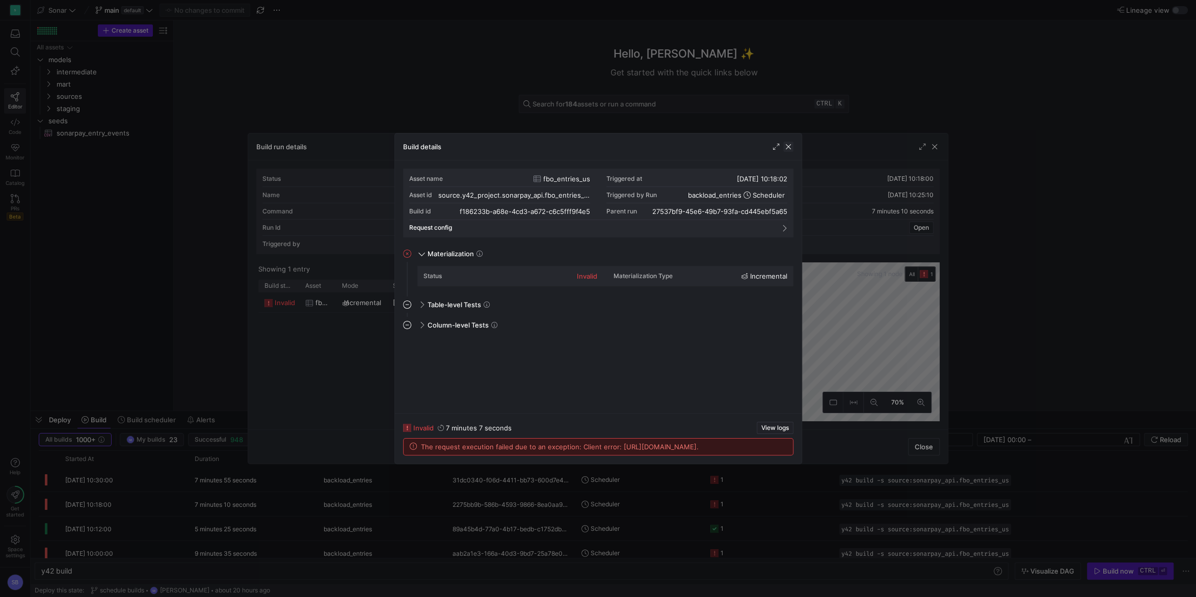
click at [788, 152] on span "button" at bounding box center [788, 147] width 10 height 10
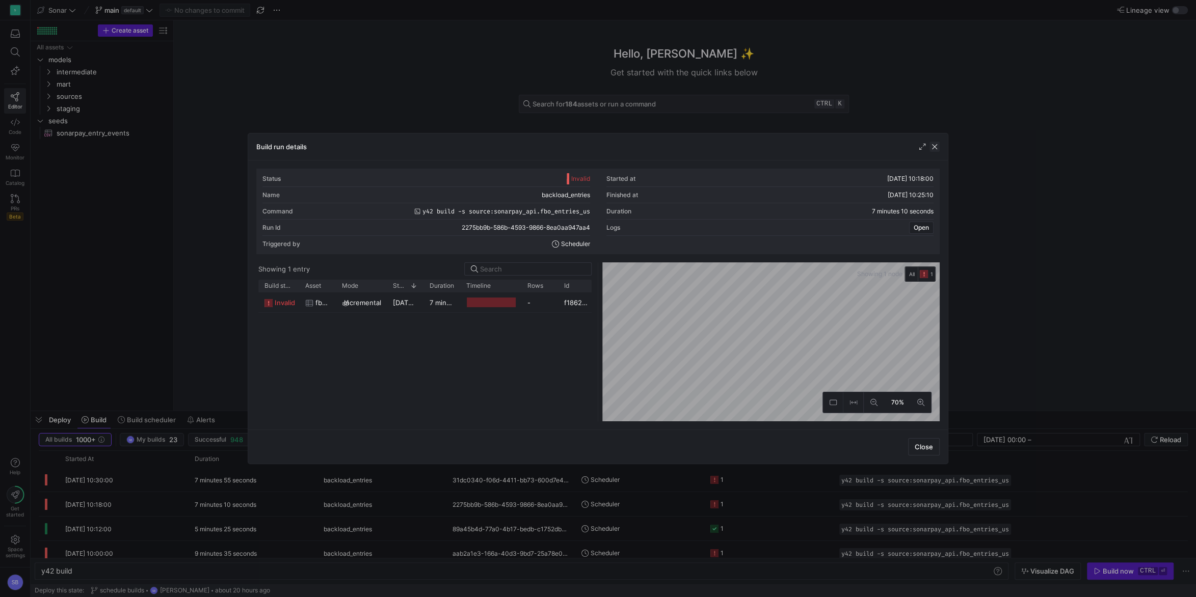
click at [939, 149] on span "button" at bounding box center [935, 147] width 10 height 10
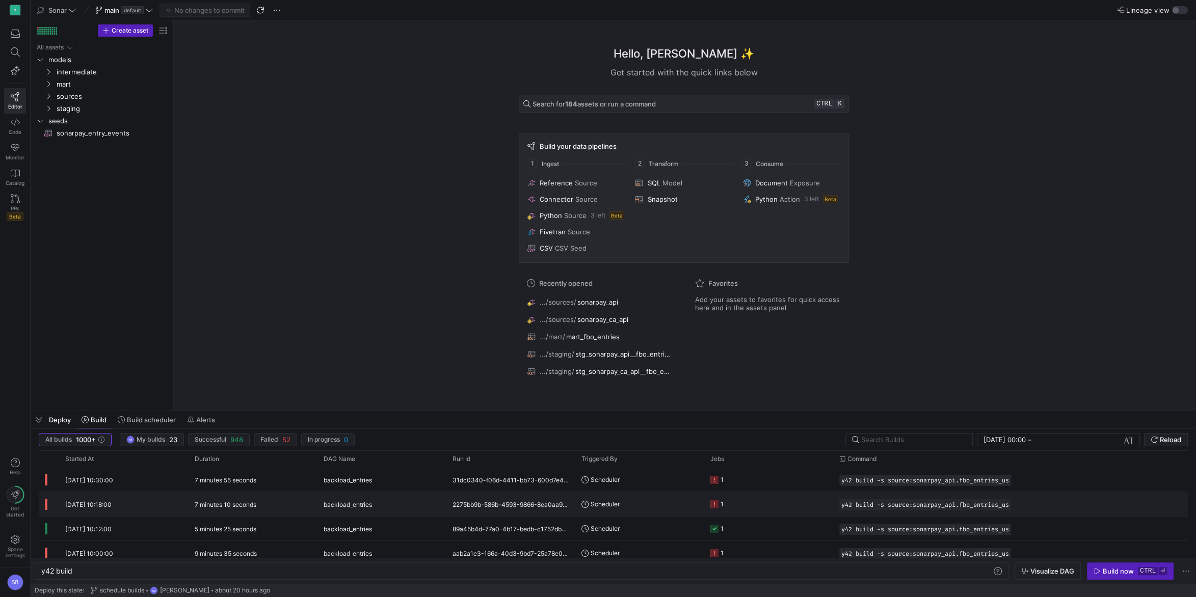
click at [236, 485] on div "7 minutes 55 seconds" at bounding box center [253, 480] width 129 height 24
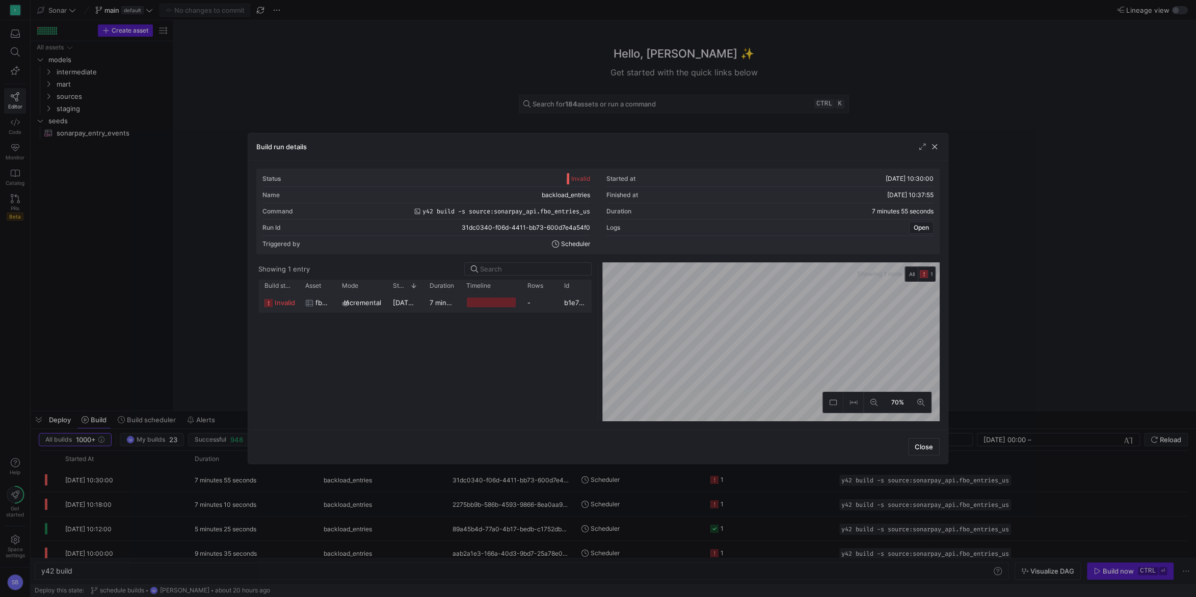
click at [427, 306] on div "7 minutes 51 seconds" at bounding box center [441, 303] width 37 height 20
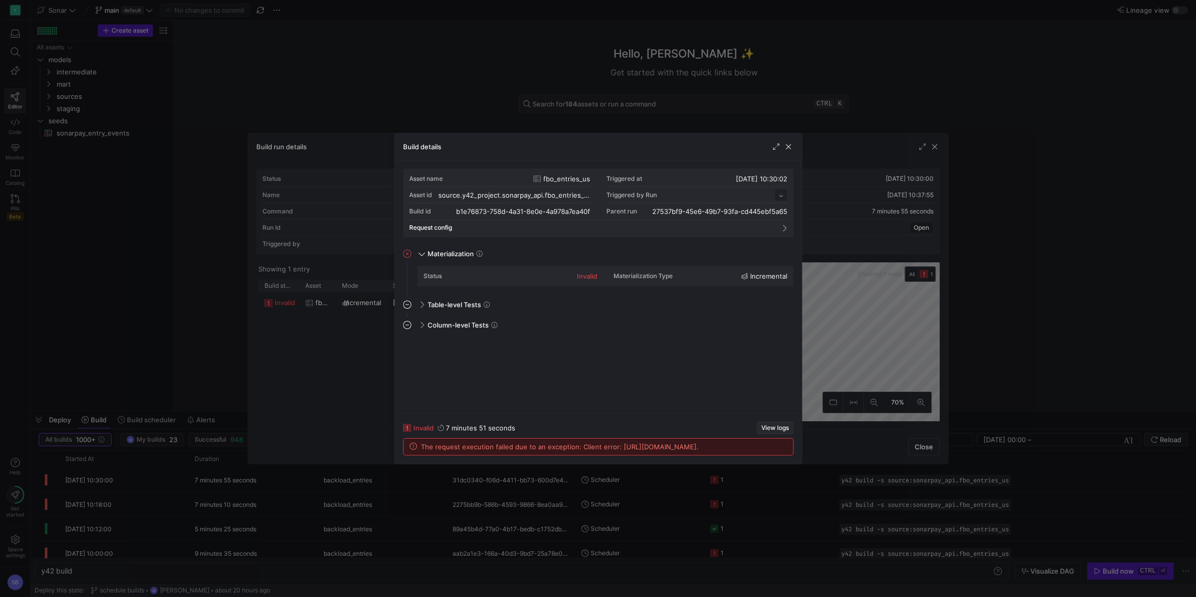
click at [775, 425] on span "View logs" at bounding box center [775, 428] width 28 height 7
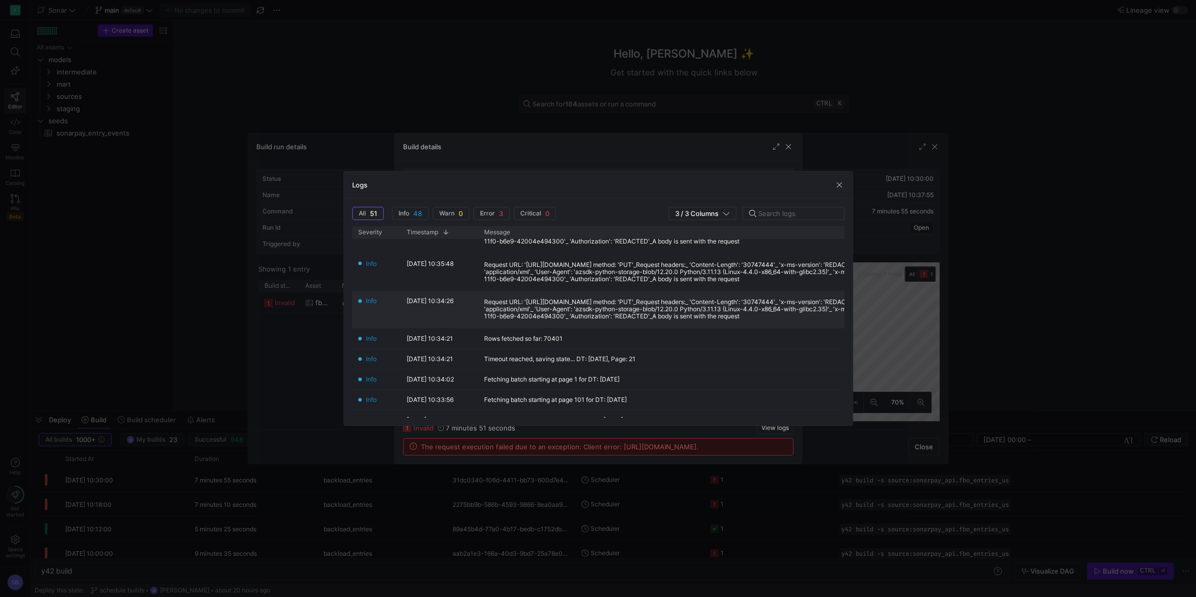
scroll to position [810, 0]
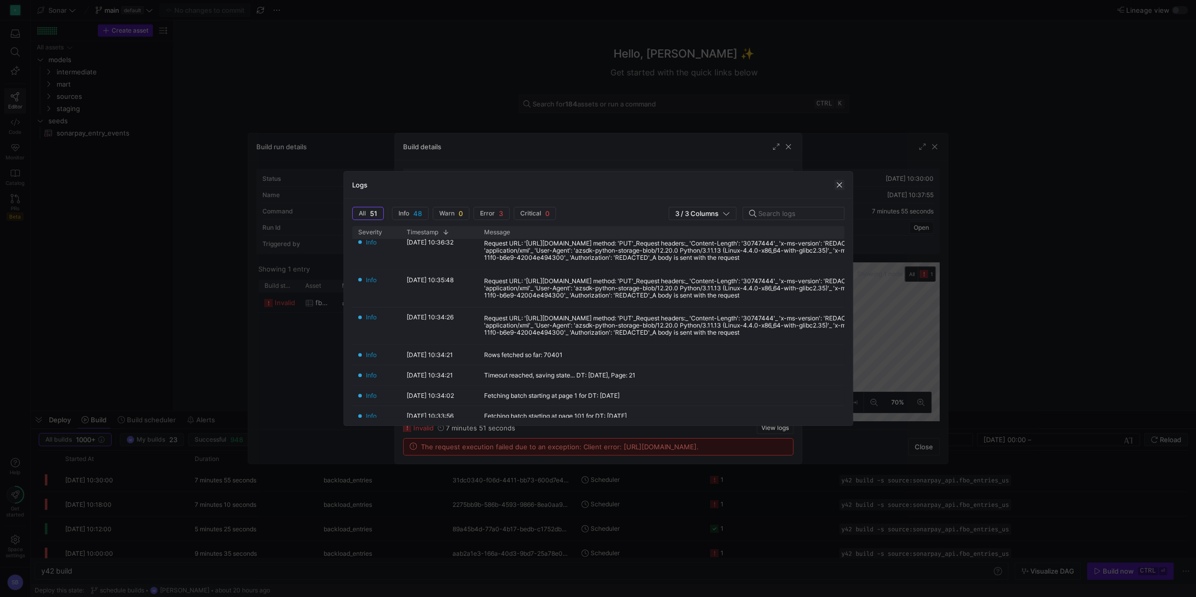
click at [841, 188] on span "button" at bounding box center [839, 185] width 10 height 10
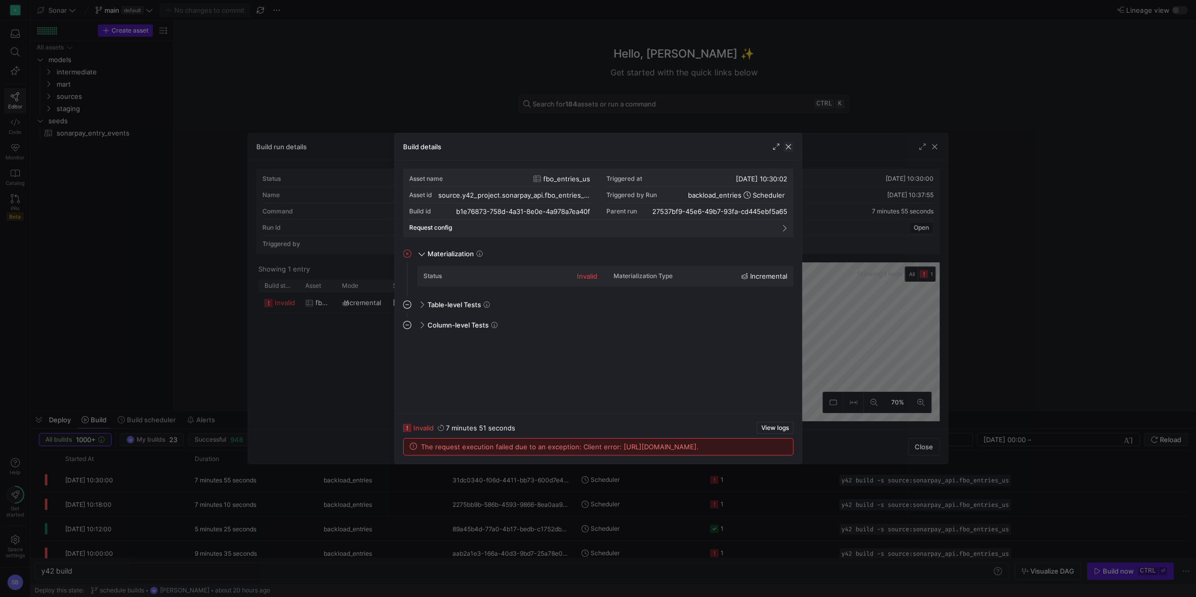
click at [790, 146] on span "button" at bounding box center [788, 147] width 10 height 10
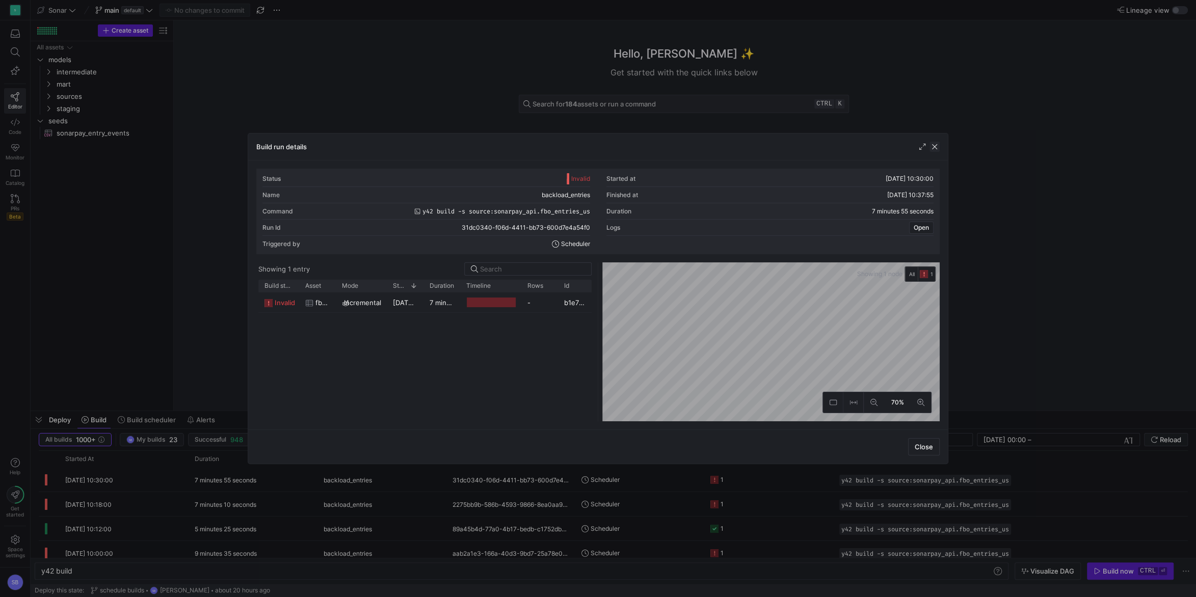
click at [938, 146] on span "button" at bounding box center [935, 147] width 10 height 10
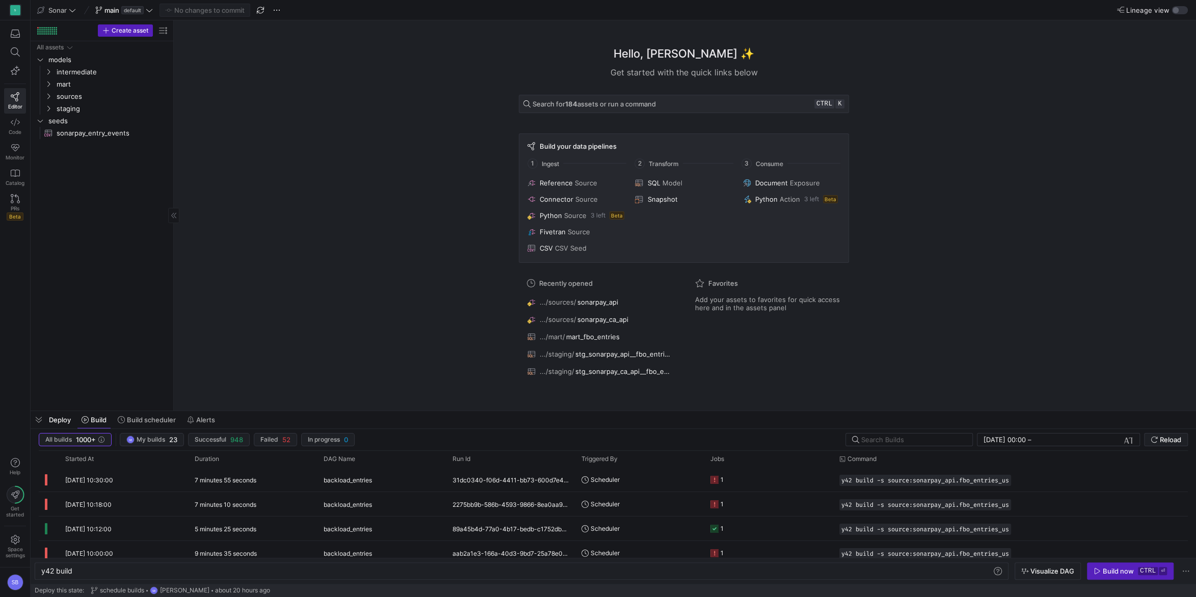
click at [40, 419] on span "button" at bounding box center [39, 419] width 16 height 17
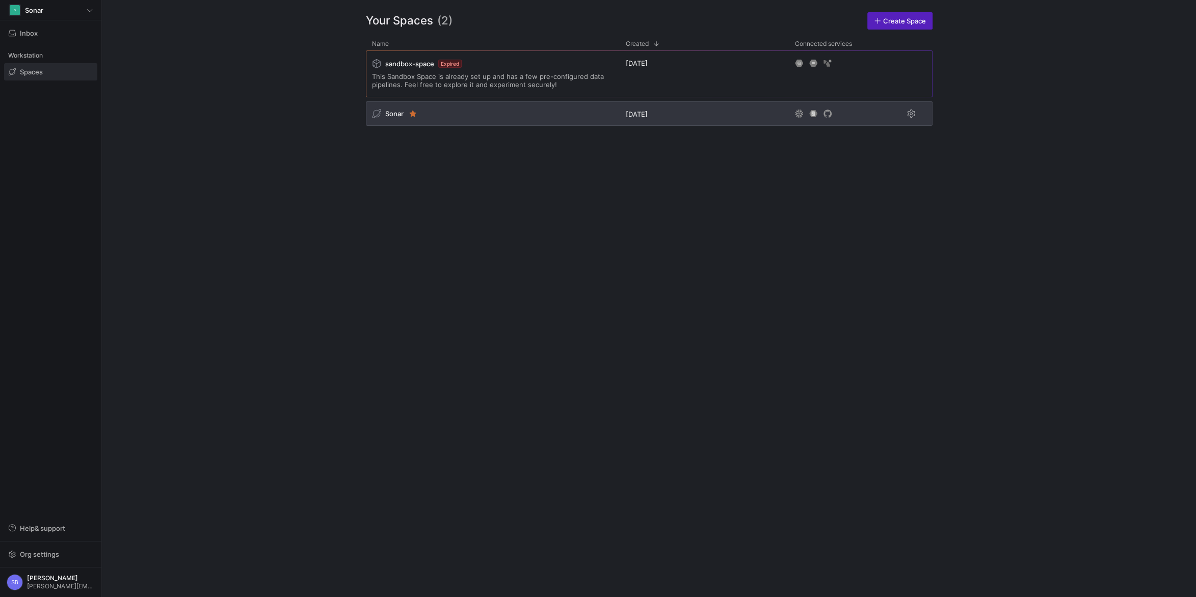
click at [396, 115] on span "Sonar" at bounding box center [394, 114] width 18 height 8
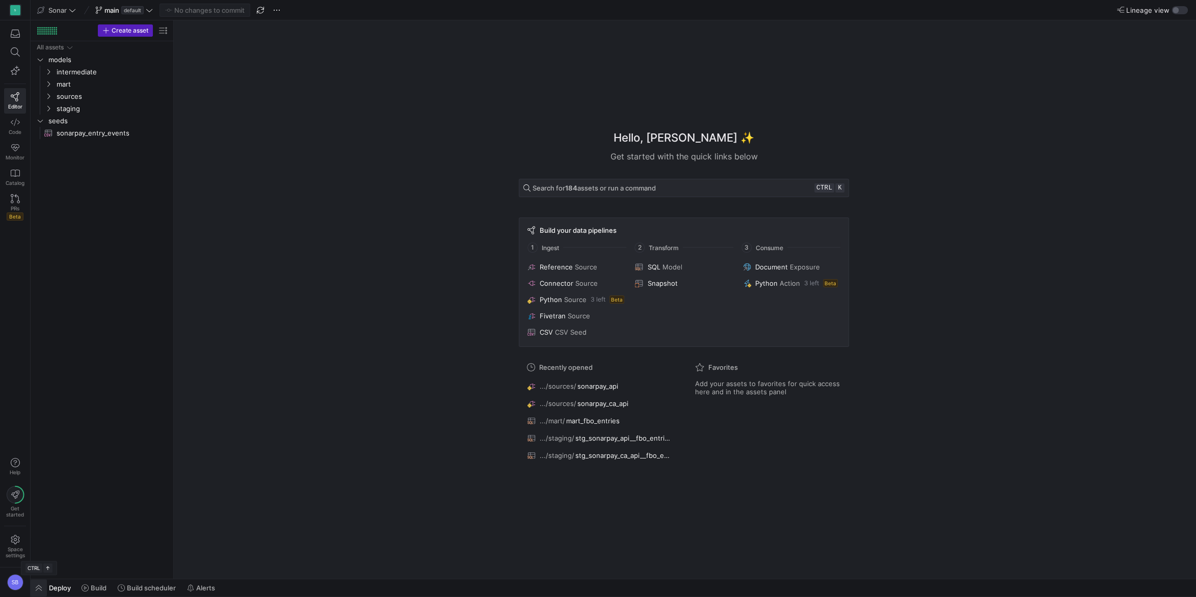
click at [35, 587] on span "button" at bounding box center [39, 587] width 16 height 17
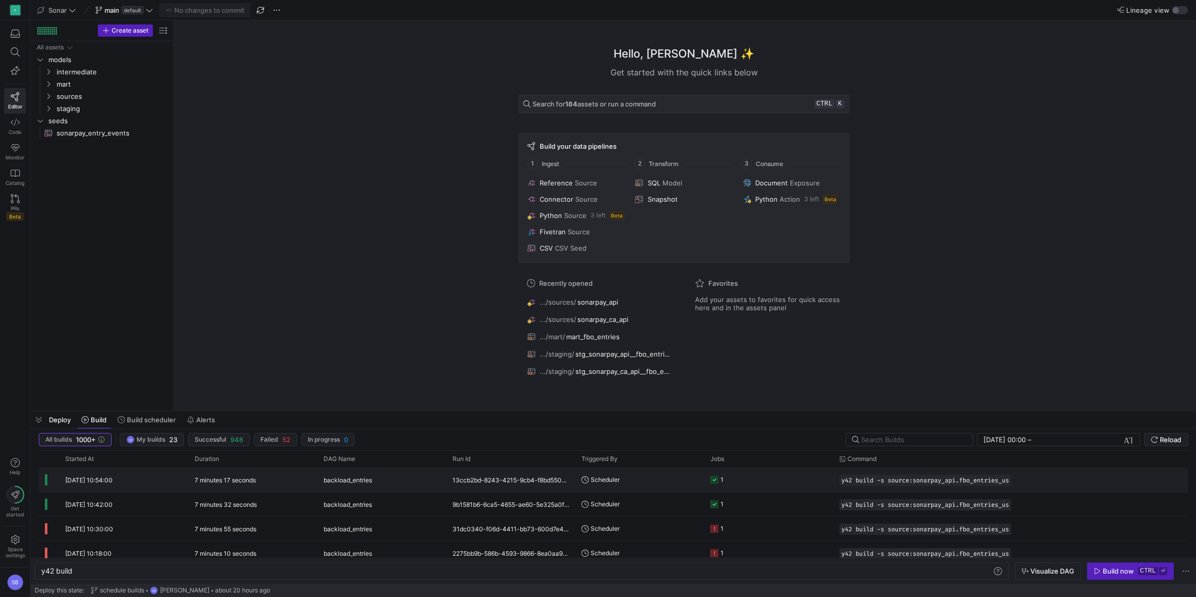
click at [130, 485] on div "[DATE] 10:54:00" at bounding box center [123, 480] width 129 height 24
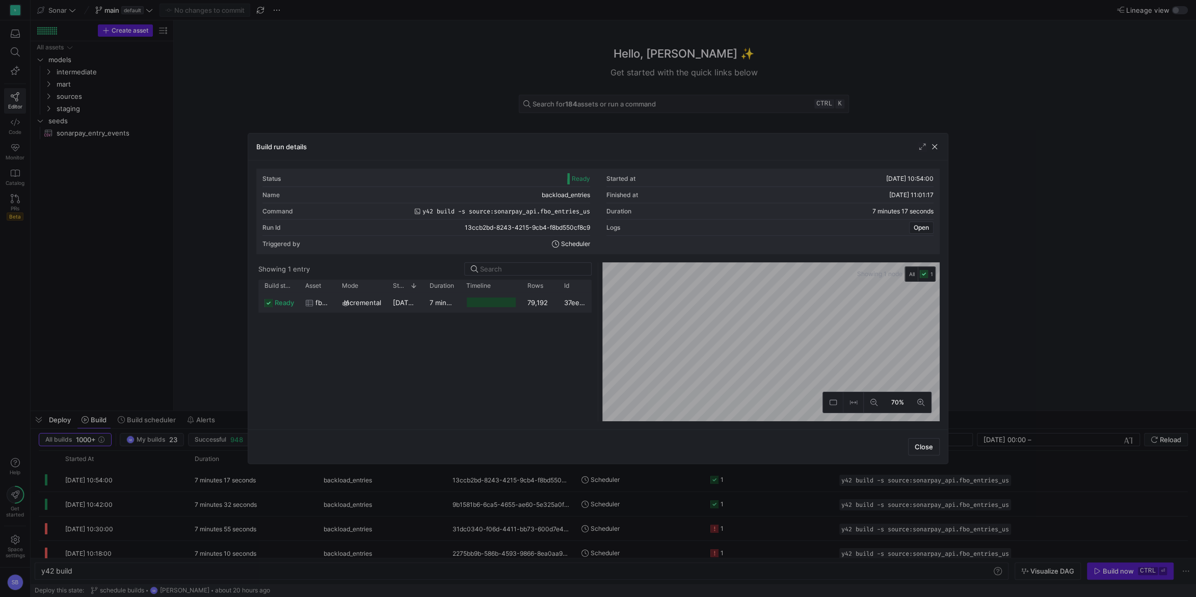
click at [428, 306] on div "7 minutes 14 seconds" at bounding box center [441, 303] width 37 height 20
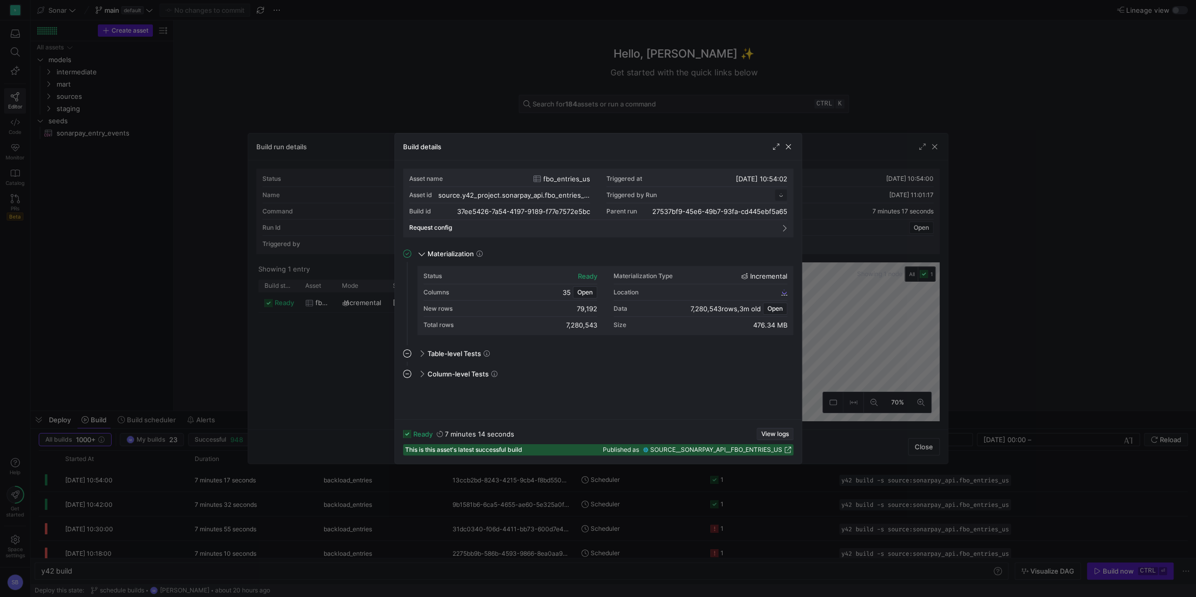
click at [771, 430] on span "button" at bounding box center [775, 434] width 36 height 11
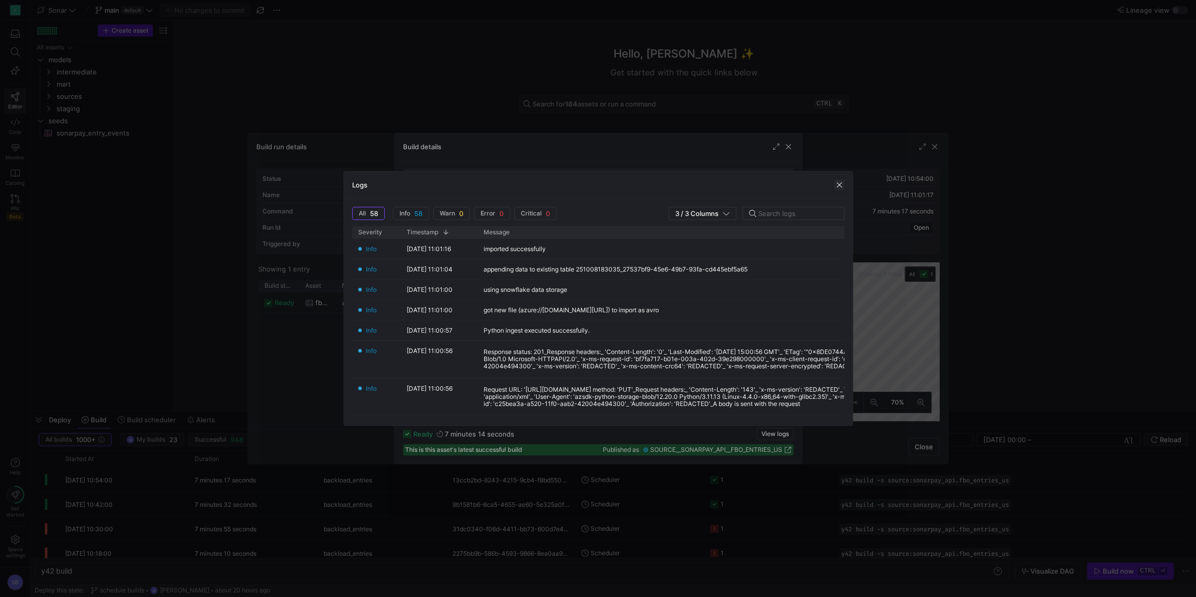
click at [843, 186] on span "button" at bounding box center [839, 185] width 10 height 10
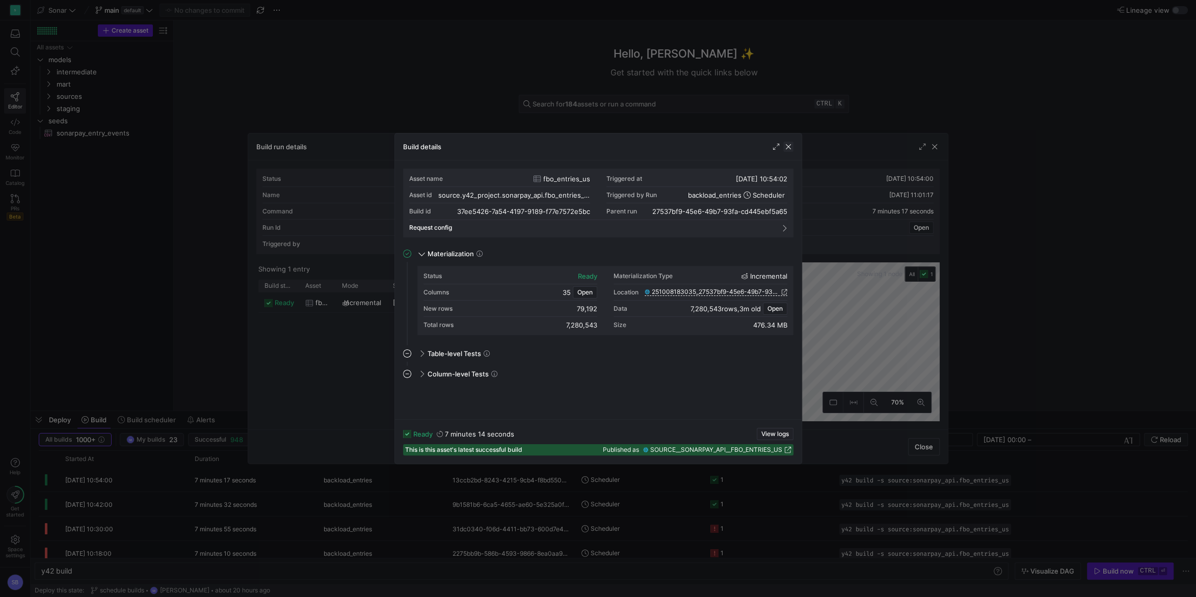
click at [789, 145] on span "button" at bounding box center [788, 147] width 10 height 10
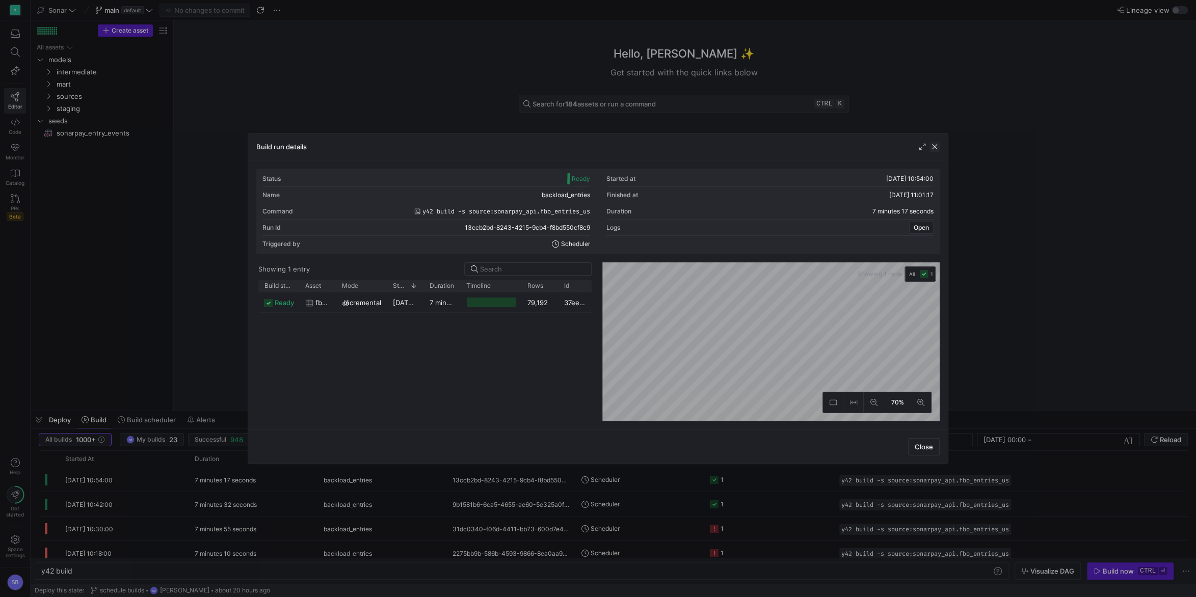
click at [935, 143] on span "button" at bounding box center [935, 147] width 10 height 10
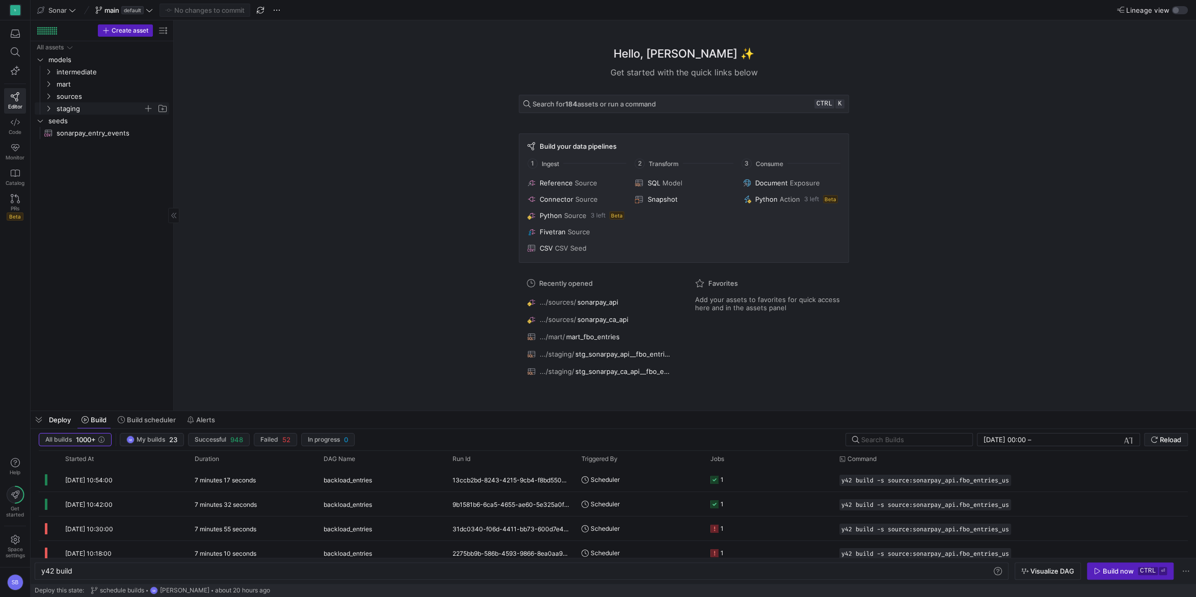
click at [48, 106] on y42-icon "Press SPACE to select this row." at bounding box center [48, 108] width 8 height 8
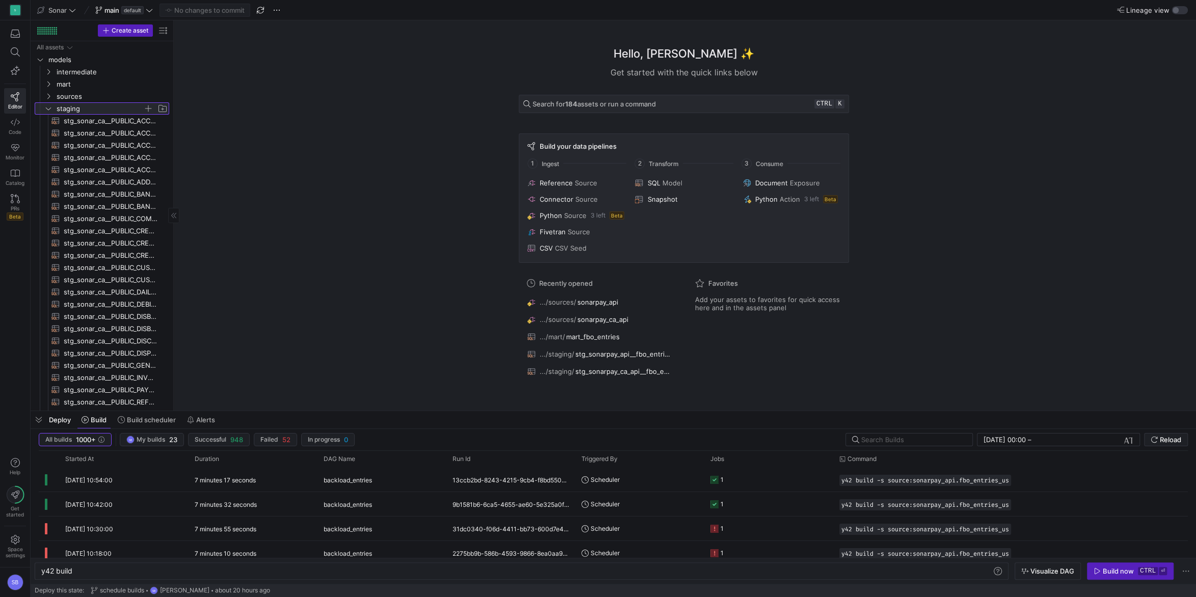
click at [48, 106] on icon at bounding box center [48, 108] width 7 height 6
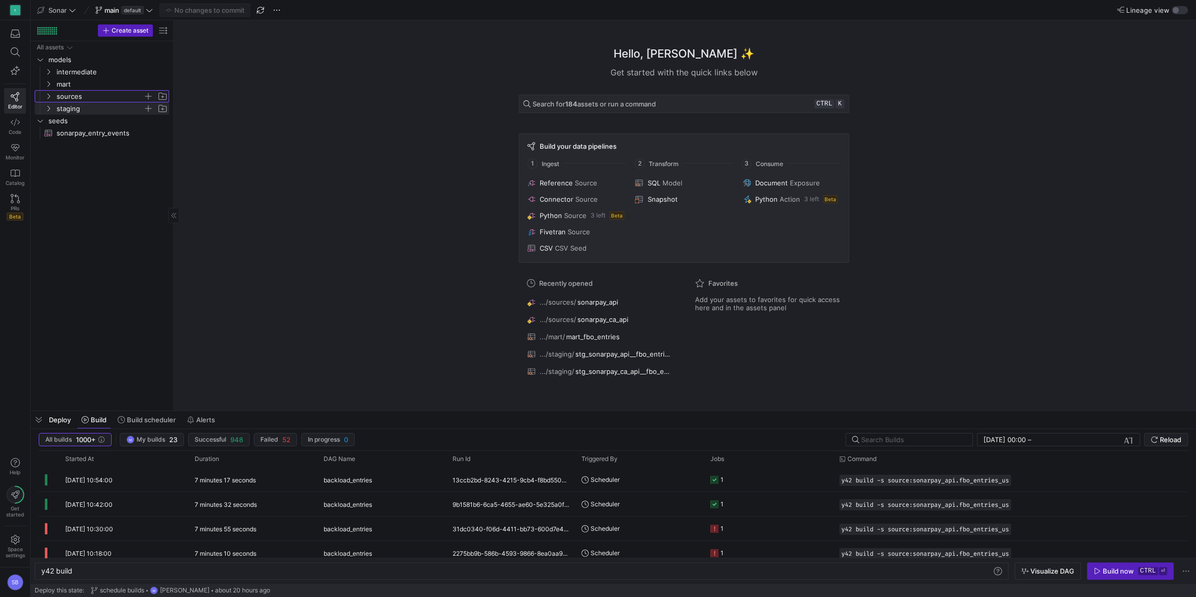
click at [48, 98] on icon "Press SPACE to select this row." at bounding box center [48, 96] width 7 height 6
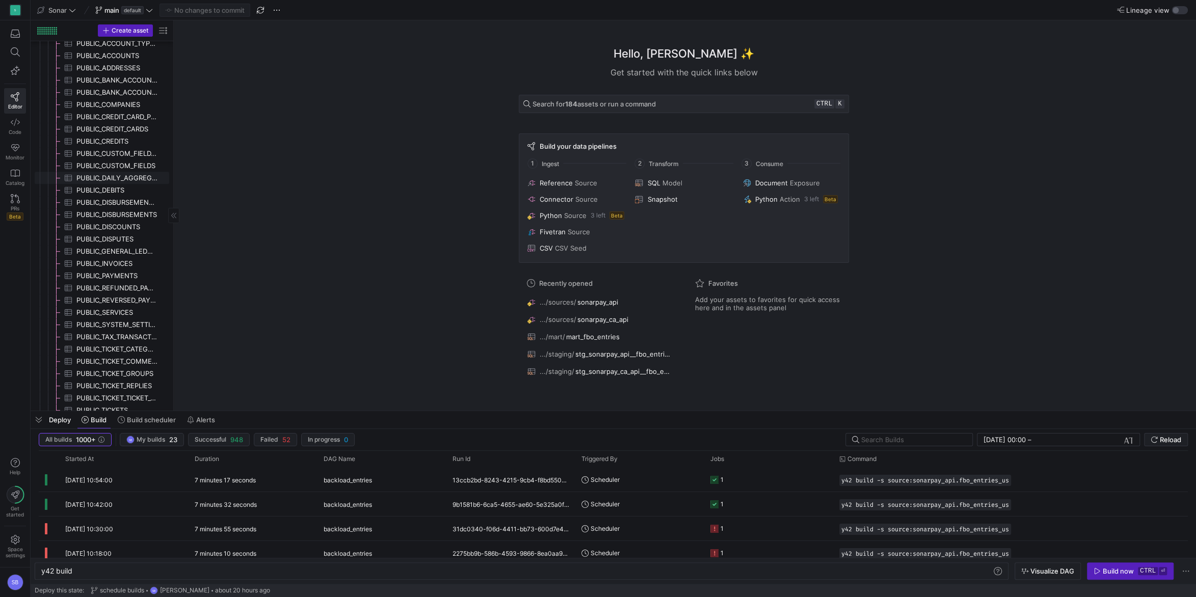
scroll to position [613, 0]
click at [105, 327] on span "sonarpay_api​​​​​​​​" at bounding box center [116, 328] width 103 height 12
